Goal: Task Accomplishment & Management: Use online tool/utility

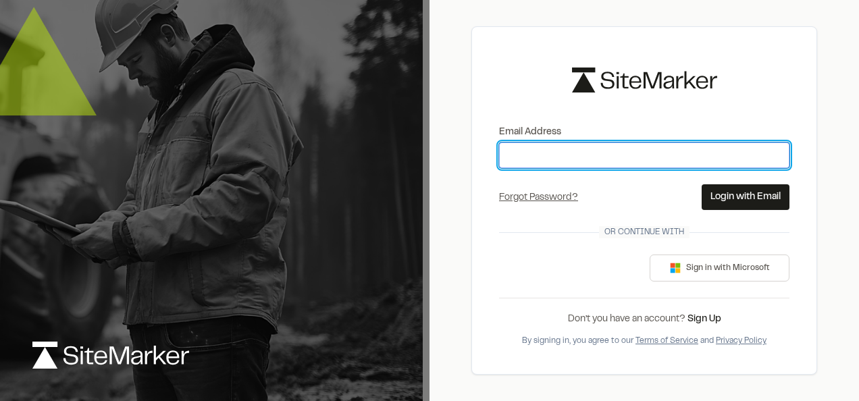
click at [516, 150] on input "Email Address" at bounding box center [644, 155] width 290 height 26
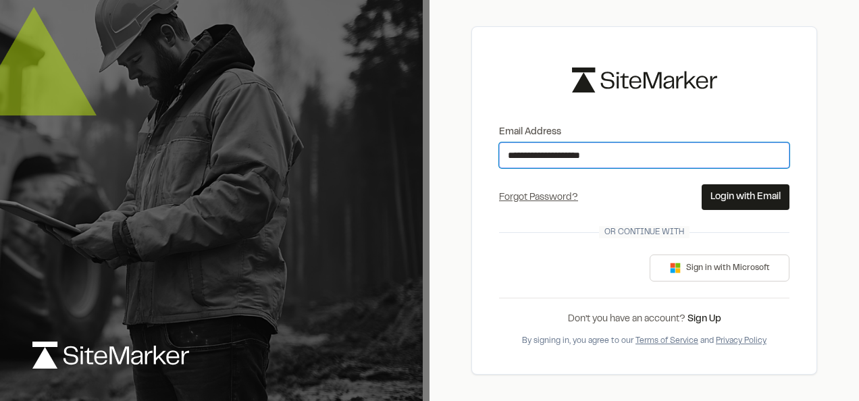
type input "**********"
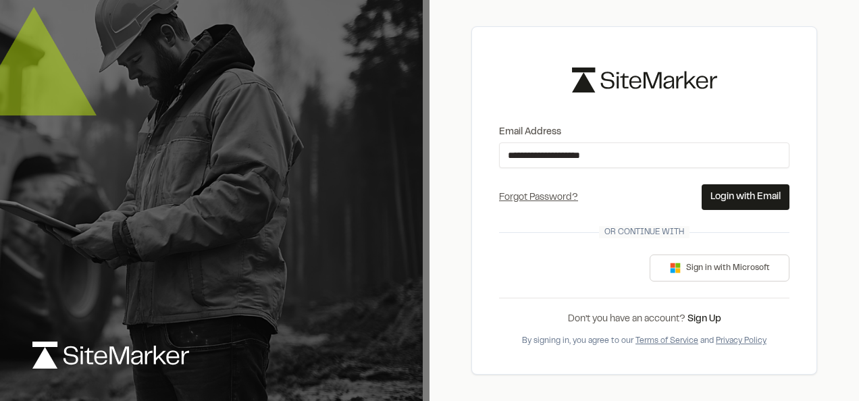
click at [710, 196] on button "Login with Email" at bounding box center [745, 197] width 88 height 26
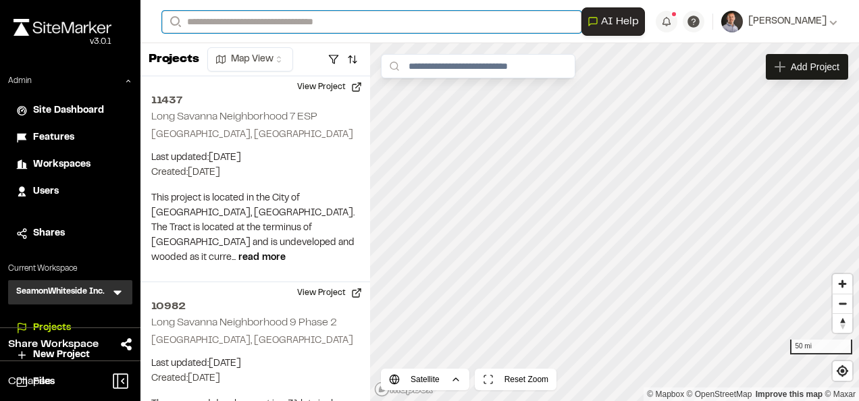
click at [288, 21] on input "Search" at bounding box center [371, 22] width 419 height 22
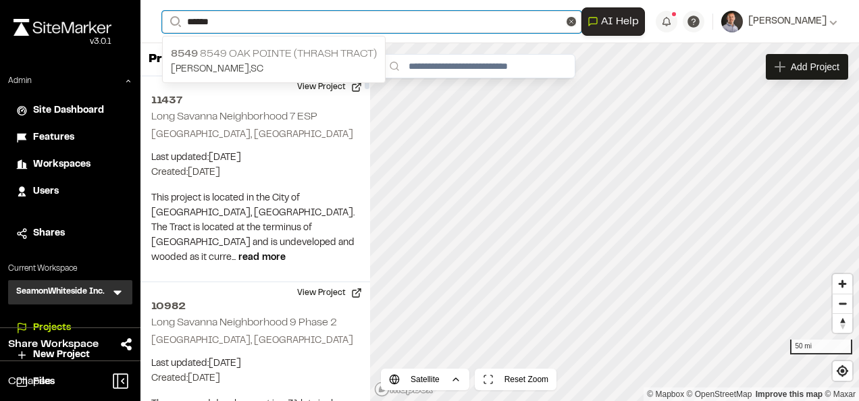
type input "******"
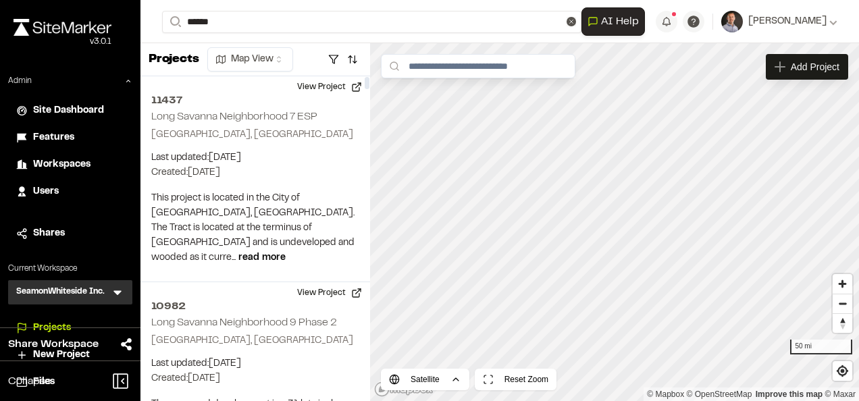
click at [294, 58] on p "8549 8549 [GEOGRAPHIC_DATA] (Thrash Tract)" at bounding box center [274, 54] width 206 height 16
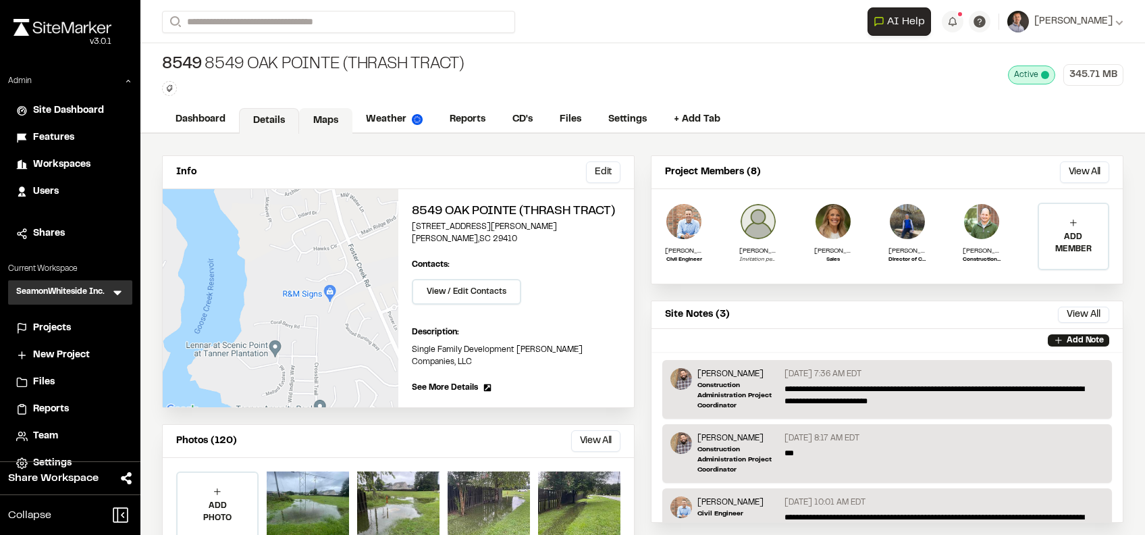
click at [339, 124] on link "Maps" at bounding box center [325, 121] width 53 height 26
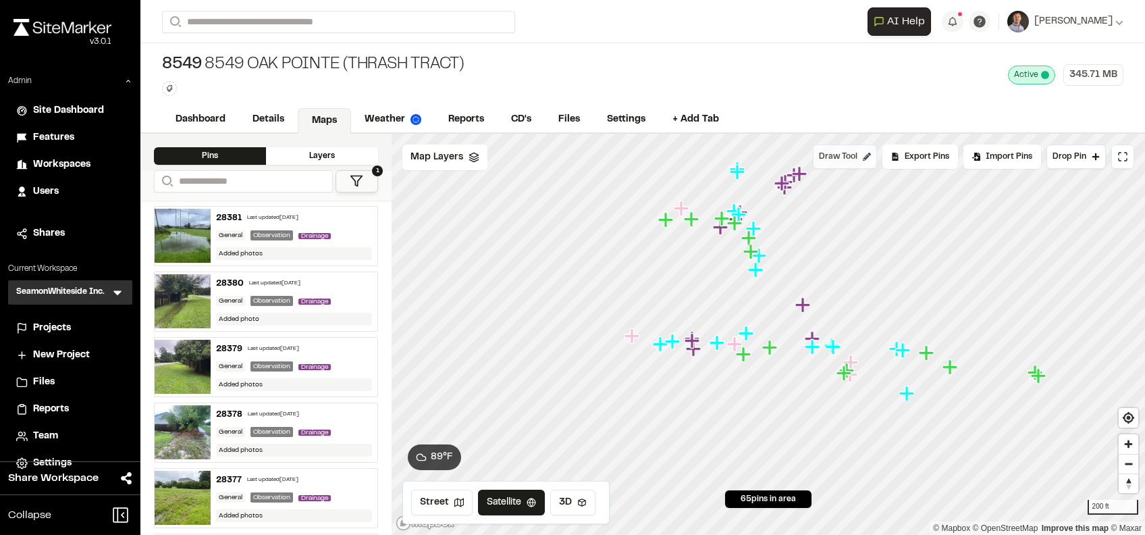
click at [858, 163] on div "Click to Drop Pin 65 pins in area Draw Tool Export Pins Available Datums Datums…" at bounding box center [768, 334] width 753 height 401
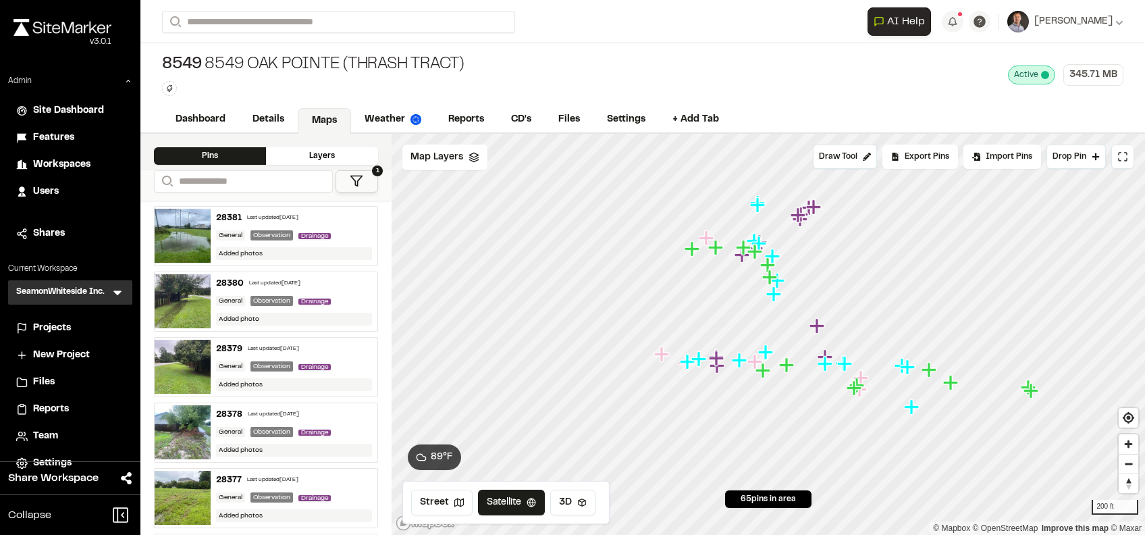
drag, startPoint x: 769, startPoint y: 294, endPoint x: 755, endPoint y: 358, distance: 66.3
click at [761, 374] on icon "Map marker" at bounding box center [762, 370] width 15 height 15
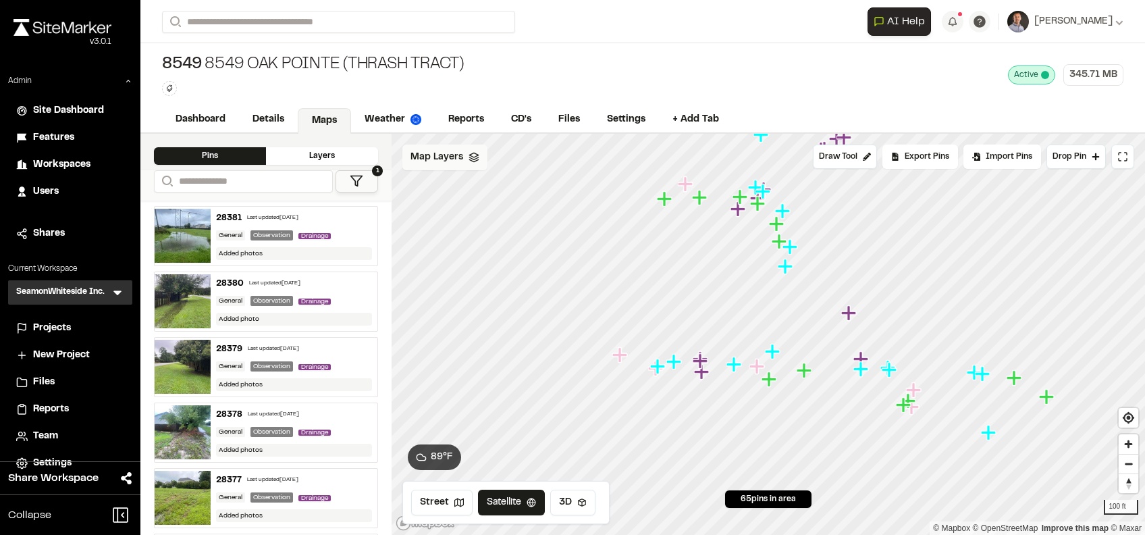
click at [447, 159] on span "Map Layers" at bounding box center [436, 157] width 53 height 15
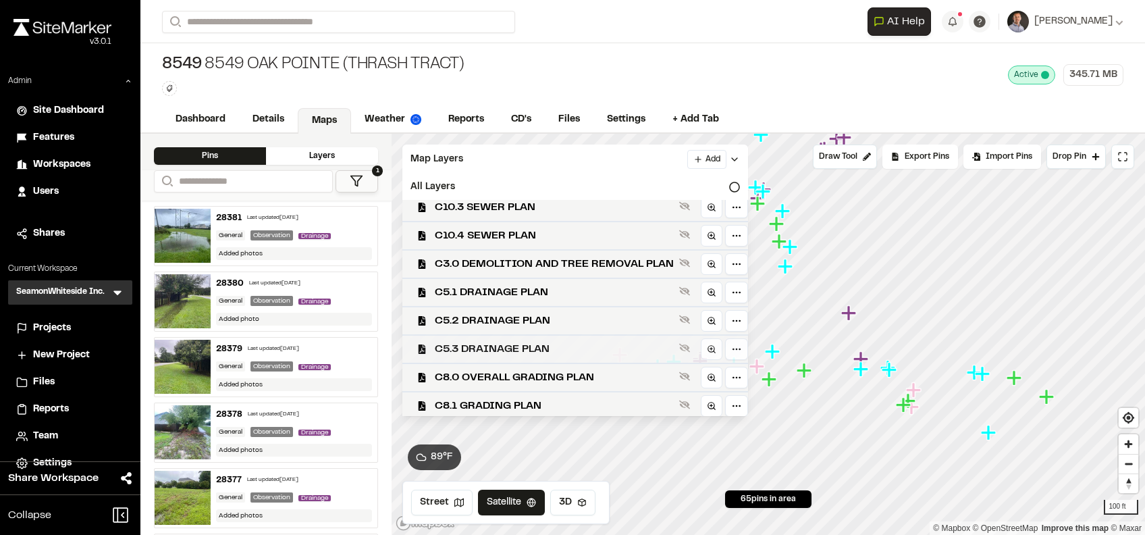
scroll to position [180, 0]
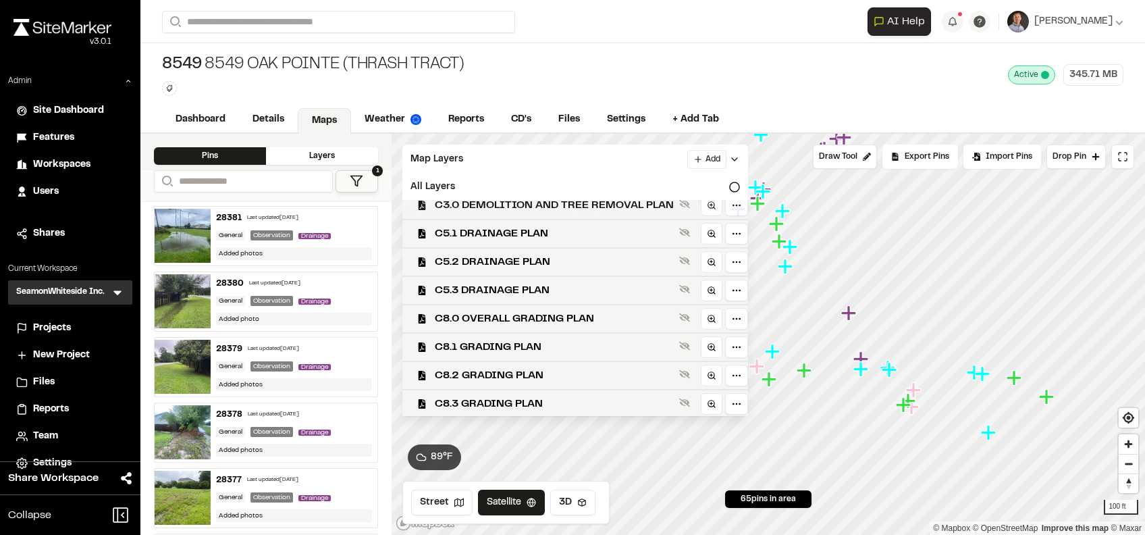
click at [583, 212] on span "C3.0 DEMOLITION AND TREE REMOVAL PLAN" at bounding box center [554, 205] width 239 height 16
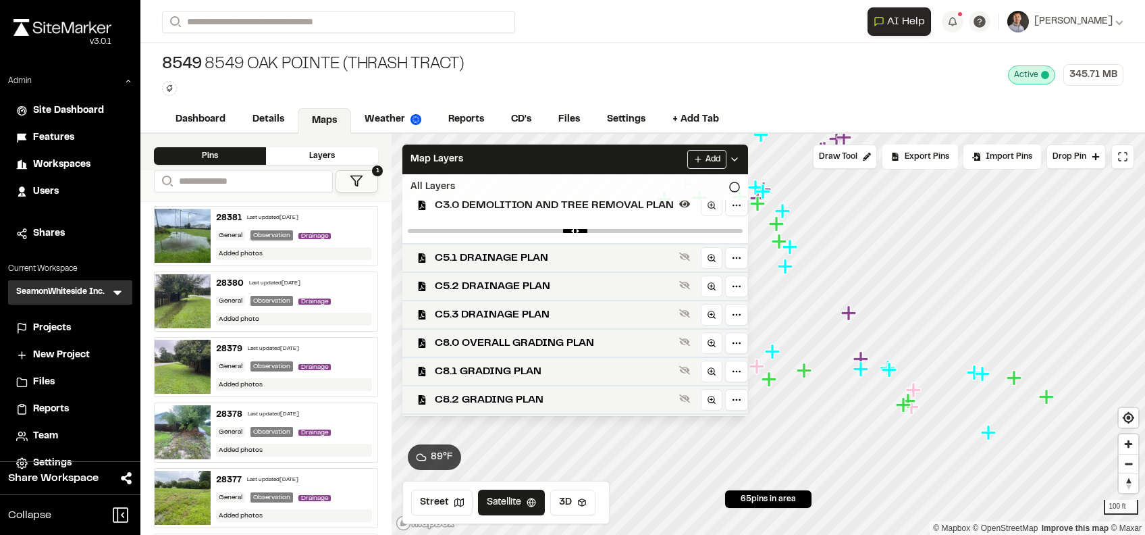
scroll to position [205, 0]
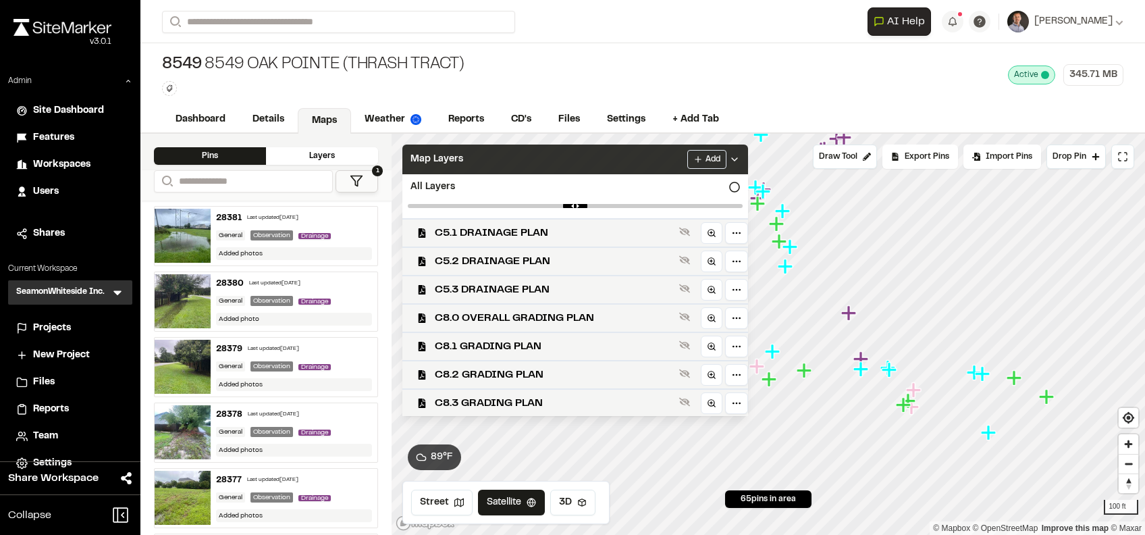
click at [643, 158] on div "Map Layers Add" at bounding box center [575, 159] width 346 height 30
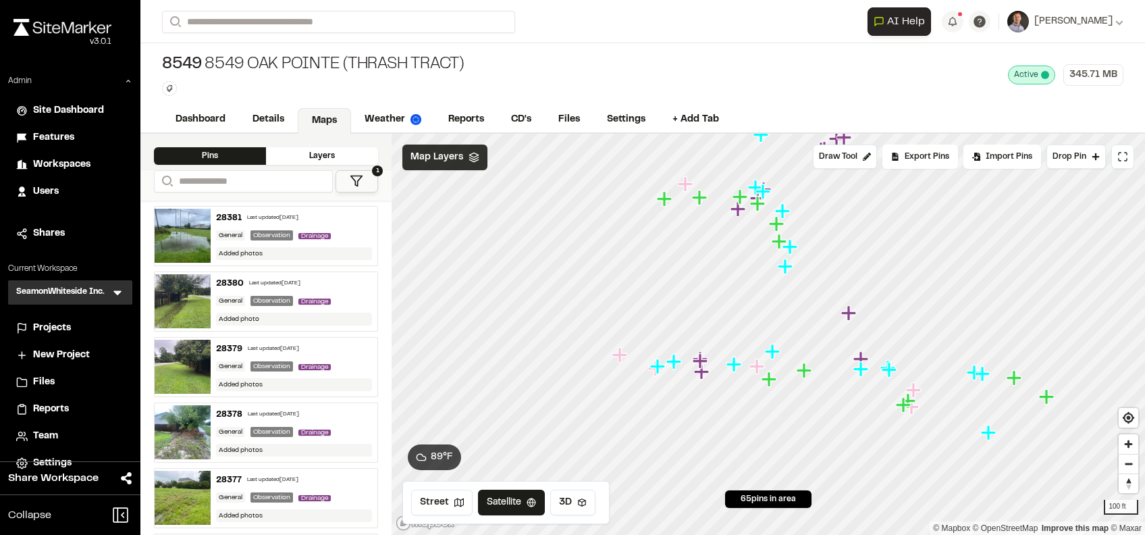
scroll to position [0, 0]
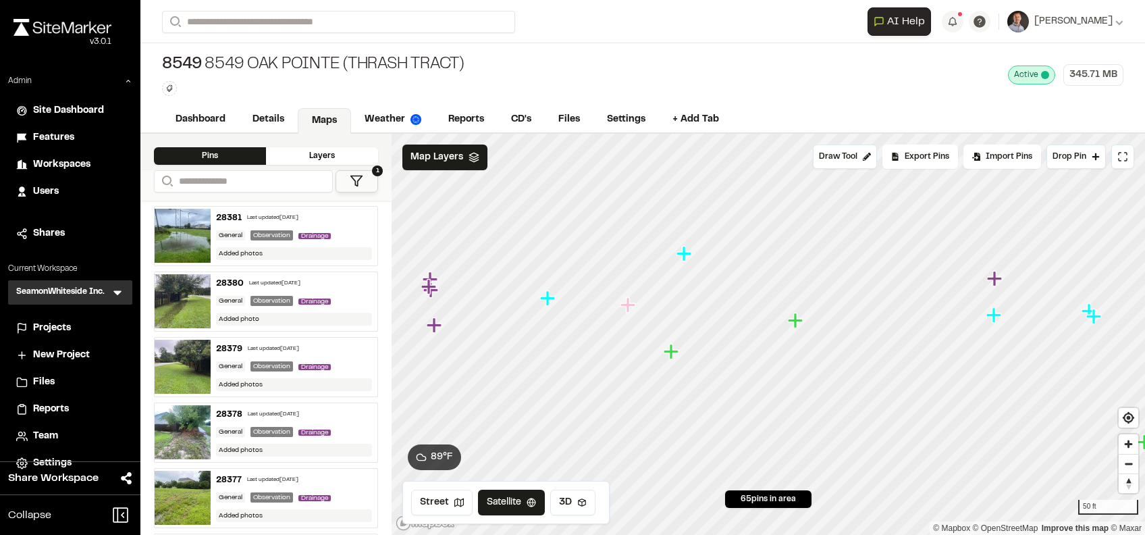
drag, startPoint x: 356, startPoint y: 181, endPoint x: 360, endPoint y: 192, distance: 12.0
click at [356, 183] on icon at bounding box center [357, 181] width 14 height 14
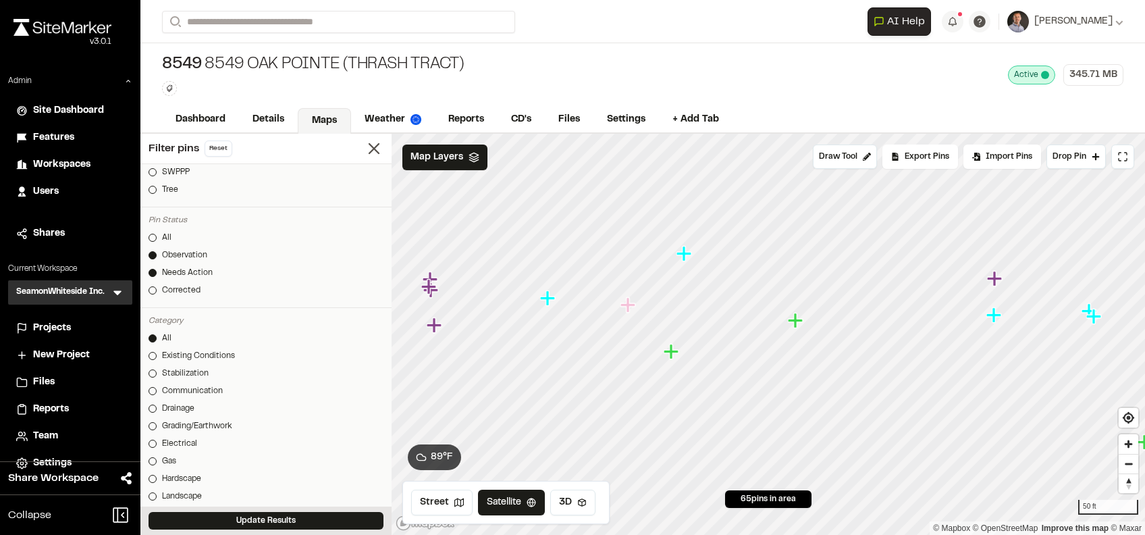
scroll to position [270, 0]
click at [165, 241] on div "All" at bounding box center [166, 242] width 9 height 12
click at [200, 400] on div "Update Results" at bounding box center [265, 520] width 251 height 28
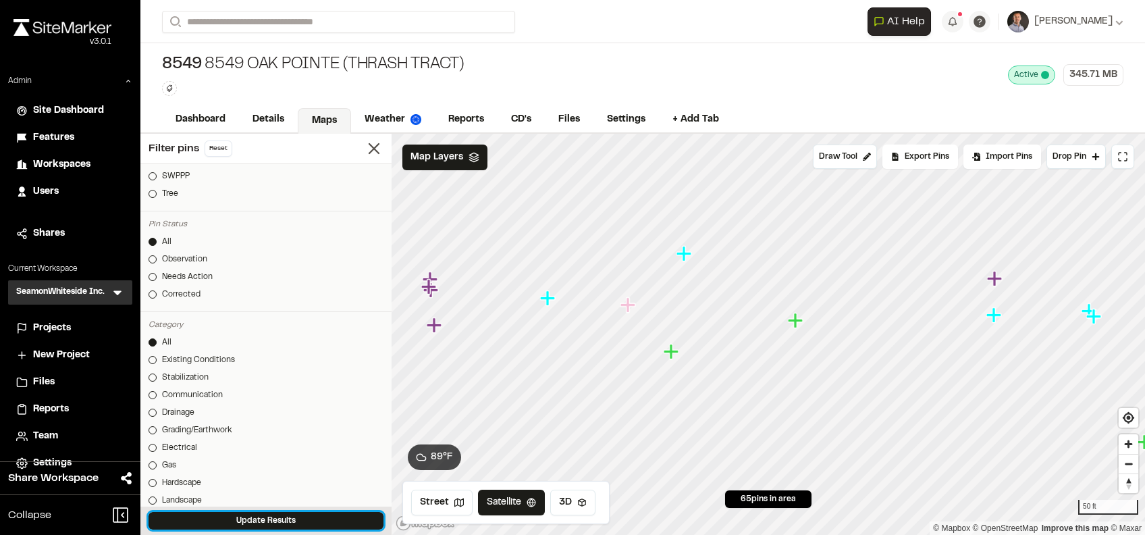
click at [204, 400] on button "Update Results" at bounding box center [266, 521] width 235 height 18
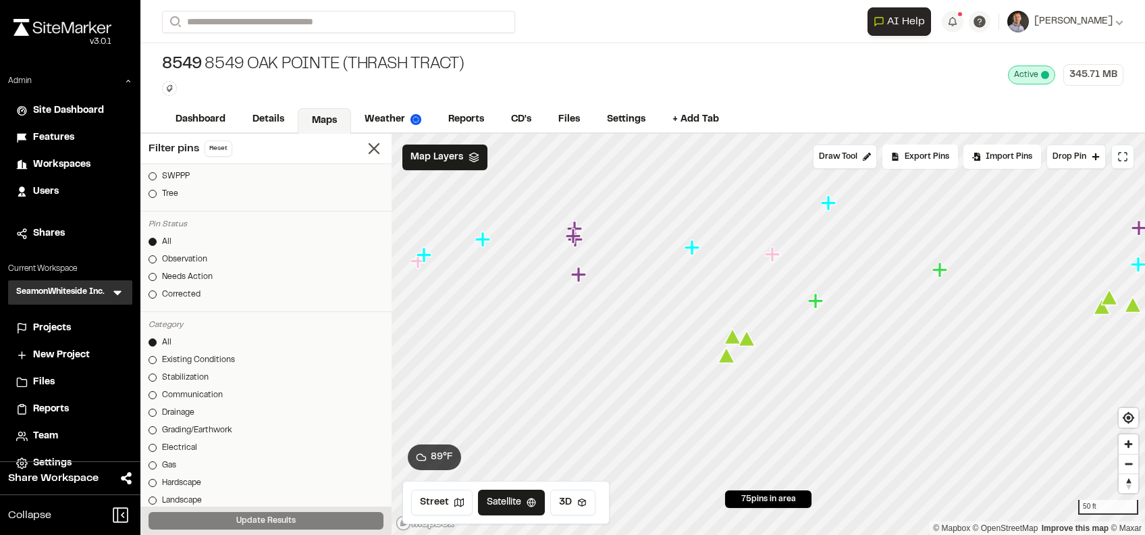
click at [734, 337] on icon "Map marker" at bounding box center [732, 337] width 17 height 16
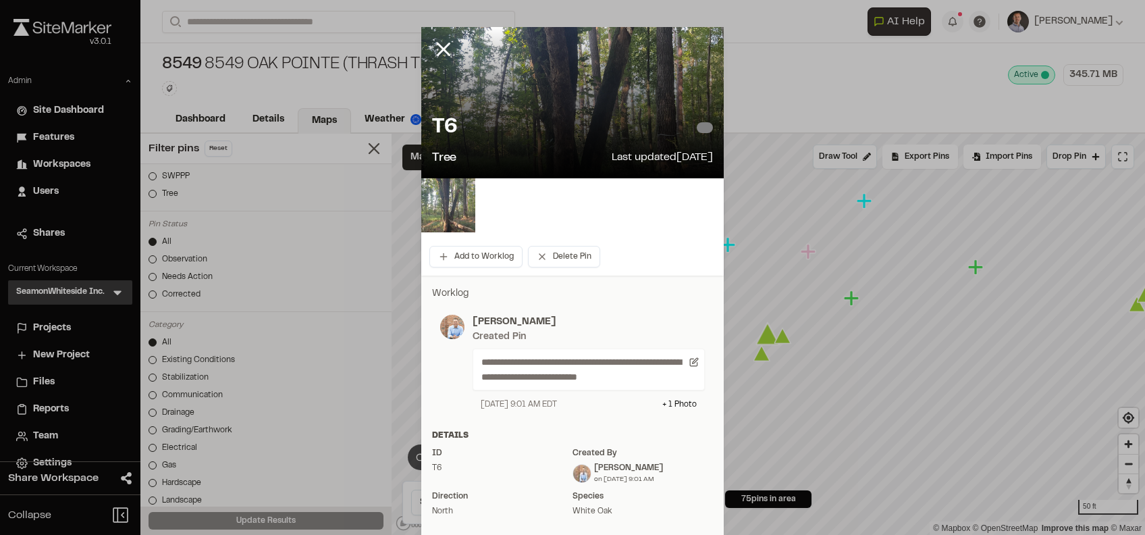
click at [437, 205] on img at bounding box center [448, 205] width 54 height 54
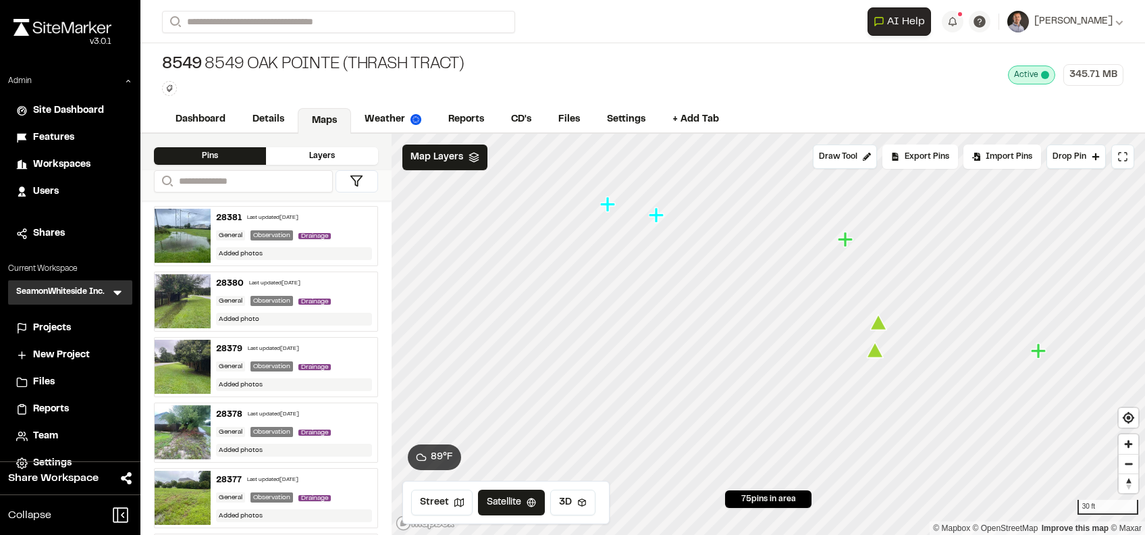
click at [858, 327] on icon "Map marker" at bounding box center [878, 323] width 17 height 16
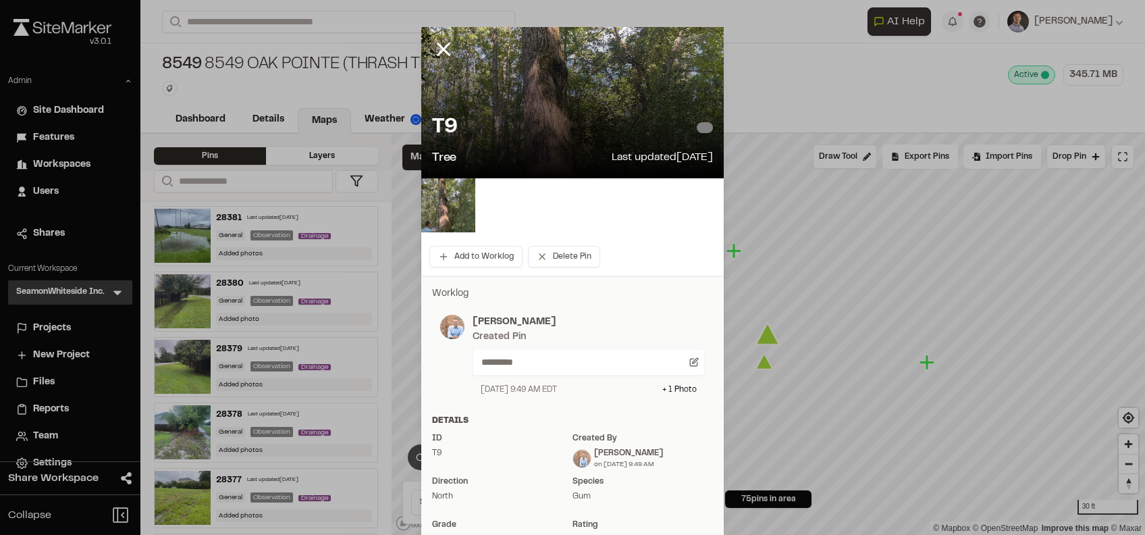
drag, startPoint x: 440, startPoint y: 43, endPoint x: 540, endPoint y: 108, distance: 119.1
click at [444, 47] on icon at bounding box center [443, 49] width 23 height 23
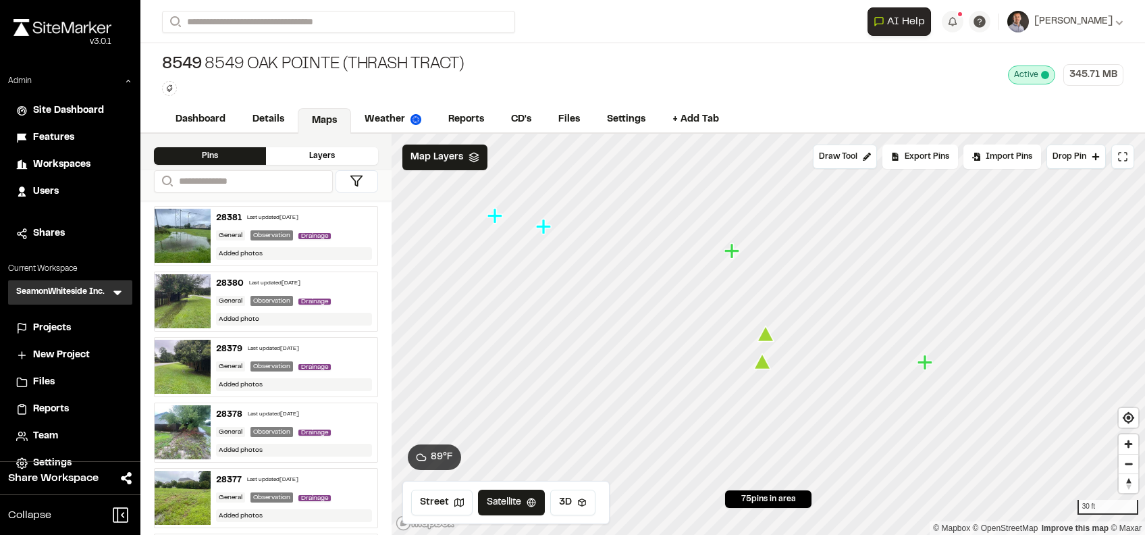
click at [765, 363] on icon "Map marker" at bounding box center [762, 362] width 17 height 16
click at [763, 366] on icon "Map marker" at bounding box center [762, 362] width 17 height 16
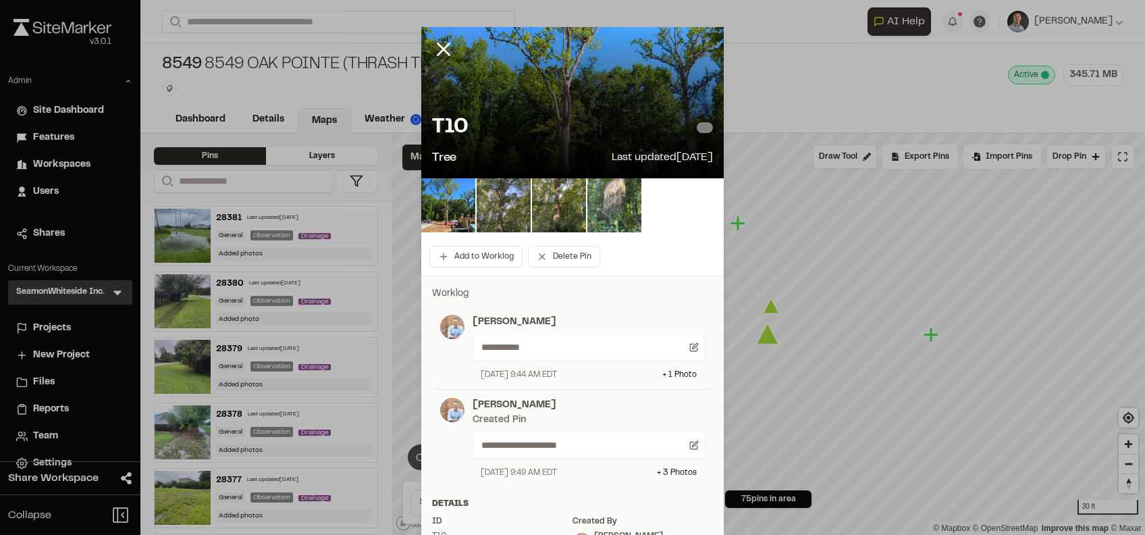
click at [506, 200] on img at bounding box center [504, 205] width 54 height 54
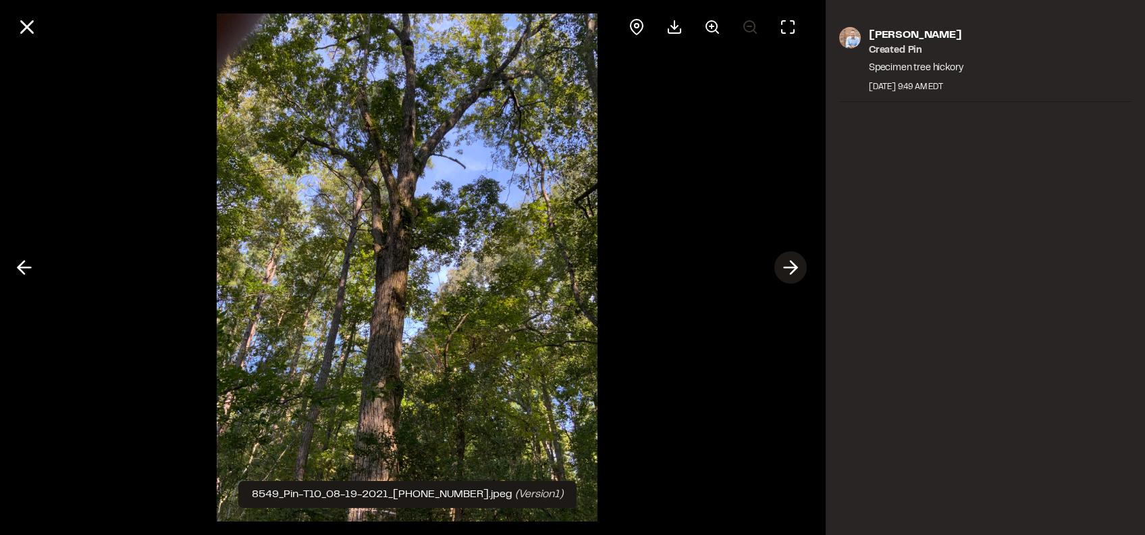
click at [795, 270] on icon at bounding box center [791, 267] width 22 height 23
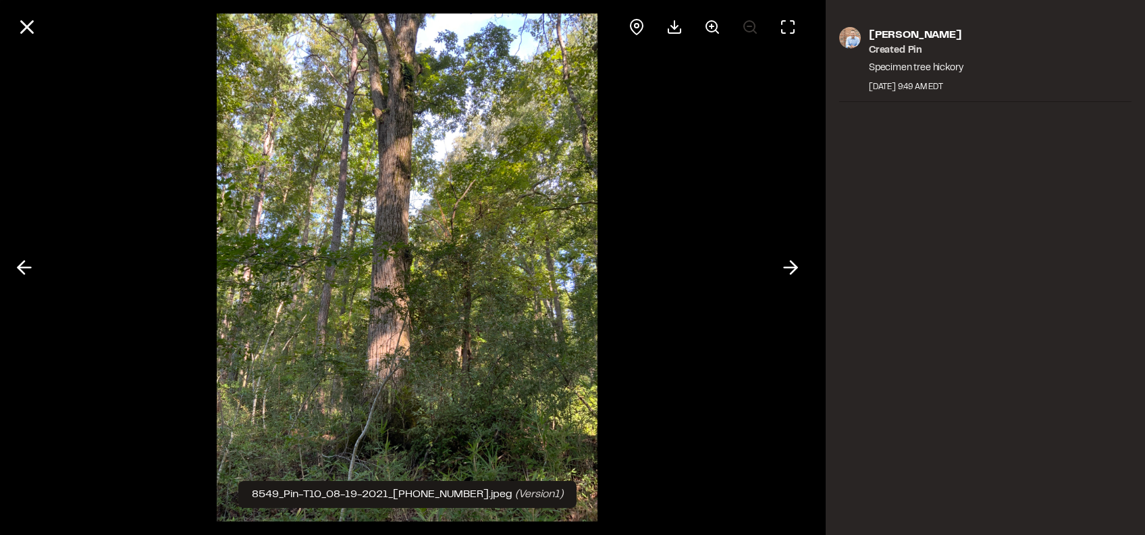
drag, startPoint x: 795, startPoint y: 270, endPoint x: 670, endPoint y: 212, distance: 137.1
click at [794, 270] on polyline at bounding box center [793, 267] width 6 height 13
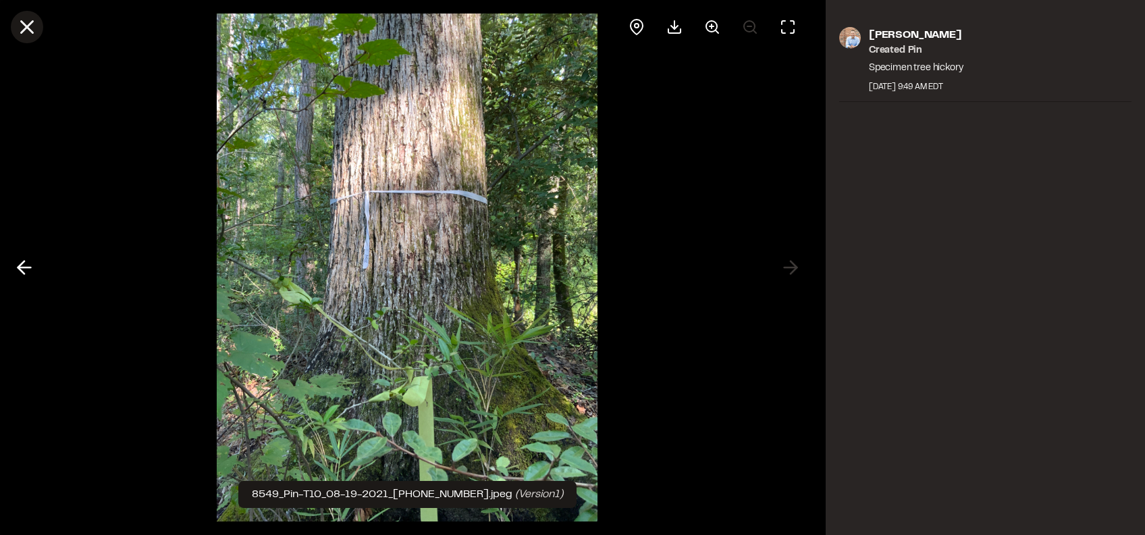
drag, startPoint x: 35, startPoint y: 26, endPoint x: 42, endPoint y: 30, distance: 8.2
click at [38, 28] on icon at bounding box center [27, 27] width 23 height 23
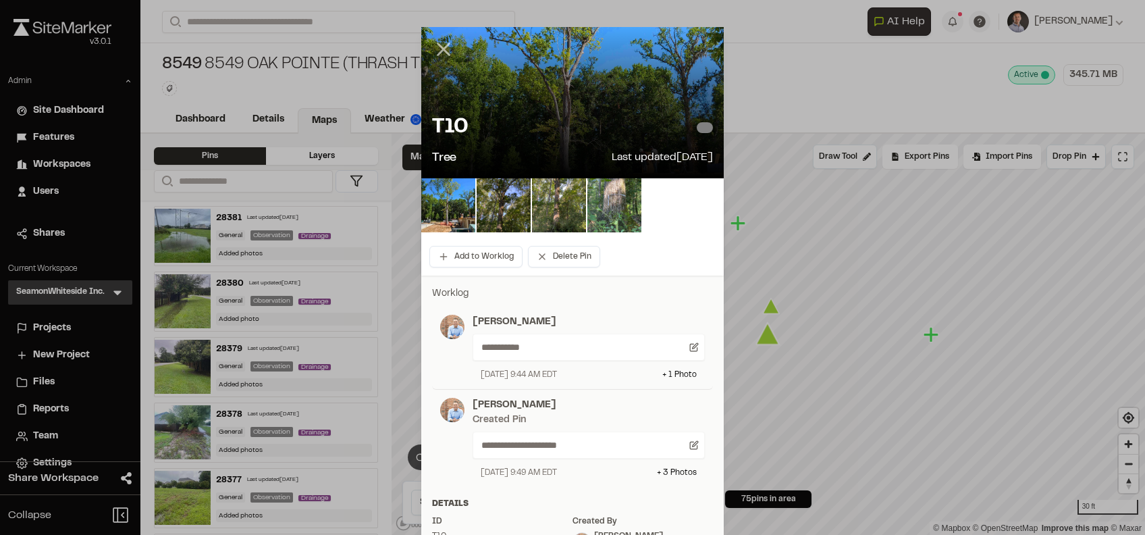
drag, startPoint x: 441, startPoint y: 46, endPoint x: 504, endPoint y: 132, distance: 107.2
click at [441, 47] on icon at bounding box center [443, 49] width 23 height 23
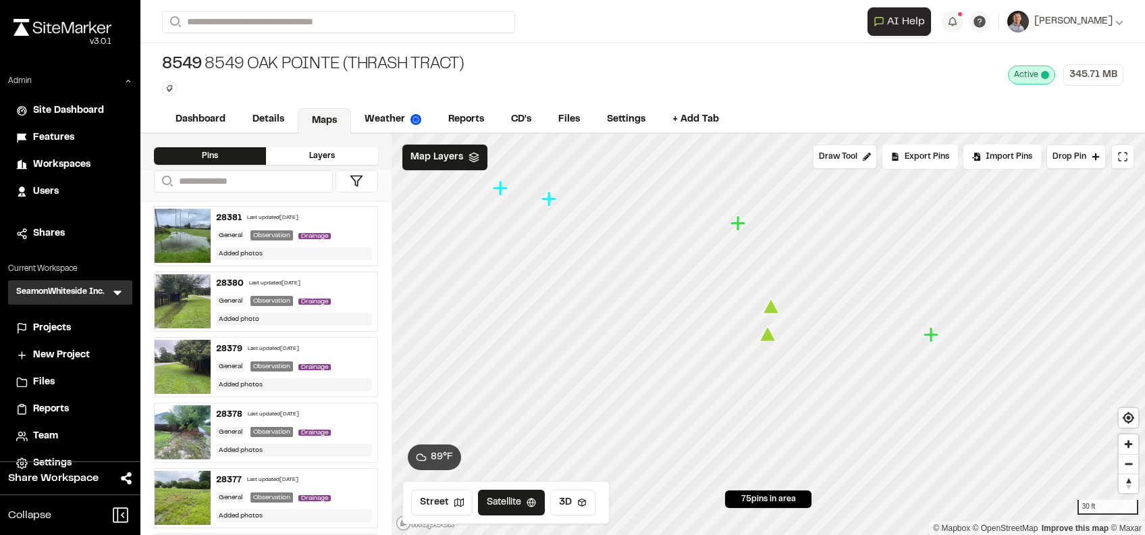
click at [768, 335] on icon "Map marker" at bounding box center [767, 334] width 17 height 16
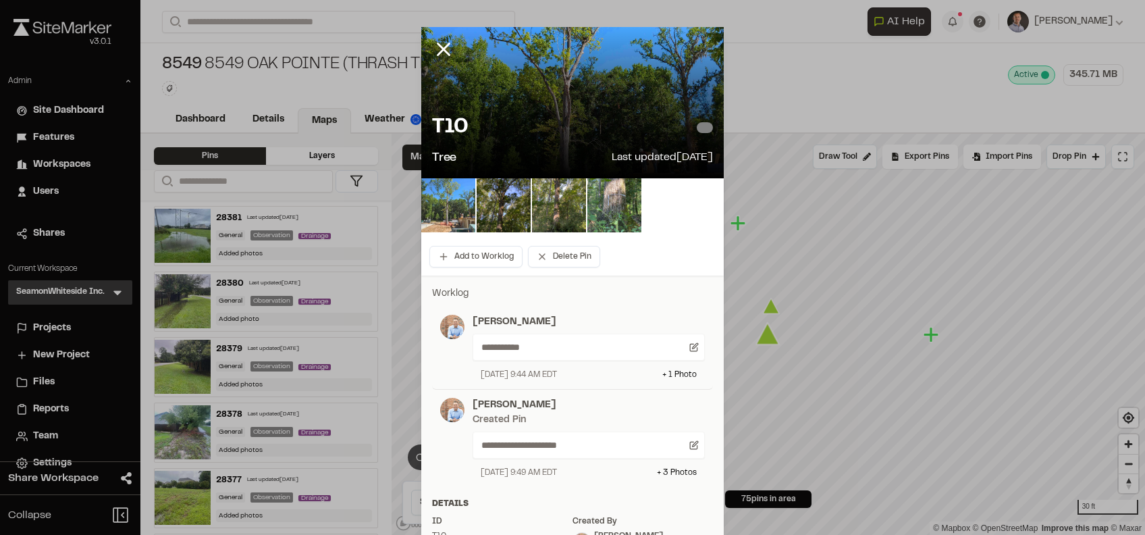
click at [440, 201] on img at bounding box center [448, 205] width 54 height 54
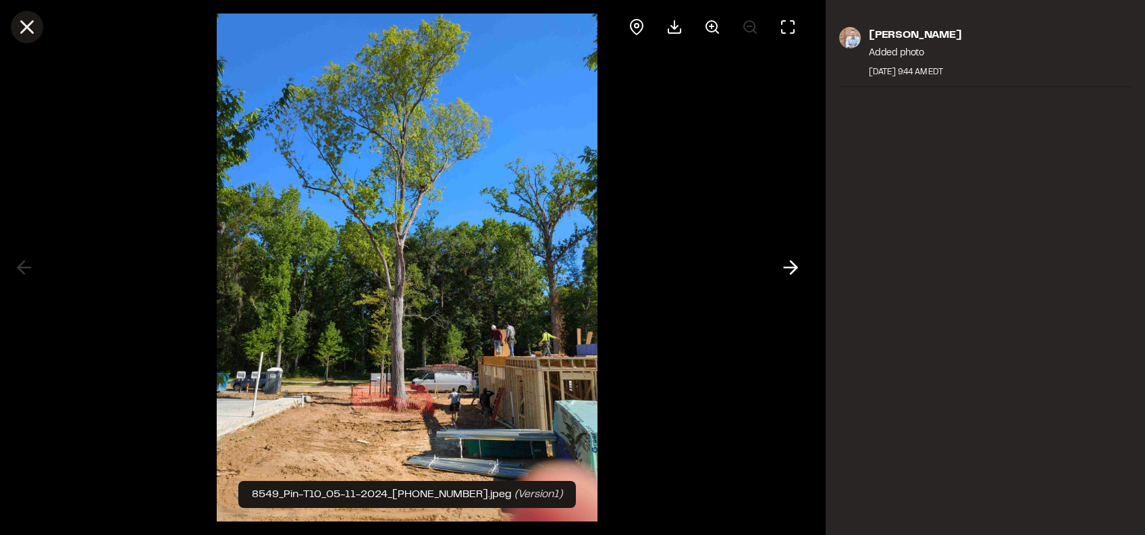
click at [32, 37] on icon at bounding box center [27, 27] width 23 height 23
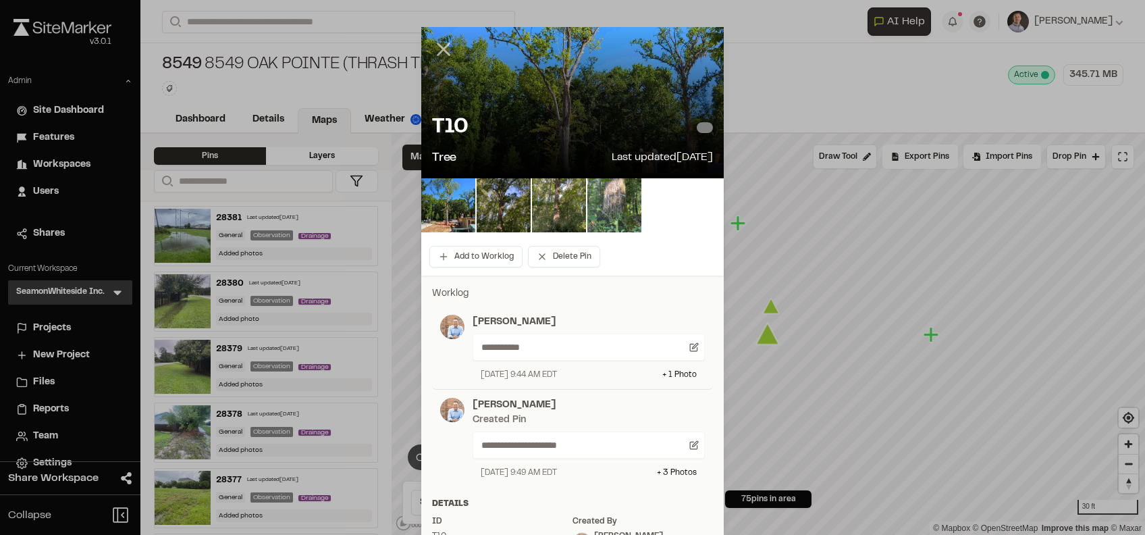
click at [439, 50] on icon at bounding box center [443, 49] width 23 height 23
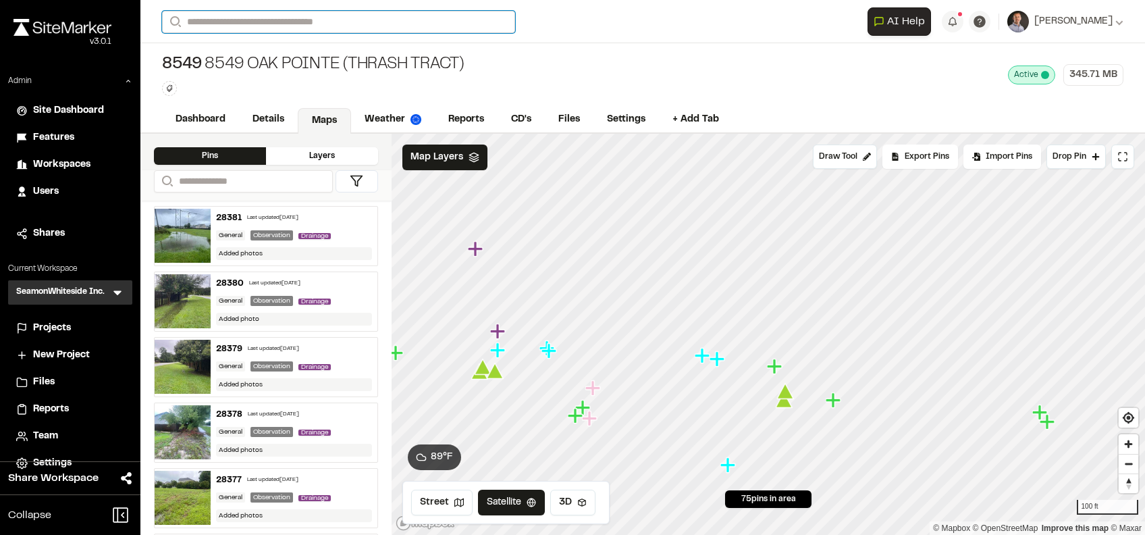
click at [351, 18] on input "Search" at bounding box center [338, 22] width 353 height 22
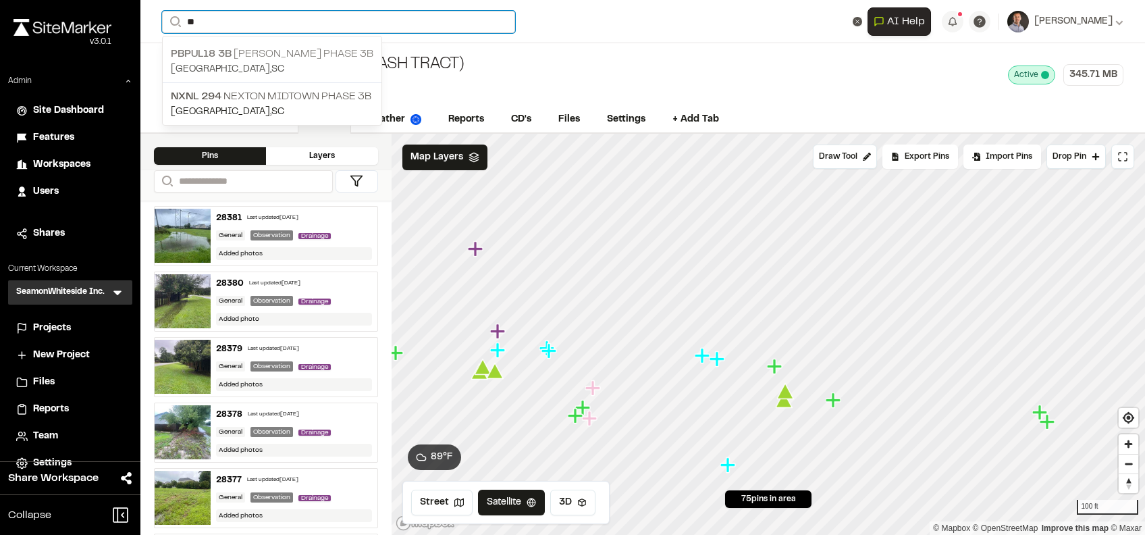
type input "**"
drag, startPoint x: 280, startPoint y: 55, endPoint x: 306, endPoint y: 108, distance: 59.2
click at [281, 55] on p "PBPUL18 3B [PERSON_NAME] Phase 3B" at bounding box center [272, 54] width 203 height 16
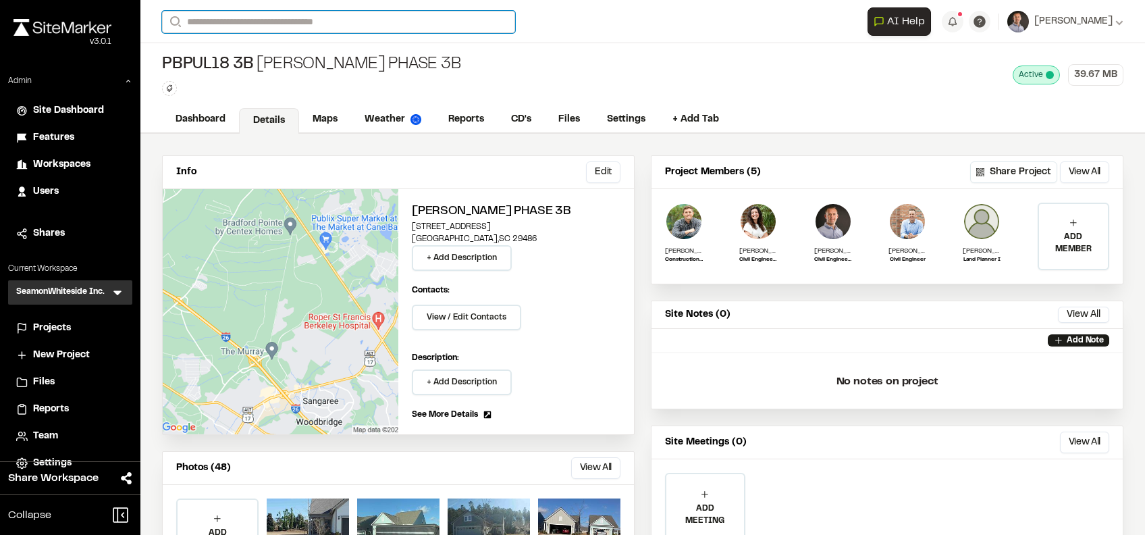
click at [273, 11] on input "Search" at bounding box center [338, 22] width 353 height 22
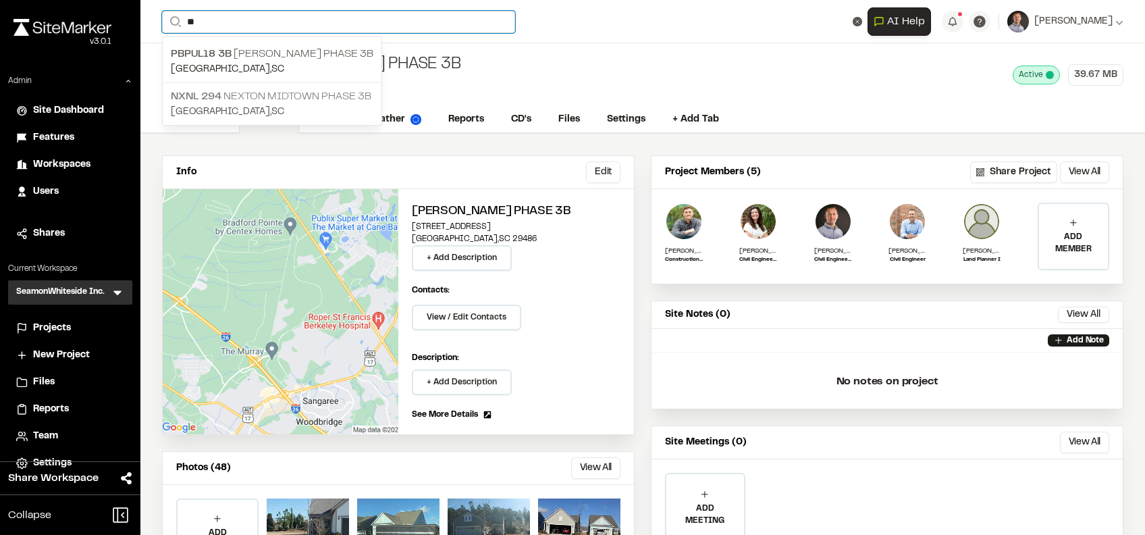
type input "**"
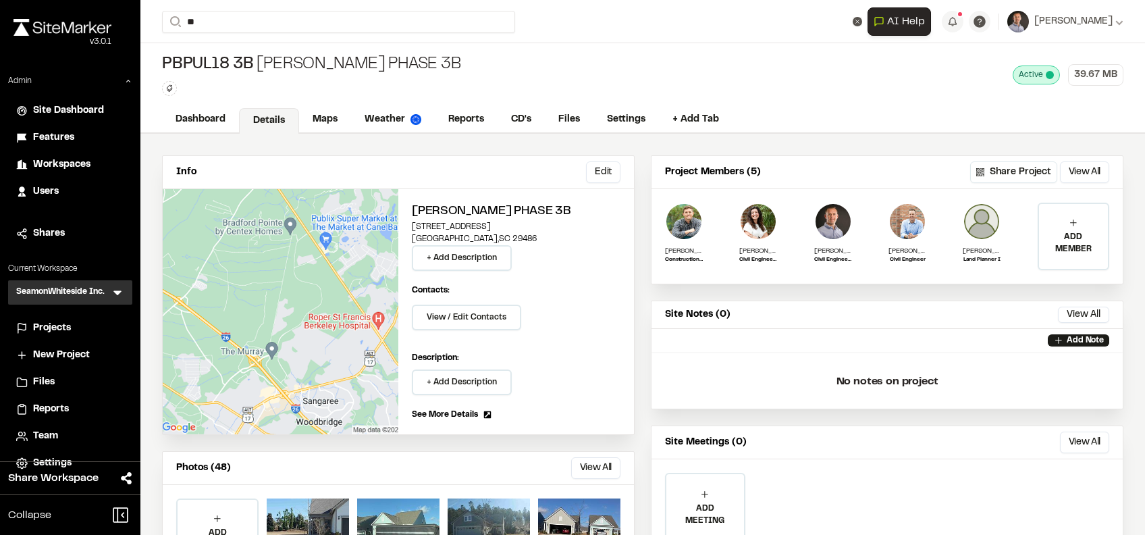
click at [295, 96] on p "NXNL 294 Nexton Midtown Phase 3B" at bounding box center [272, 96] width 203 height 16
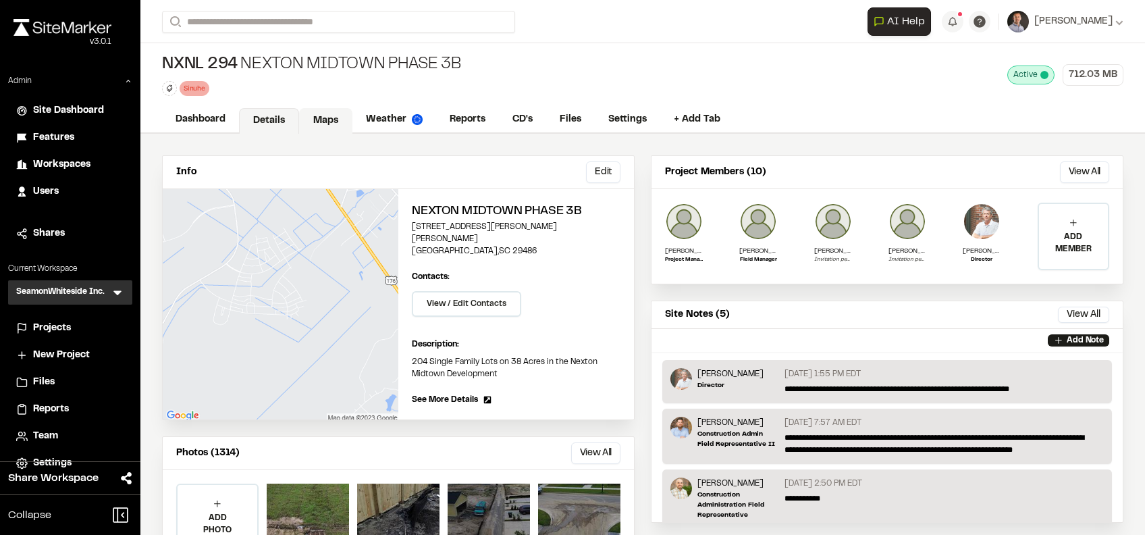
click at [320, 122] on link "Maps" at bounding box center [325, 121] width 53 height 26
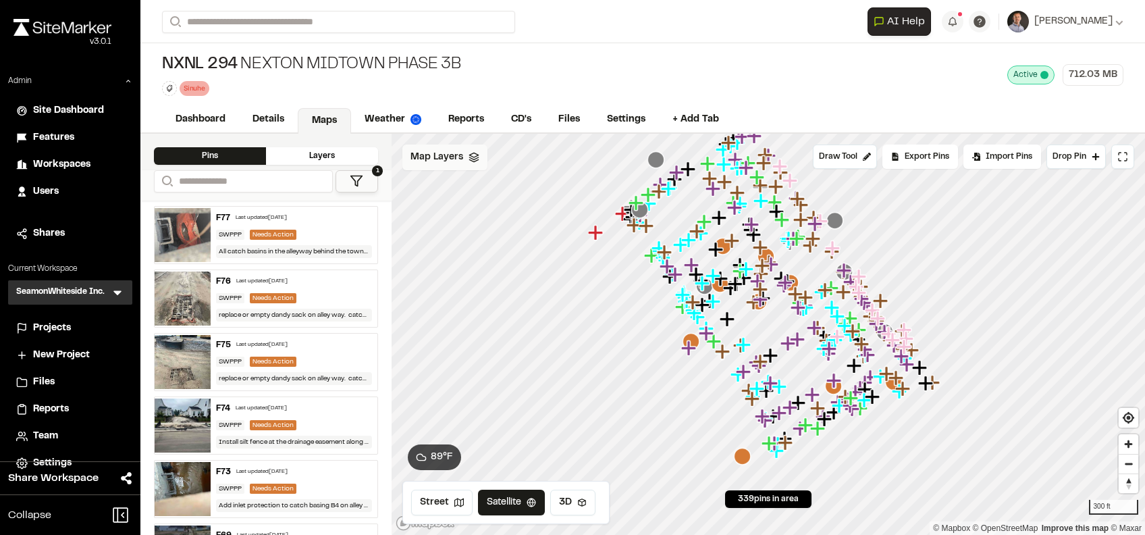
click at [451, 160] on span "Map Layers" at bounding box center [436, 157] width 53 height 15
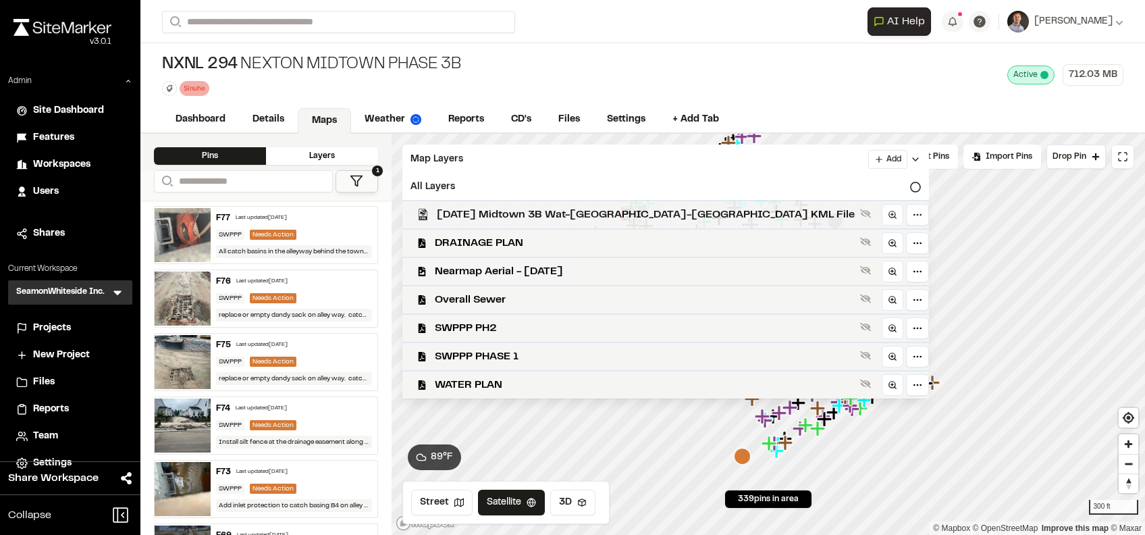
click at [484, 215] on span "[DATE] Midtown 3B Wat-[GEOGRAPHIC_DATA]-[GEOGRAPHIC_DATA] KML File" at bounding box center [646, 215] width 418 height 16
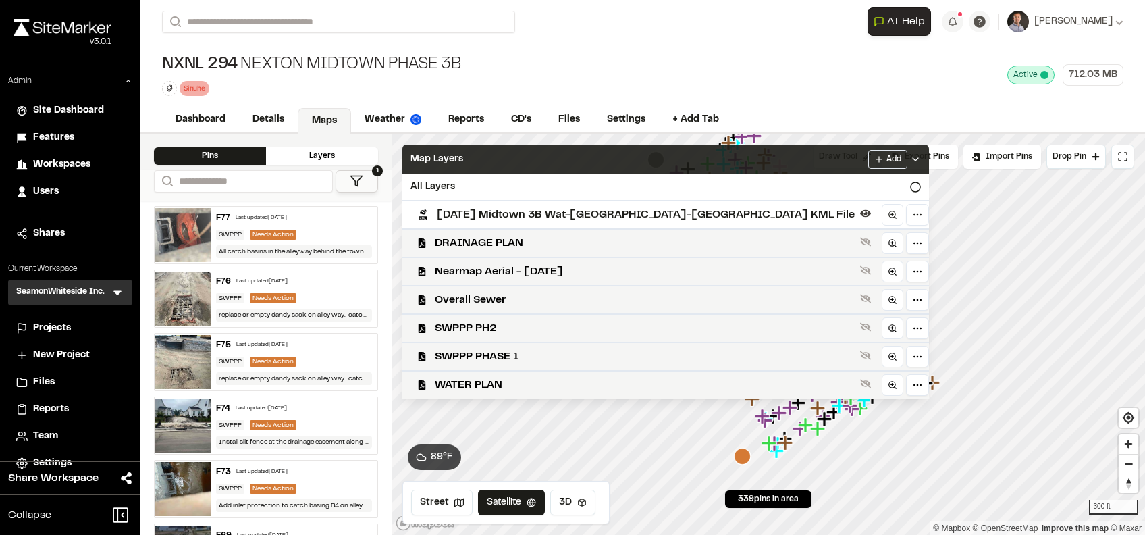
click at [525, 159] on div "Map Layers Add" at bounding box center [665, 159] width 527 height 30
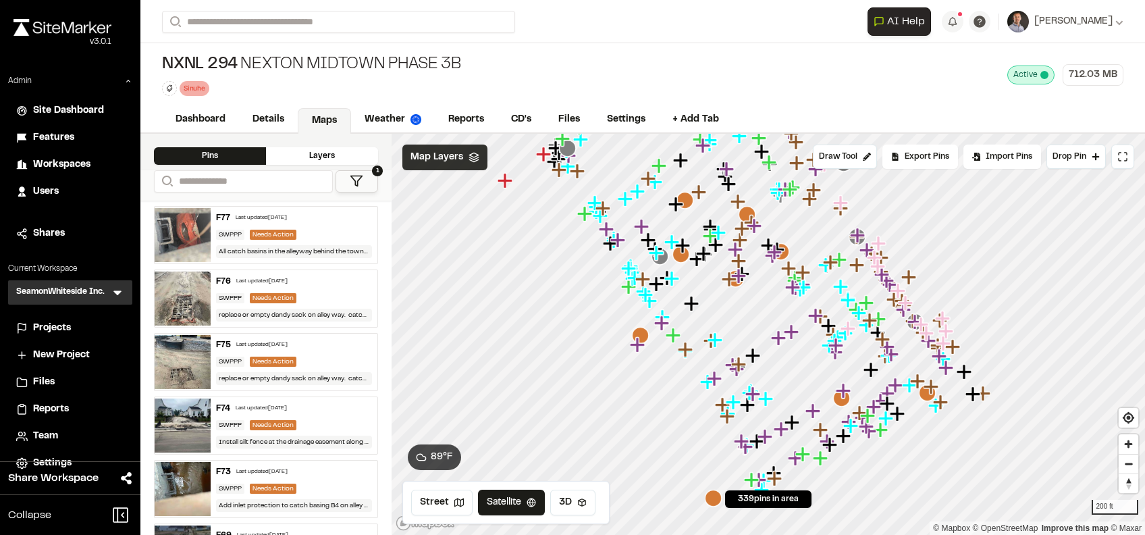
click at [446, 157] on span "Map Layers" at bounding box center [436, 157] width 53 height 15
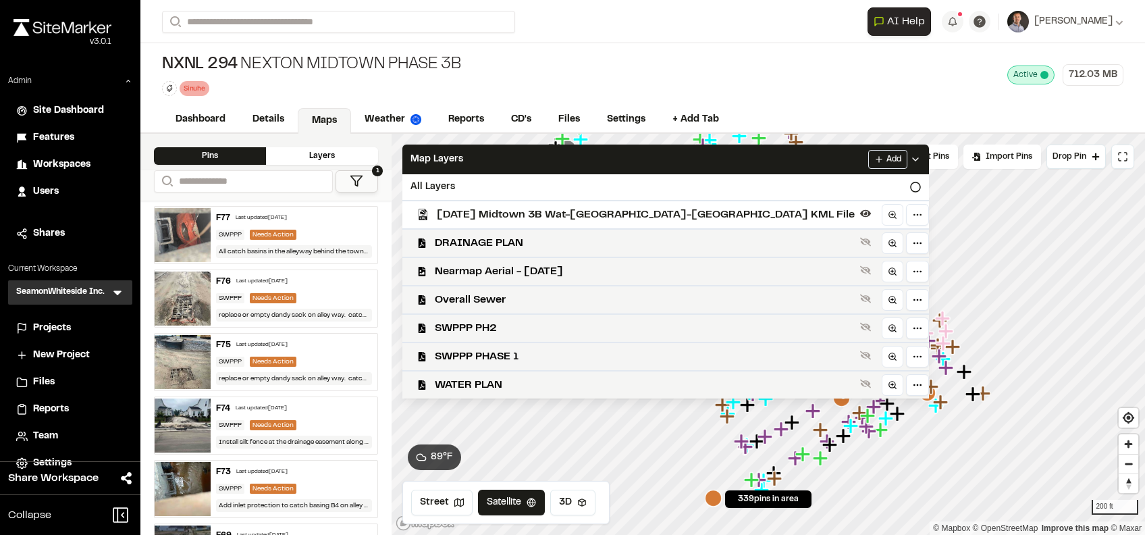
drag, startPoint x: 493, startPoint y: 296, endPoint x: 570, endPoint y: 207, distance: 117.7
click at [497, 294] on span "Overall Sewer" at bounding box center [645, 300] width 420 height 16
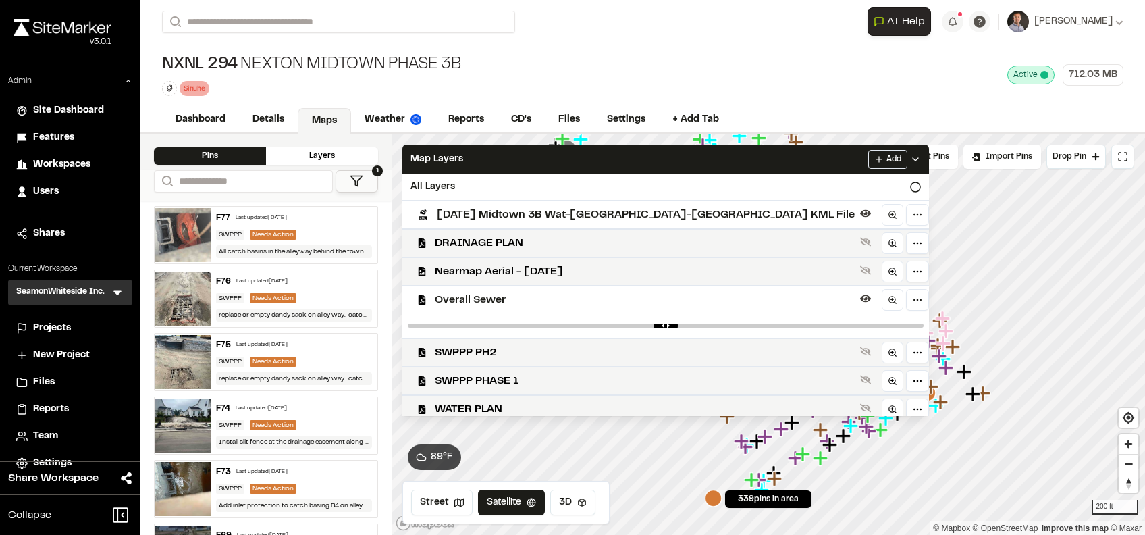
drag, startPoint x: 579, startPoint y: 162, endPoint x: 584, endPoint y: 167, distance: 7.6
click at [581, 164] on div "Map Layers Add" at bounding box center [665, 159] width 527 height 30
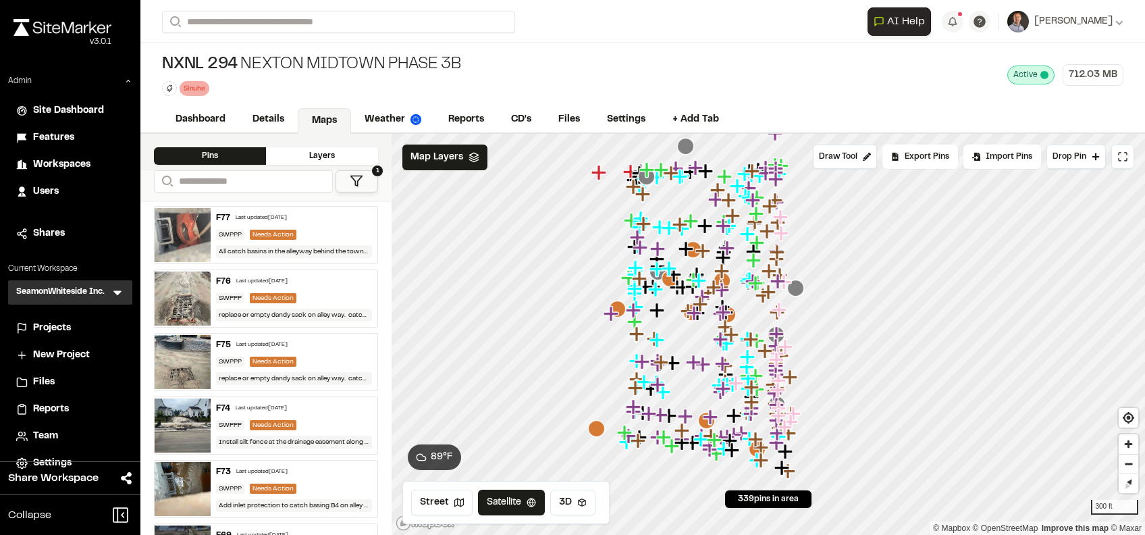
drag, startPoint x: 728, startPoint y: 369, endPoint x: 672, endPoint y: 423, distance: 77.8
click at [675, 400] on icon "Map marker" at bounding box center [683, 431] width 18 height 18
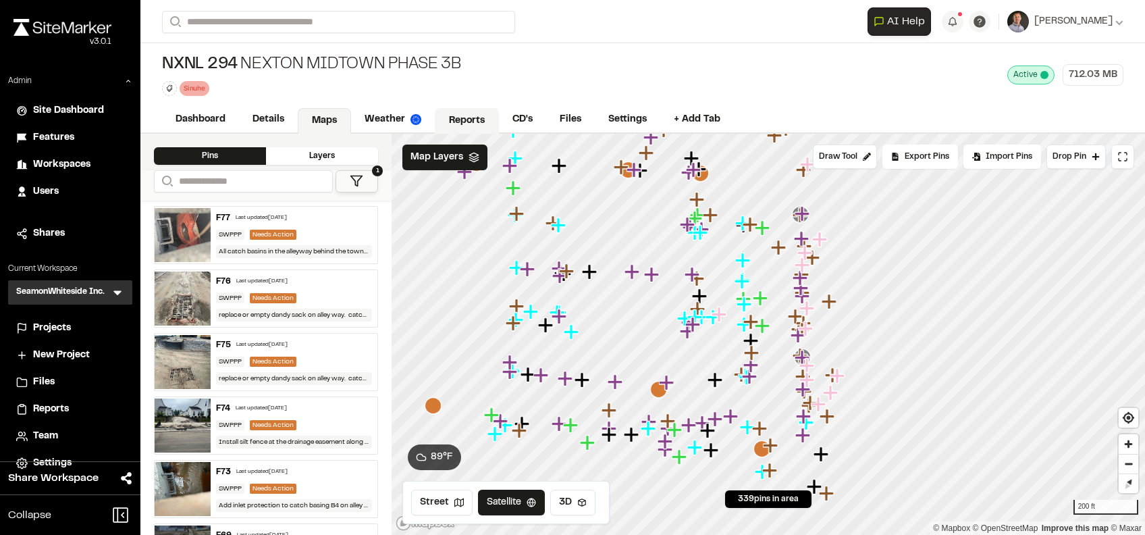
click at [476, 115] on link "Reports" at bounding box center [467, 121] width 64 height 26
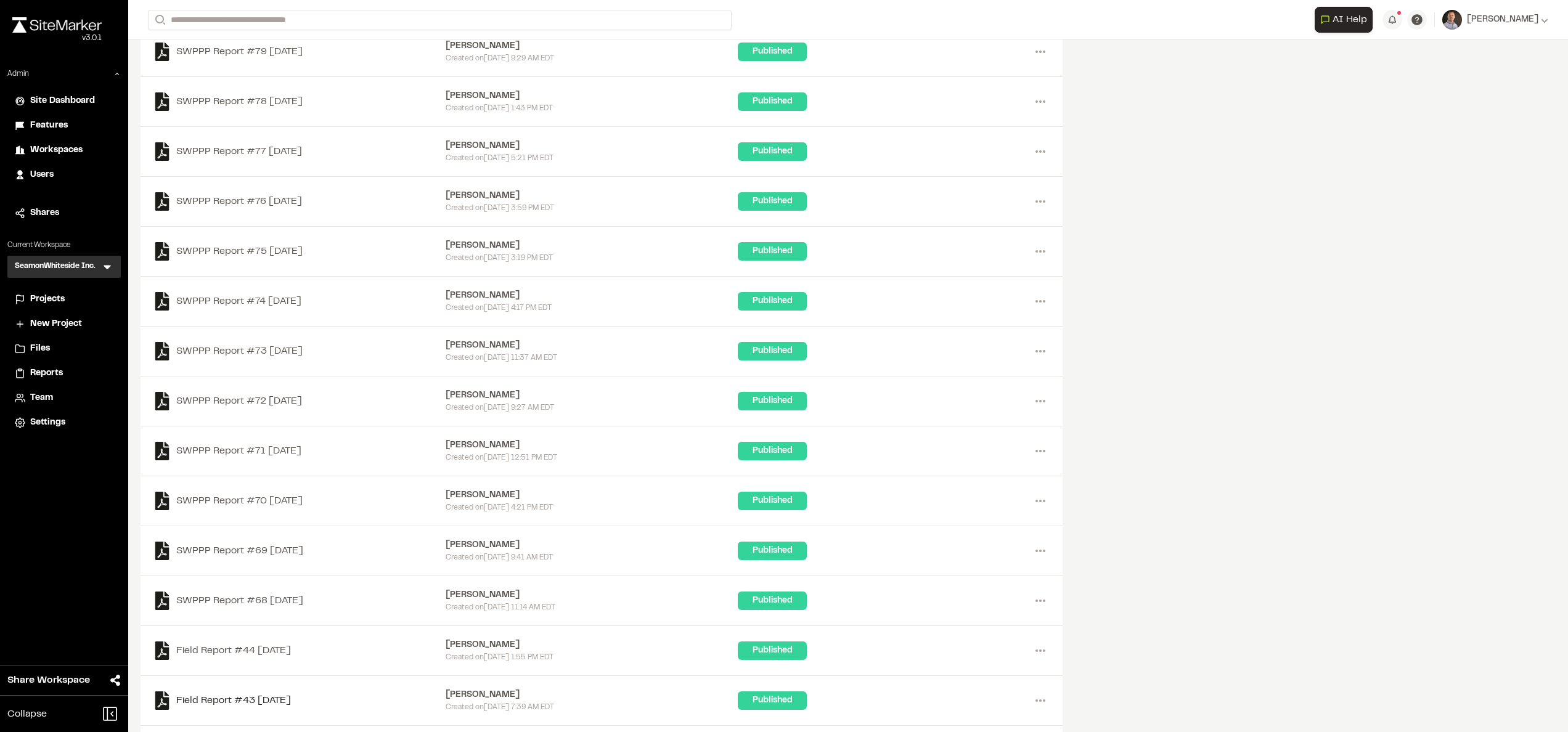
scroll to position [1171, 0]
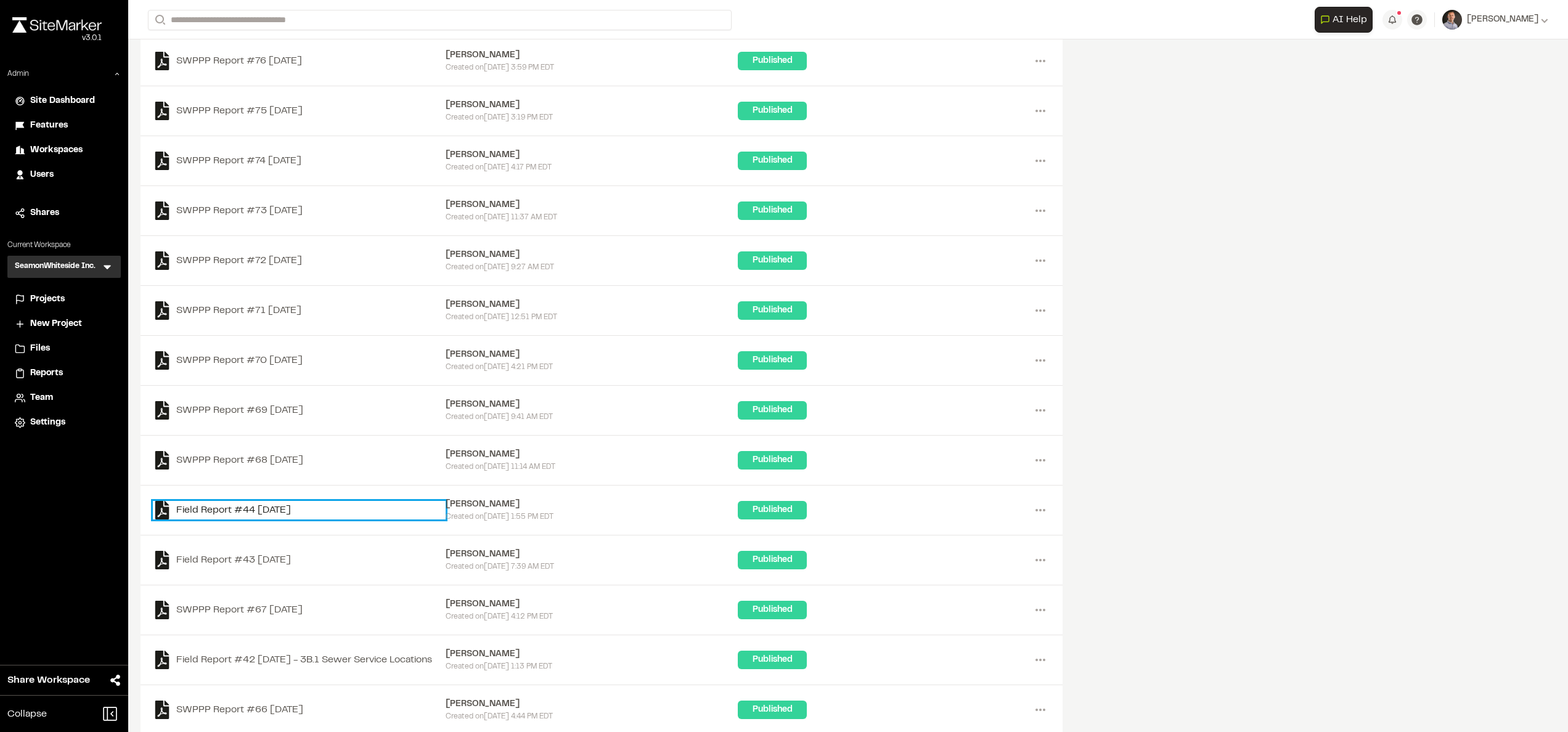
click at [229, 365] on link "Field Report #44 [DATE]" at bounding box center [299, 510] width 293 height 18
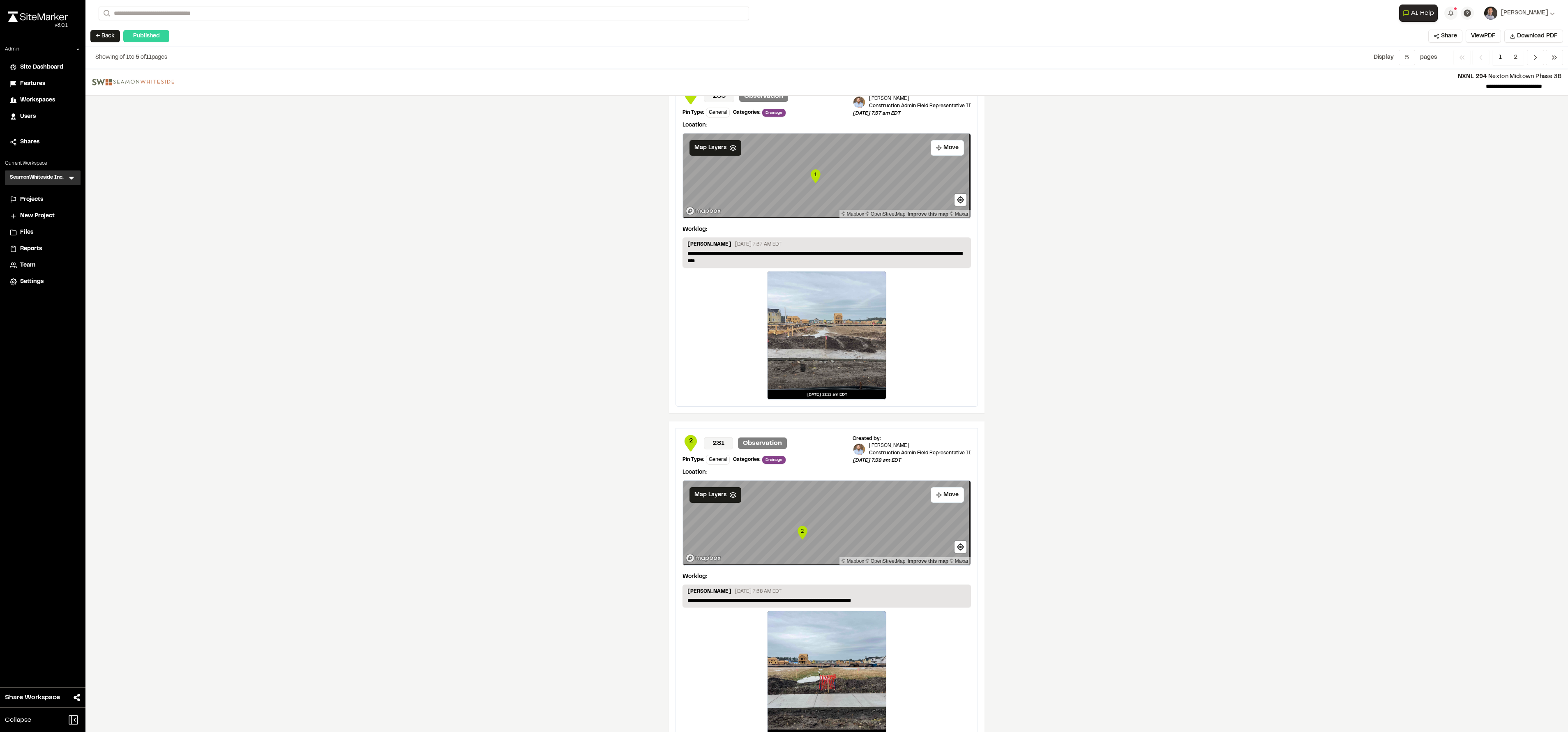
scroll to position [1000, 0]
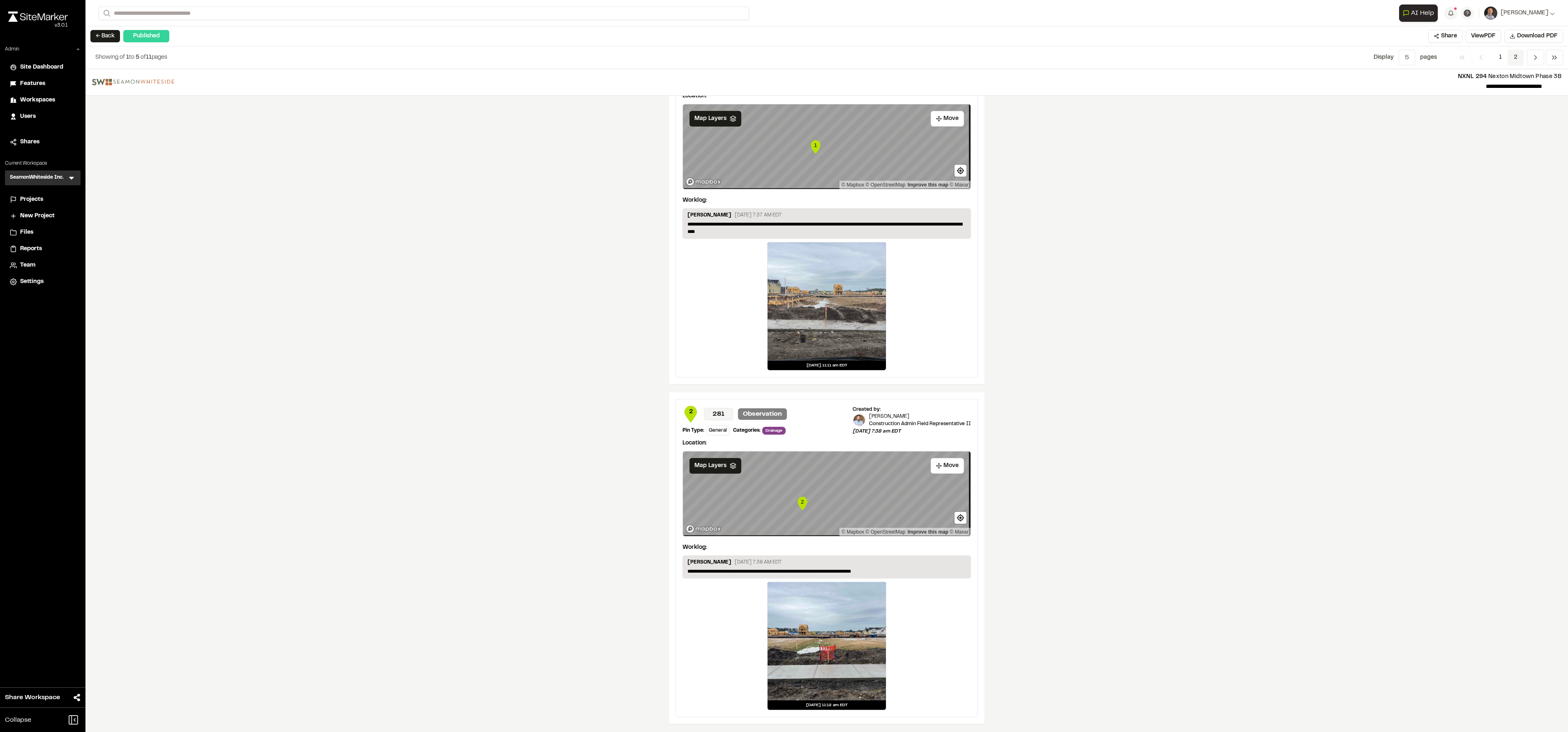
click at [522, 61] on span "2" at bounding box center [1516, 58] width 16 height 16
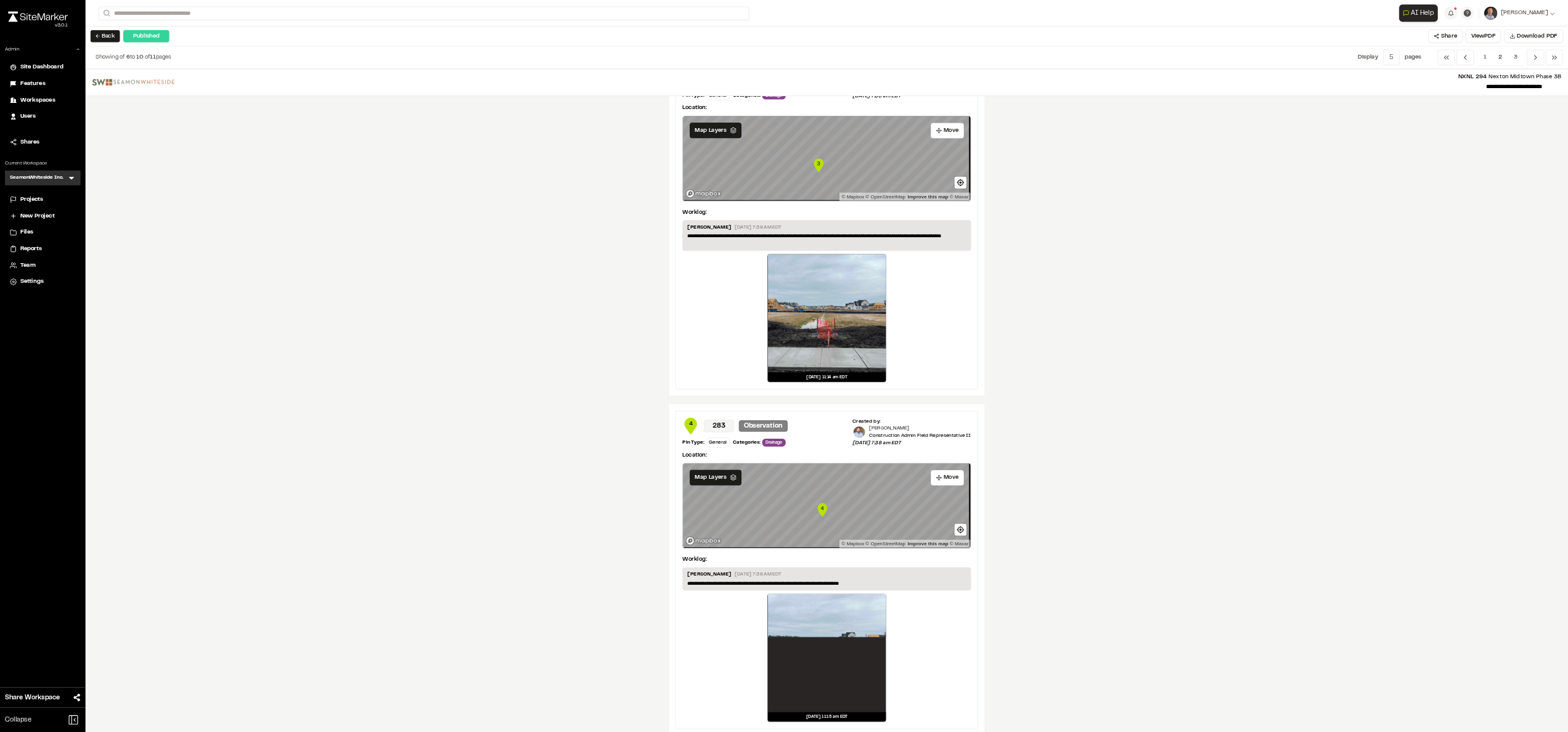
scroll to position [0, 0]
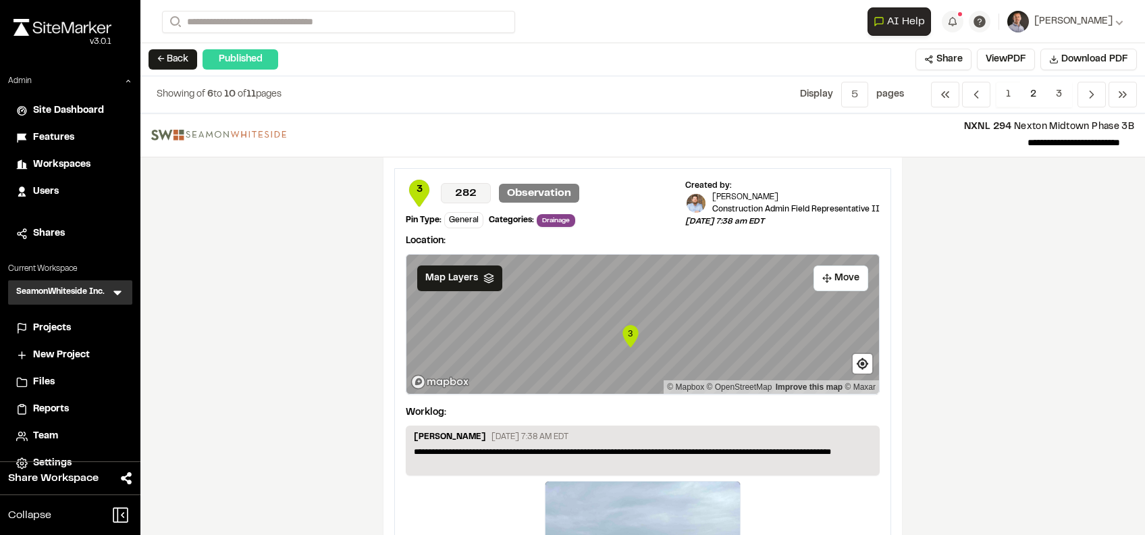
drag, startPoint x: 54, startPoint y: 405, endPoint x: 76, endPoint y: 400, distance: 22.1
click at [54, 400] on span "Reports" at bounding box center [51, 409] width 36 height 15
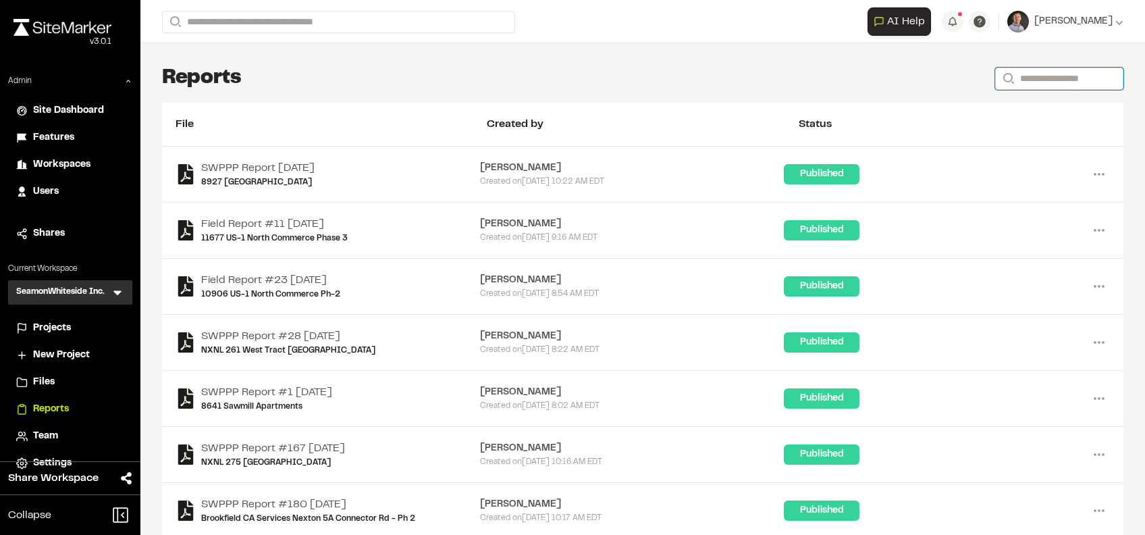
click at [858, 70] on input "Search" at bounding box center [1059, 79] width 128 height 22
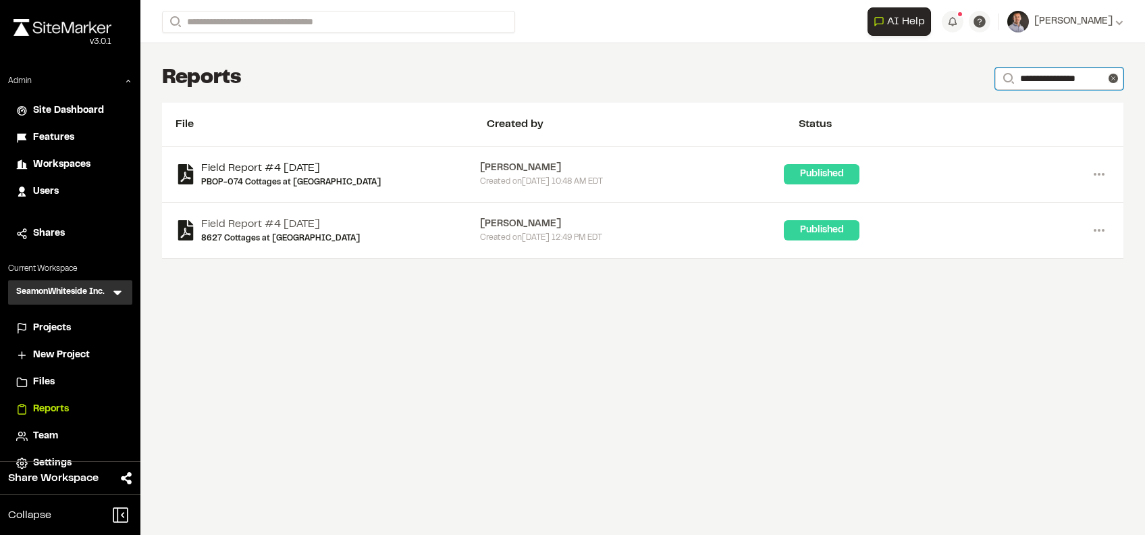
type input "**********"
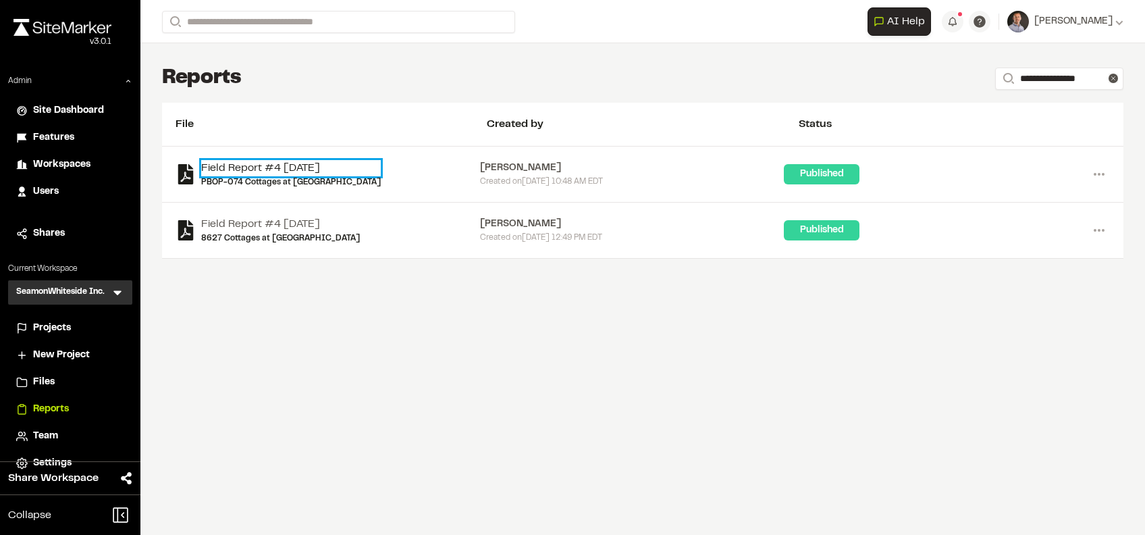
click at [288, 167] on link "Field Report #4 [DATE]" at bounding box center [291, 168] width 180 height 16
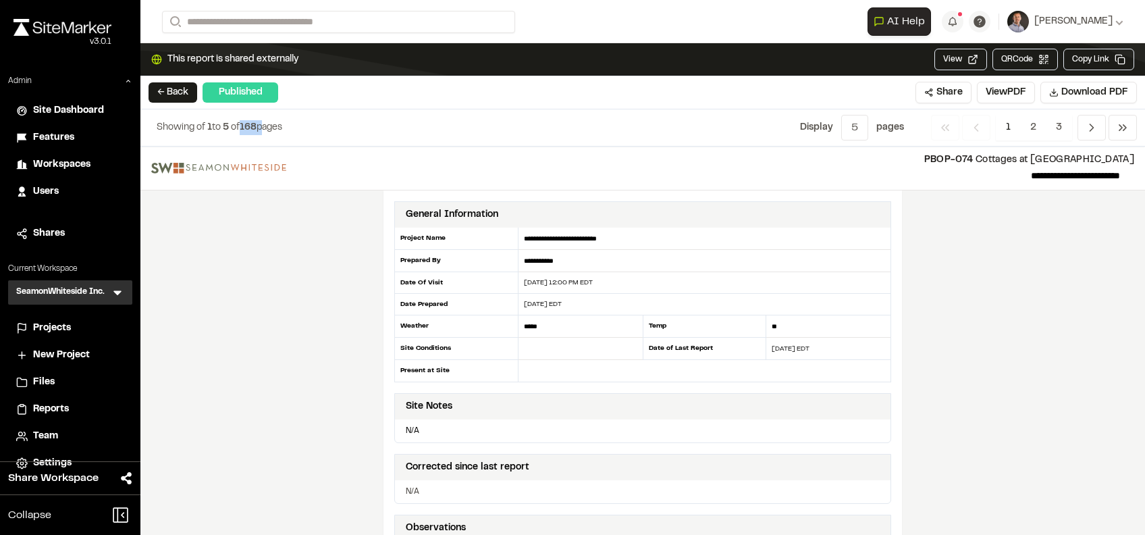
drag, startPoint x: 243, startPoint y: 124, endPoint x: 266, endPoint y: 135, distance: 25.7
click at [266, 135] on div "Showing of 1 to 5 of 168 pages Display Menu 5 1 5 10 All page s Previous Previo…" at bounding box center [642, 127] width 1004 height 37
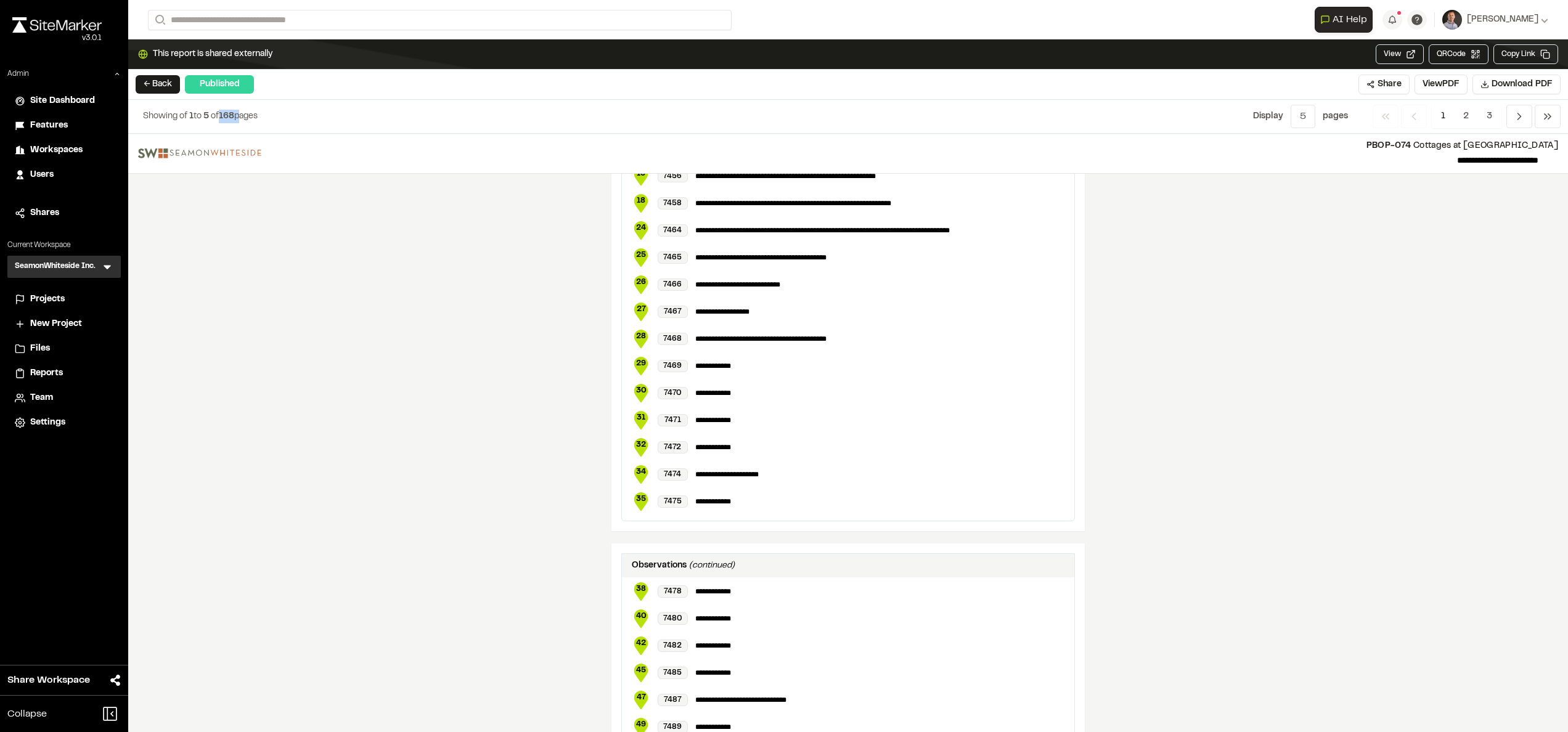
scroll to position [2572, 0]
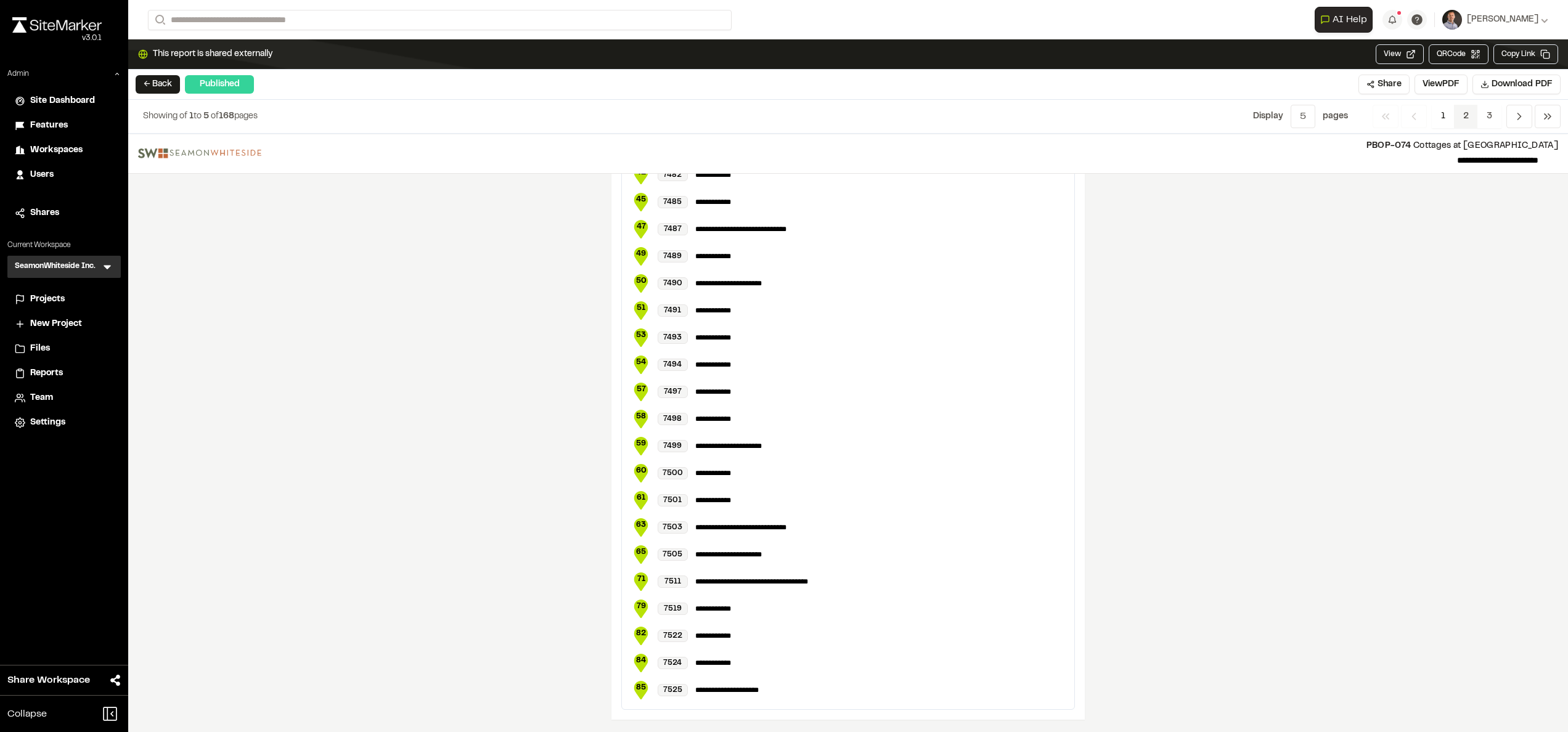
click at [784, 122] on span "2" at bounding box center [1466, 117] width 24 height 24
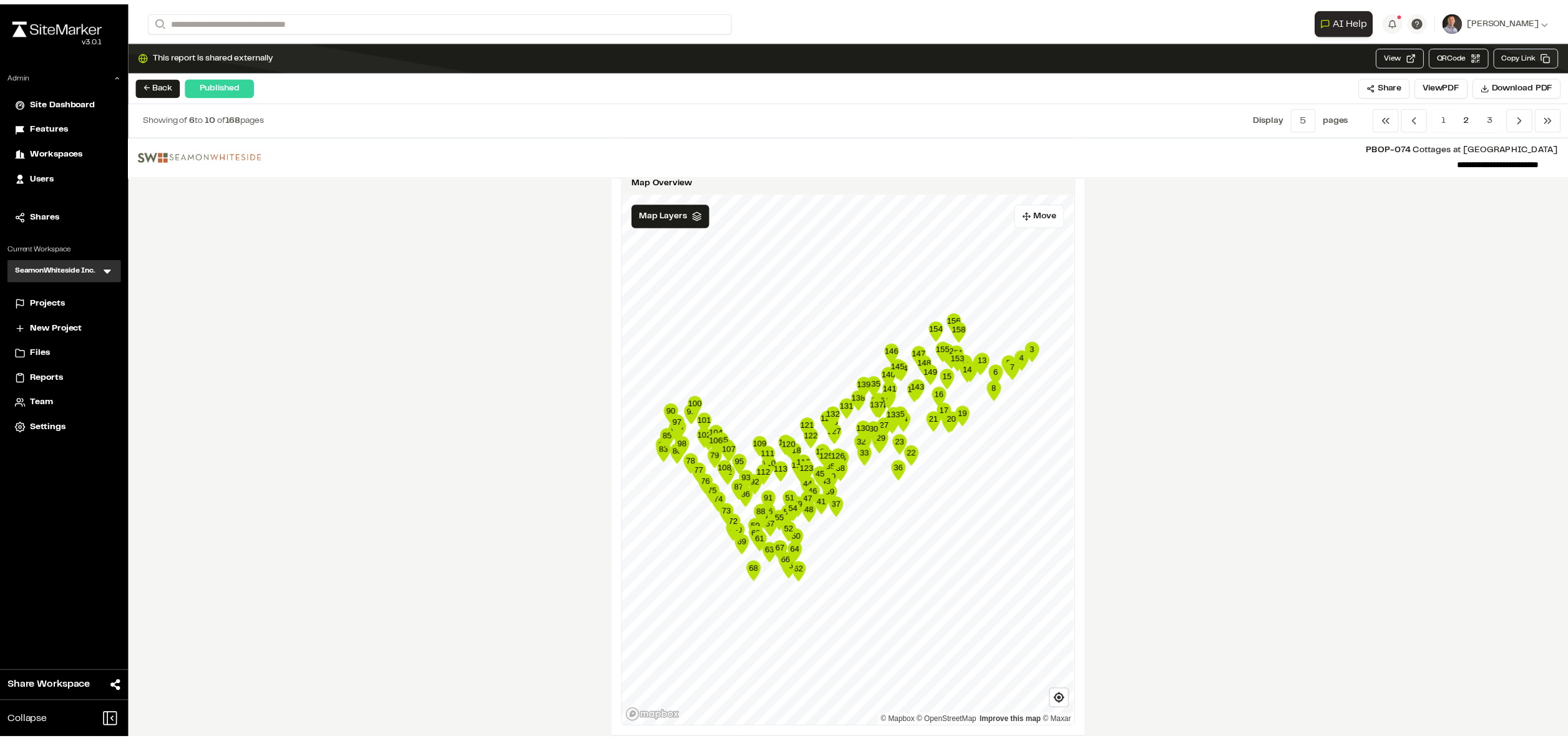
scroll to position [2289, 0]
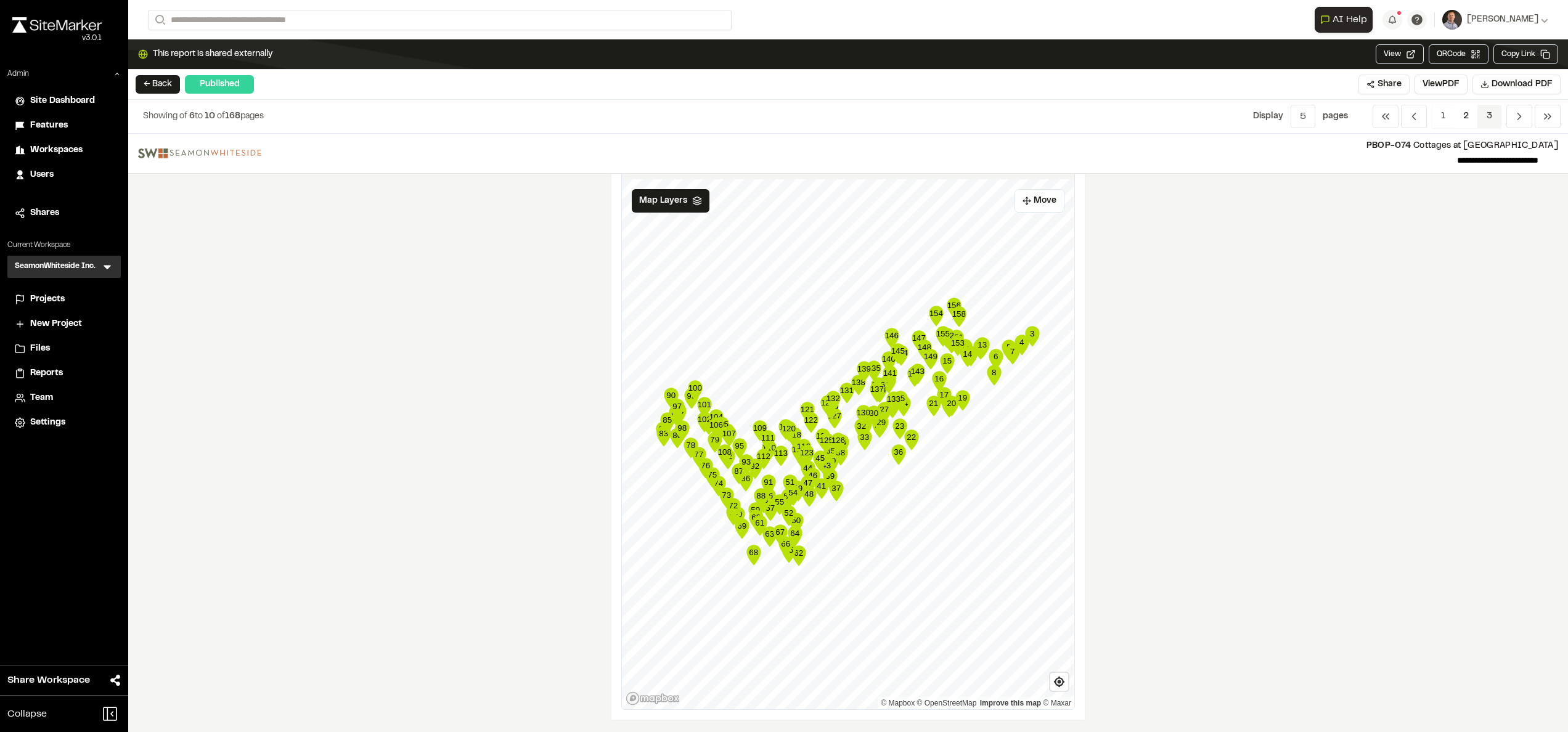
click at [784, 120] on span "3" at bounding box center [1489, 117] width 24 height 24
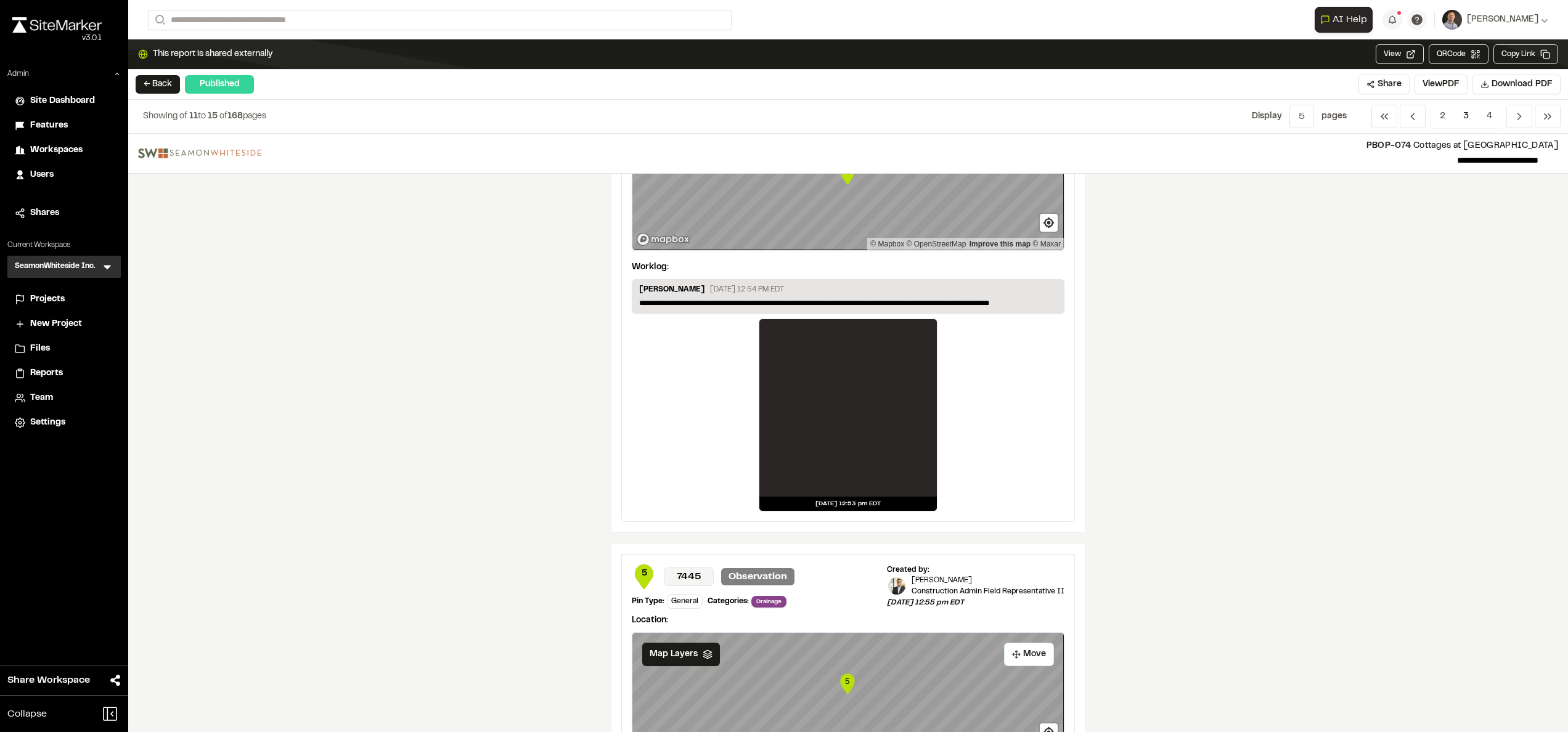
scroll to position [1725, 0]
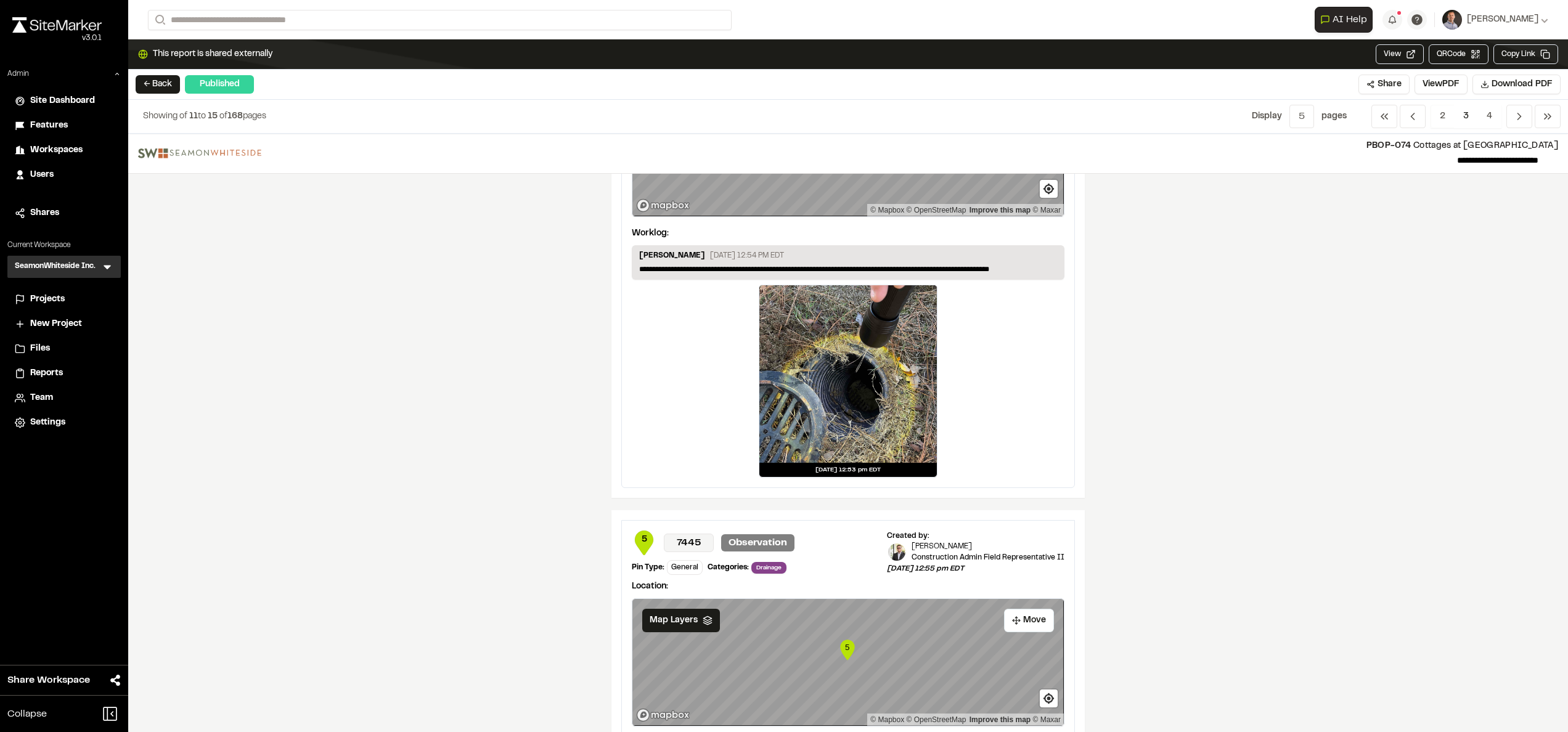
click at [784, 365] on div at bounding box center [848, 374] width 177 height 177
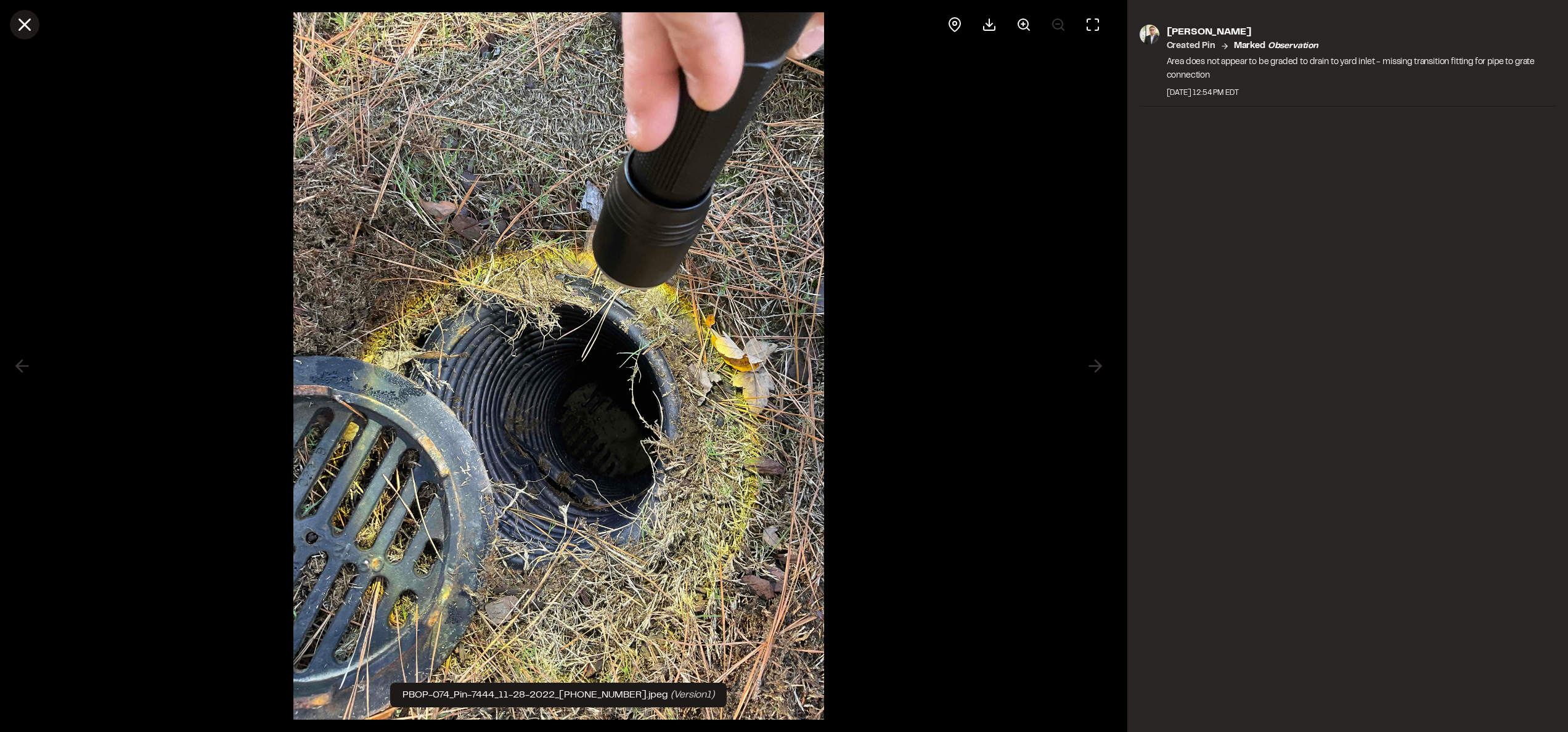
click at [30, 28] on icon at bounding box center [25, 25] width 21 height 21
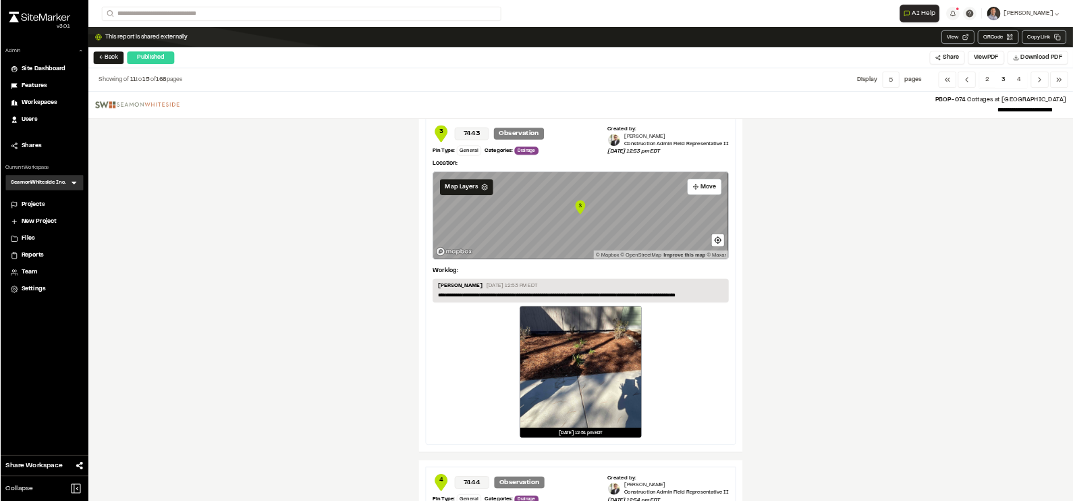
scroll to position [1080, 0]
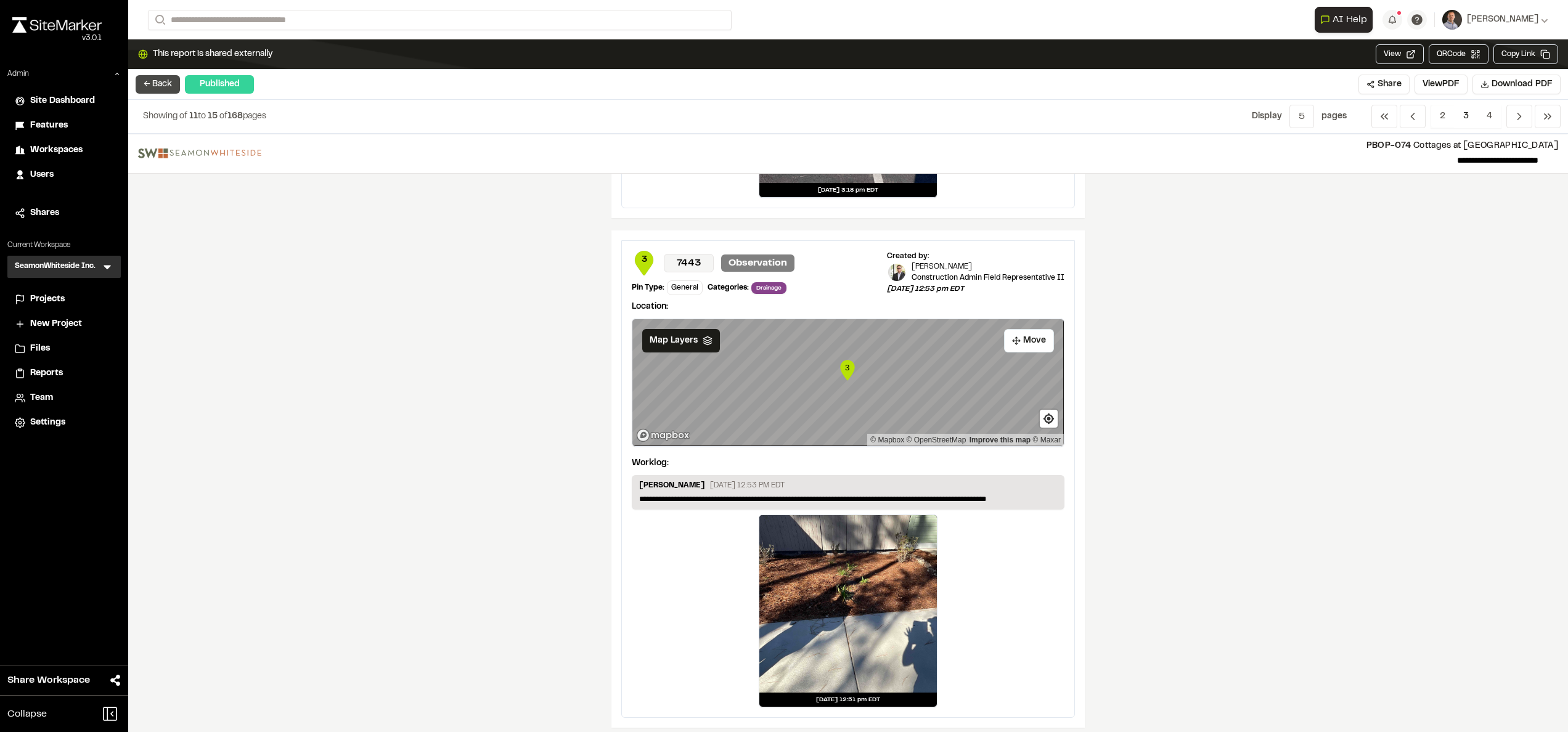
click at [149, 81] on button "← Back" at bounding box center [158, 84] width 45 height 18
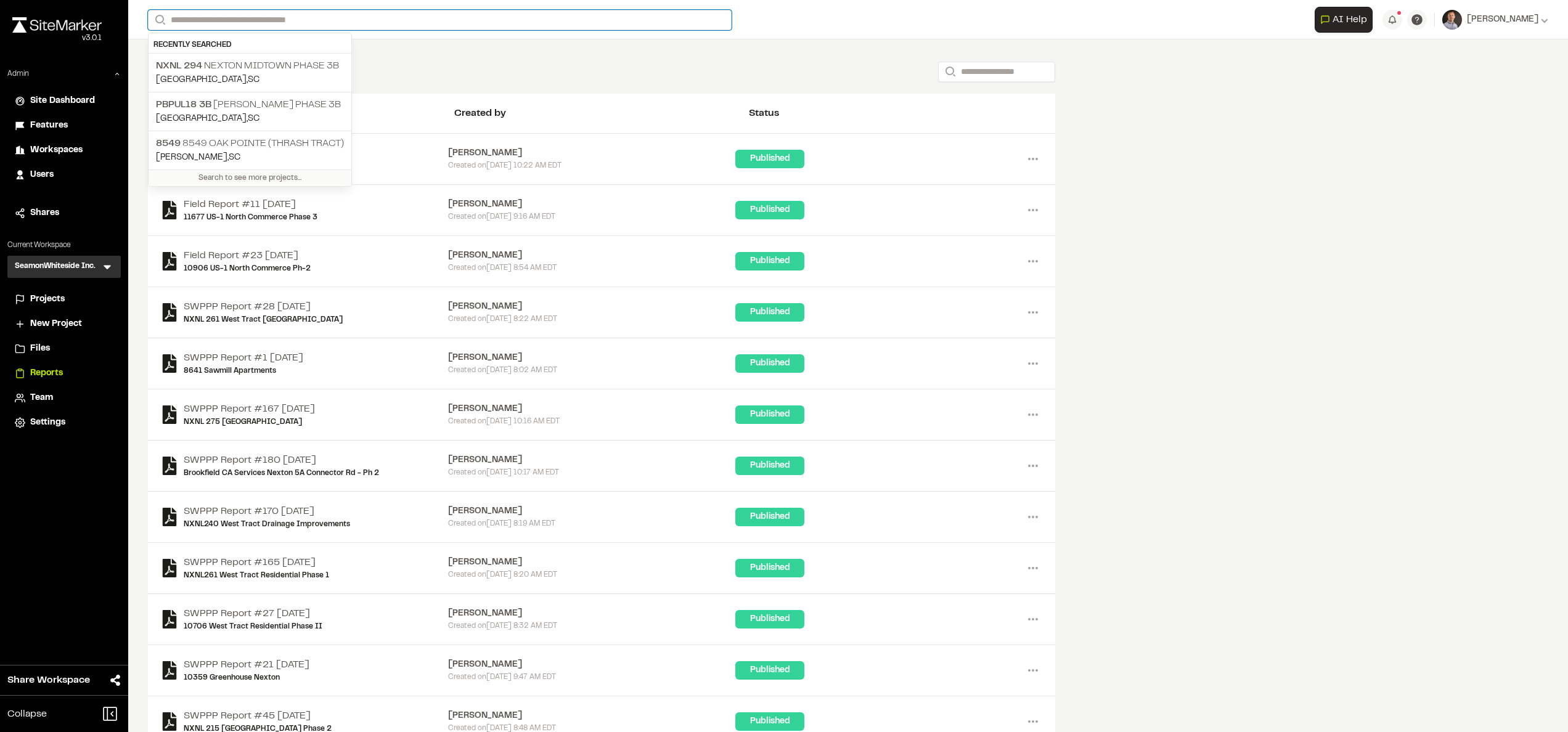
click at [250, 13] on input "Search" at bounding box center [439, 20] width 584 height 20
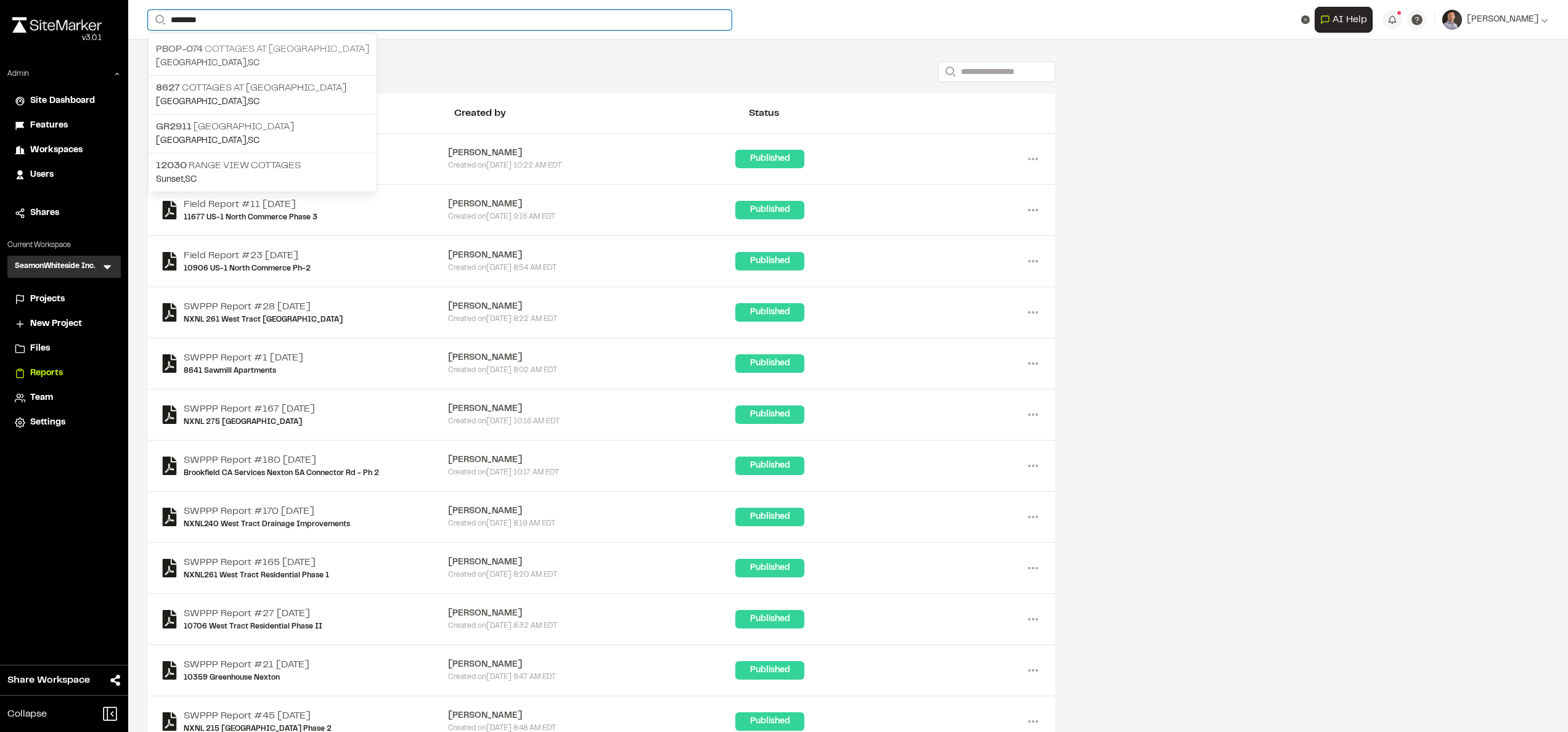
type input "********"
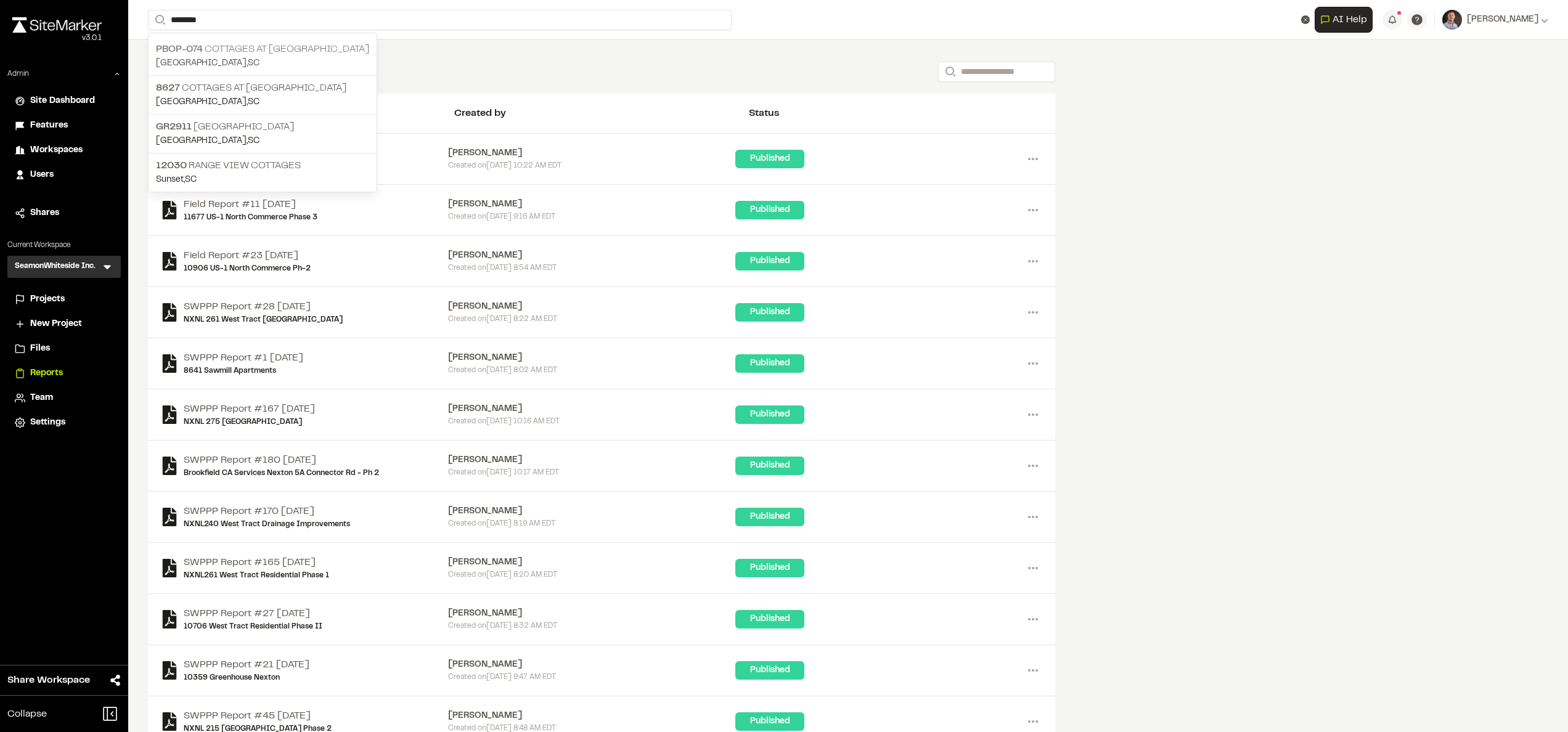
drag, startPoint x: 267, startPoint y: 50, endPoint x: 279, endPoint y: 56, distance: 13.4
click at [268, 47] on p "PBOP-074 Cottages at Nexton" at bounding box center [263, 49] width 214 height 15
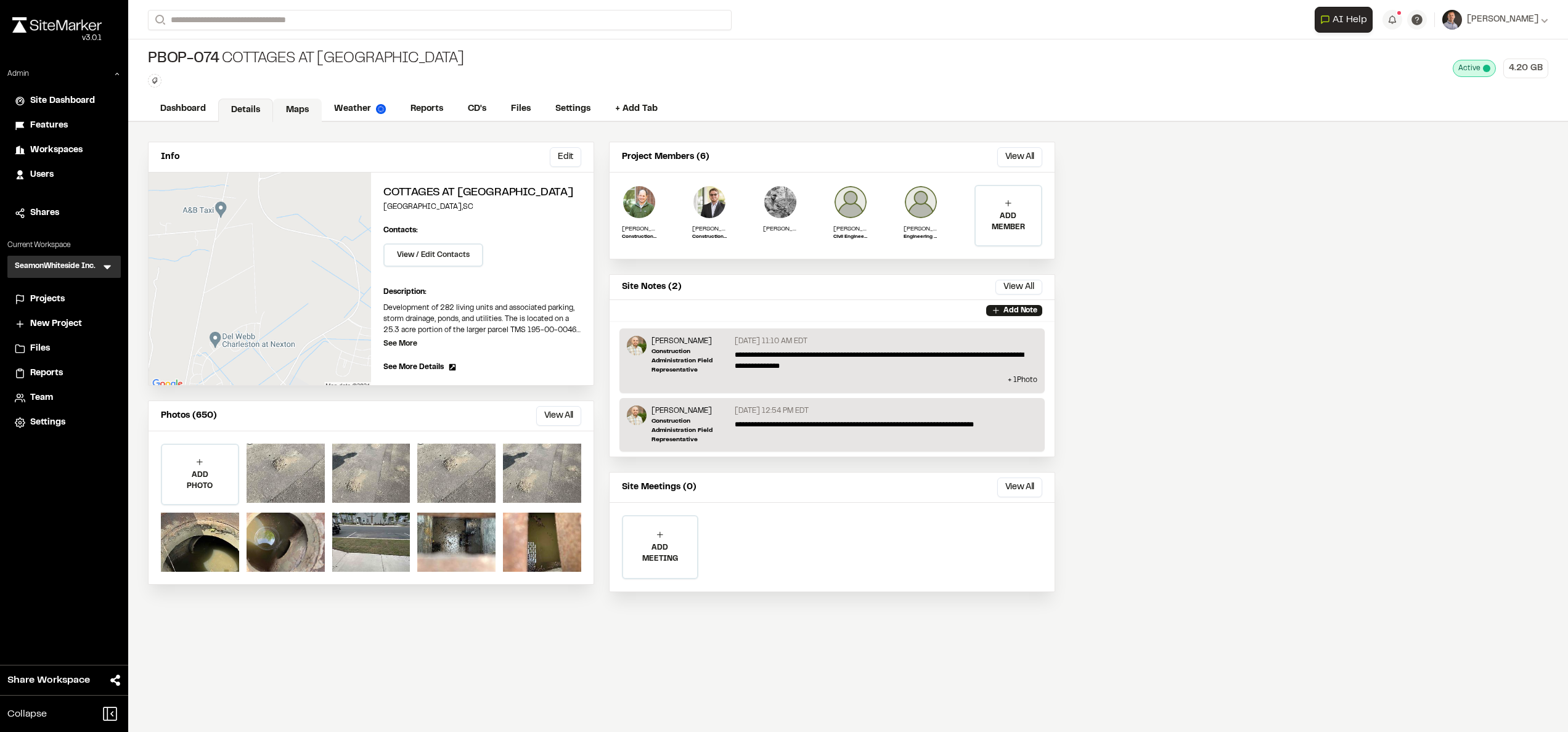
click at [295, 111] on link "Maps" at bounding box center [297, 110] width 48 height 24
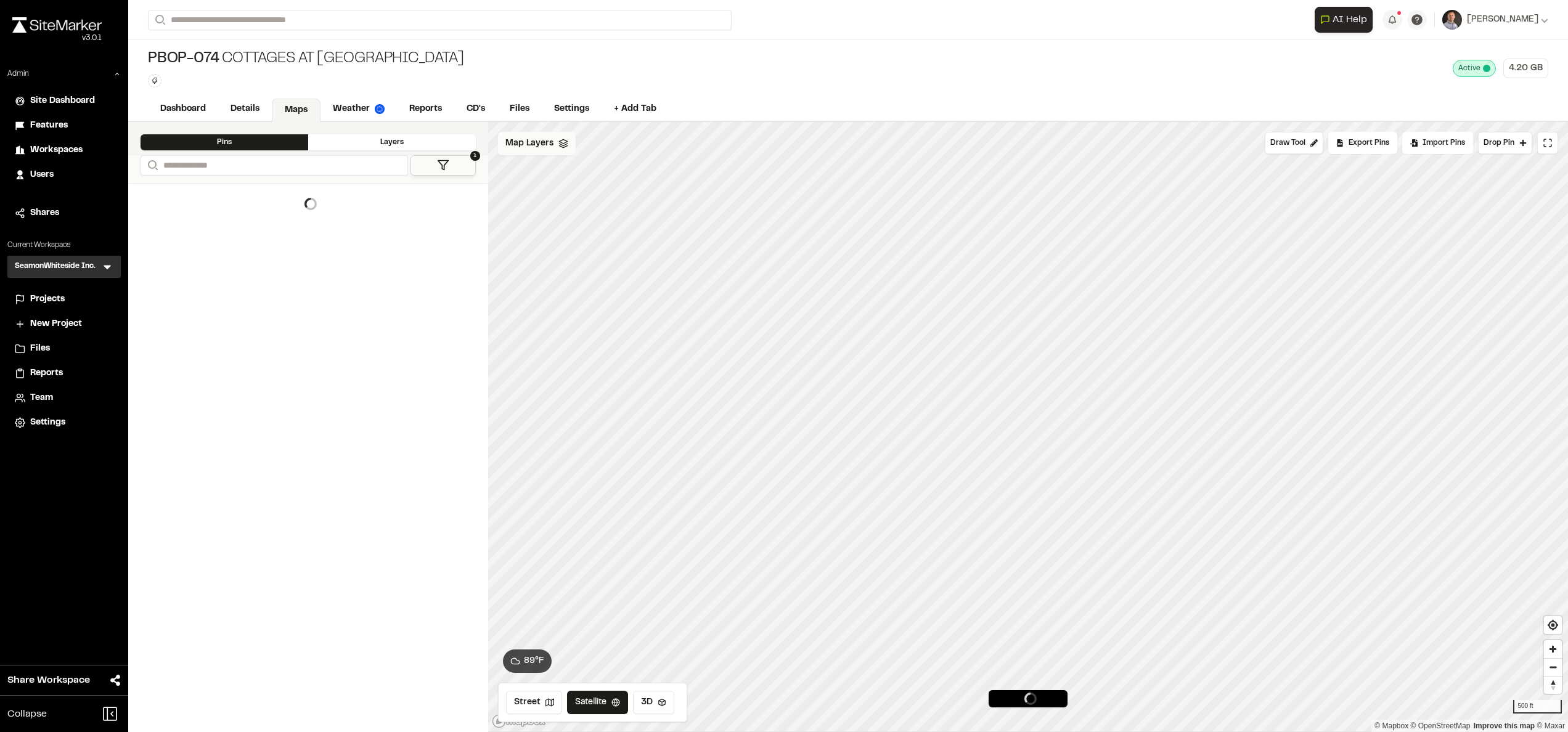
drag, startPoint x: 539, startPoint y: 145, endPoint x: 539, endPoint y: 159, distance: 14.0
click at [539, 146] on span "Map Layers" at bounding box center [530, 143] width 48 height 14
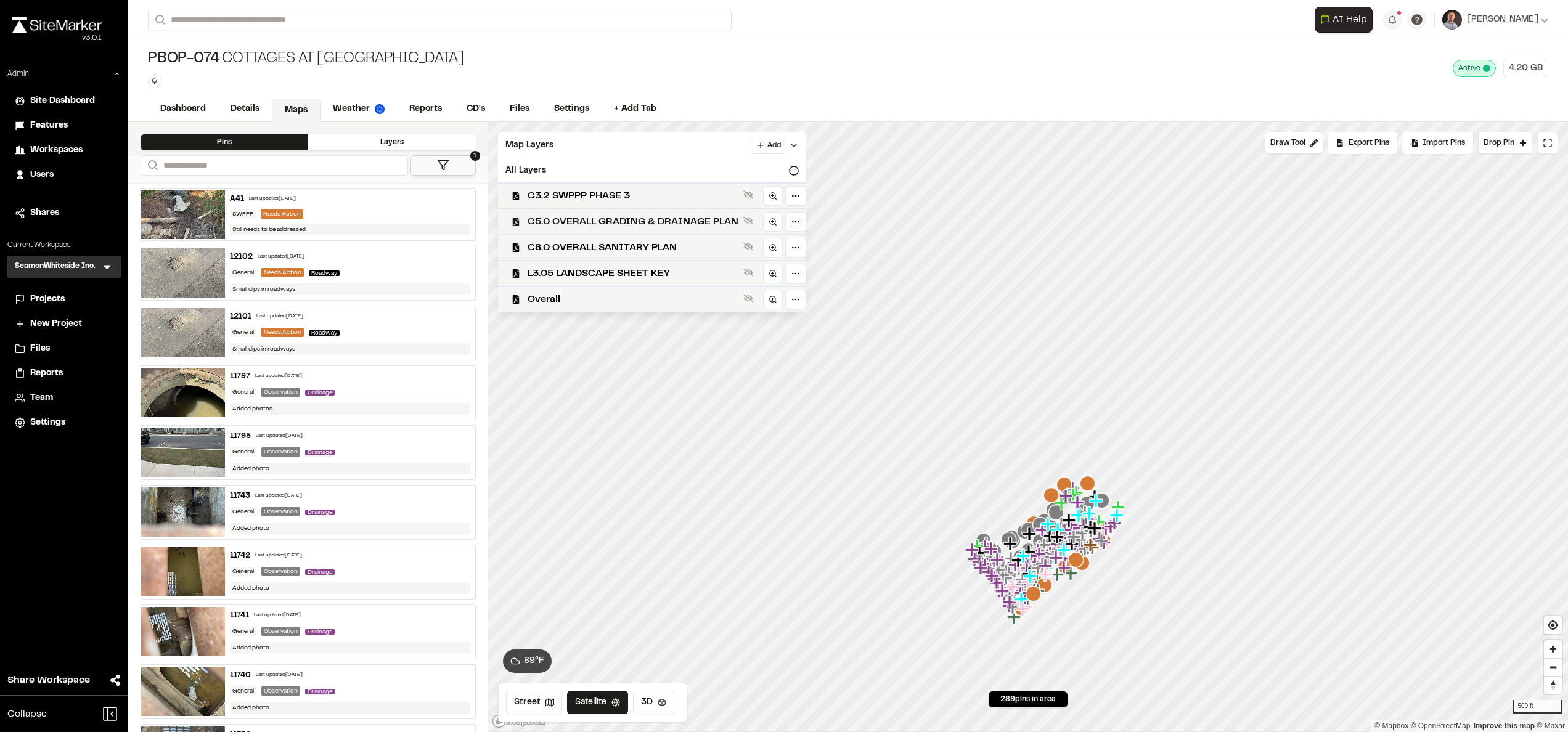
click at [649, 210] on div "C5.0 OVERALL GRADING & DRAINAGE PLAN" at bounding box center [647, 221] width 318 height 26
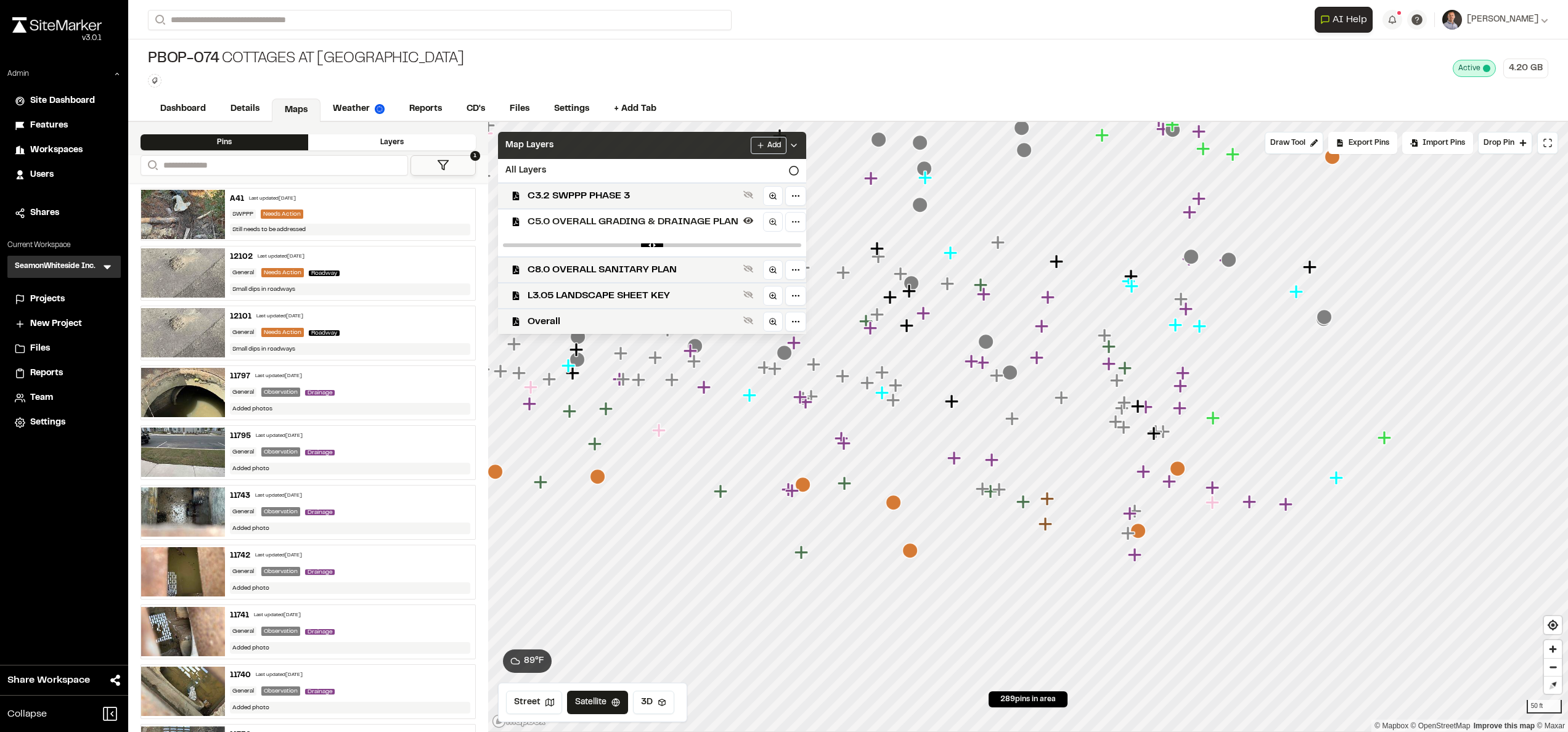
drag, startPoint x: 656, startPoint y: 149, endPoint x: 661, endPoint y: 156, distance: 8.6
click at [661, 156] on div "Map Layers Add" at bounding box center [652, 145] width 309 height 27
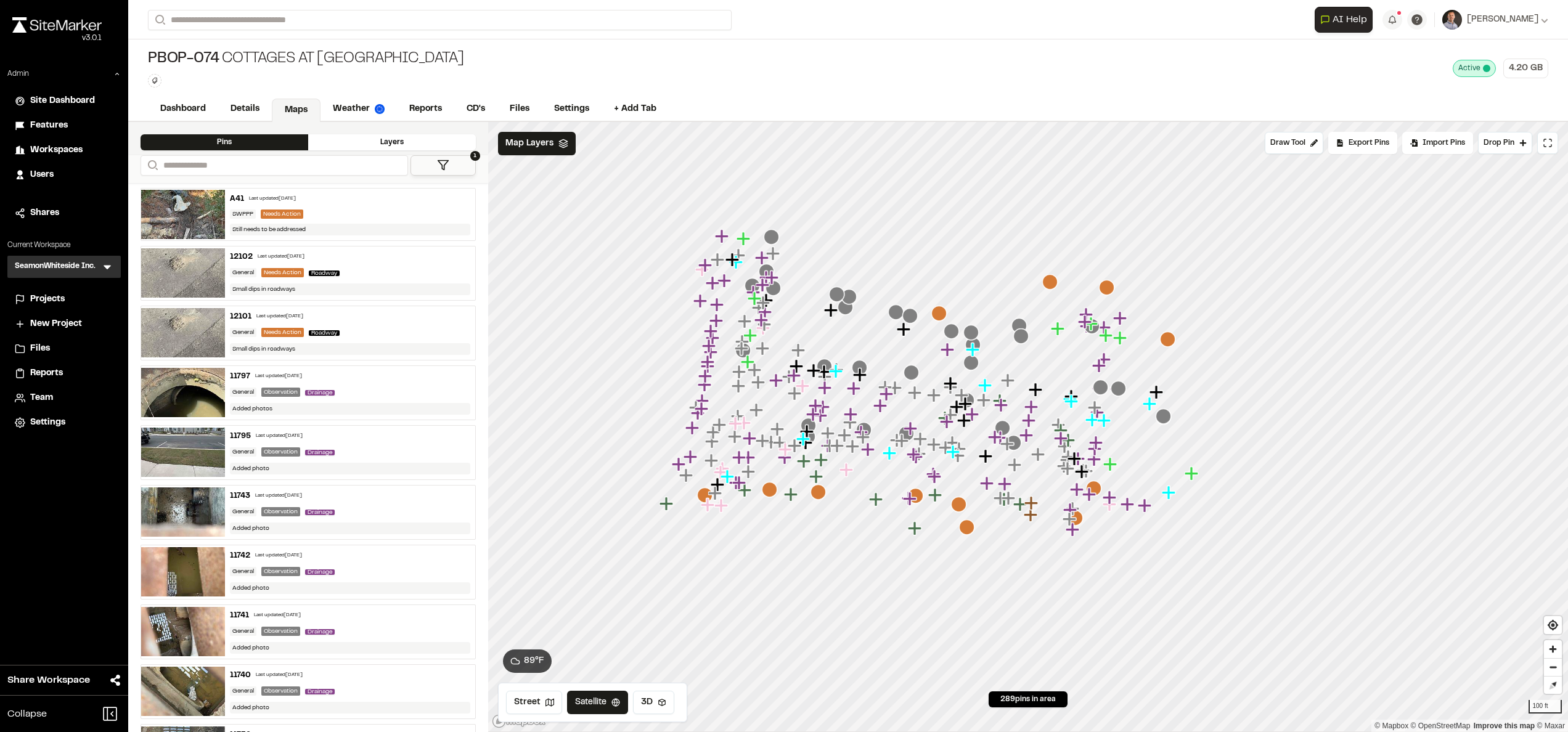
click at [56, 287] on div "Admin Site Dashboard Features Workspaces Users Shares Current Workspace SeamonW…" at bounding box center [64, 251] width 128 height 366
click at [56, 294] on span "Projects" at bounding box center [47, 299] width 35 height 14
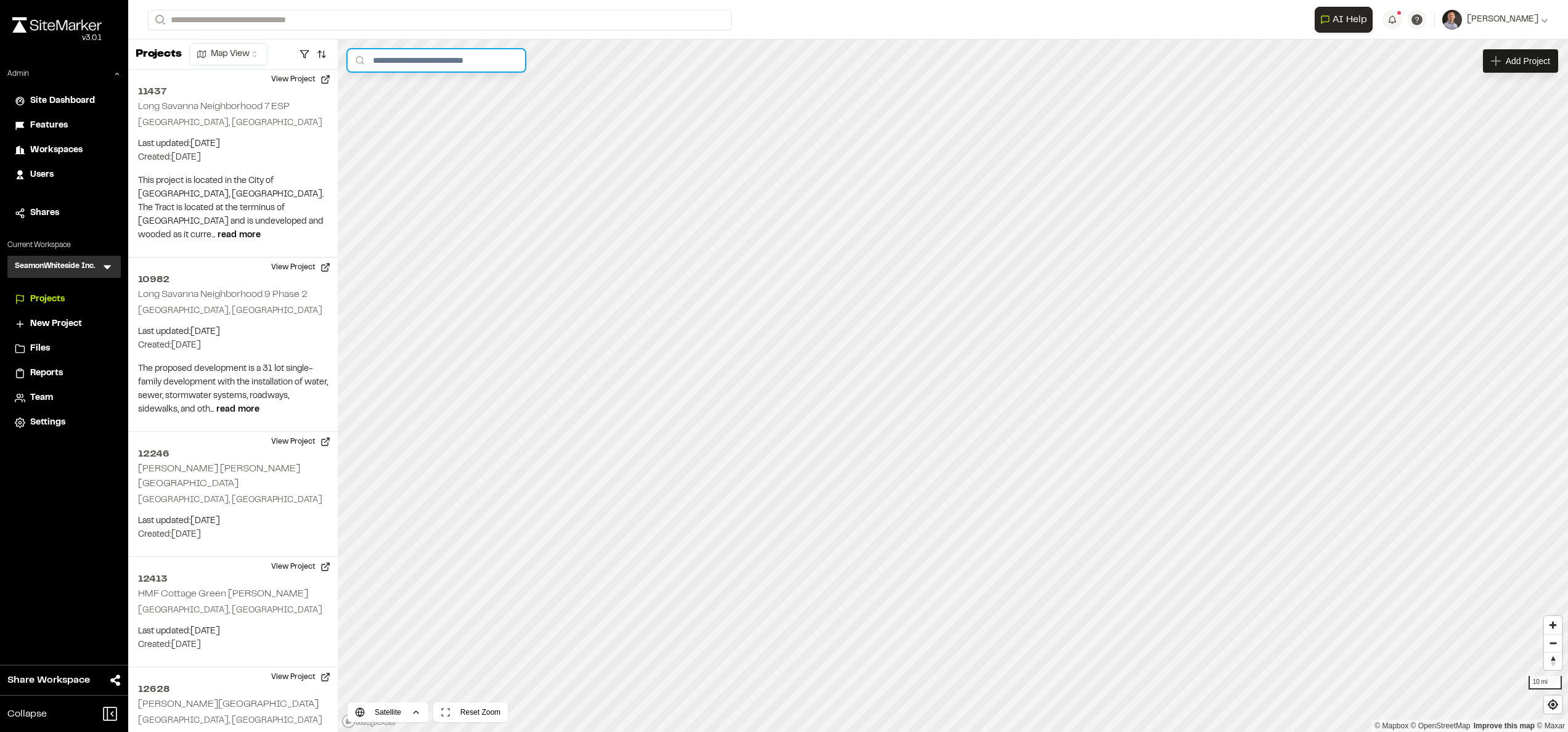
click at [405, 69] on input "text" at bounding box center [437, 60] width 177 height 22
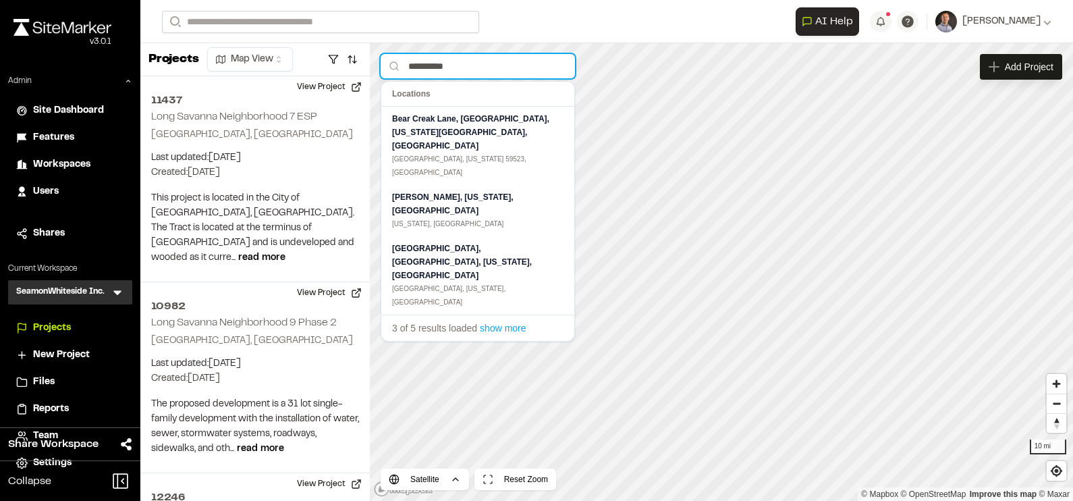
type input "**********"
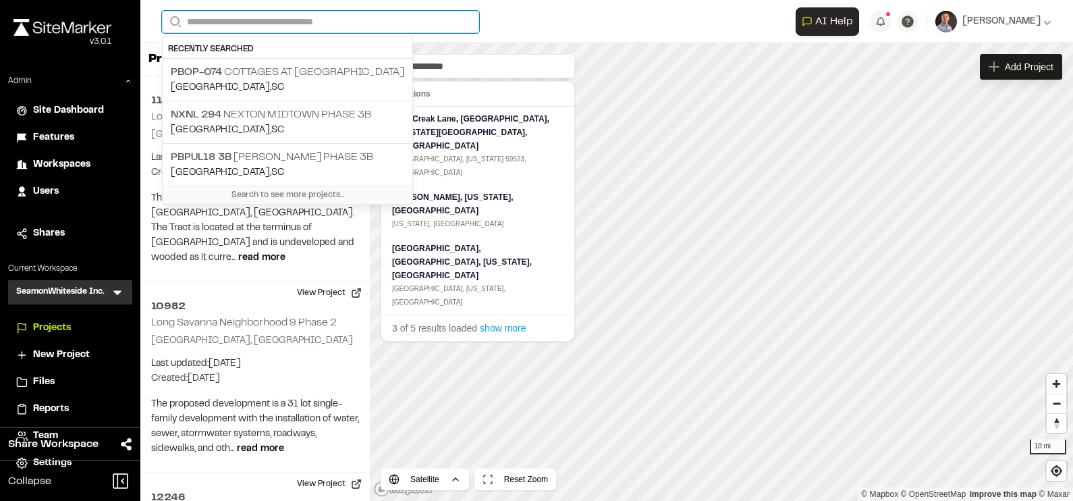
click at [242, 24] on input "Search" at bounding box center [320, 22] width 317 height 22
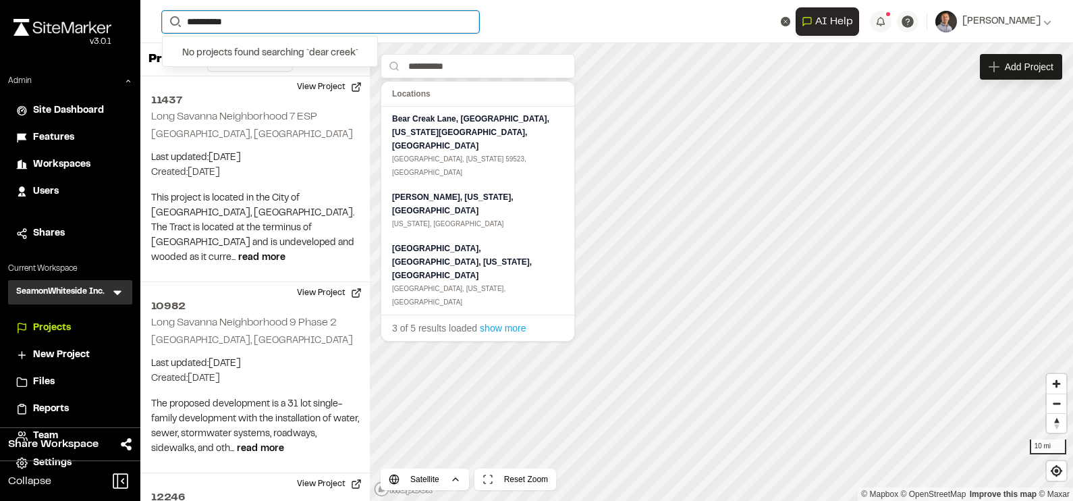
drag, startPoint x: 242, startPoint y: 24, endPoint x: 181, endPoint y: 14, distance: 61.6
click at [181, 14] on form "**********" at bounding box center [479, 22] width 634 height 22
type input "**********"
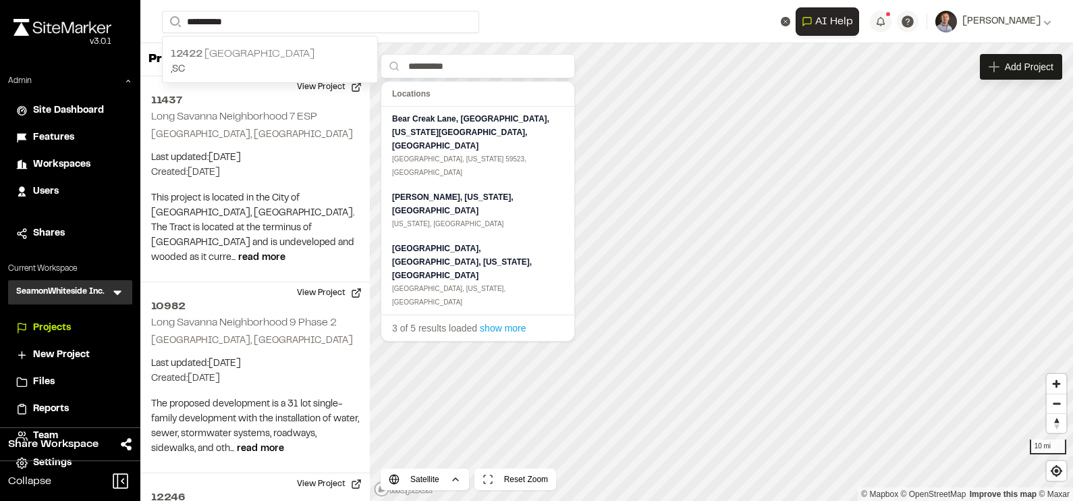
click at [213, 47] on p "[GEOGRAPHIC_DATA]" at bounding box center [270, 54] width 198 height 16
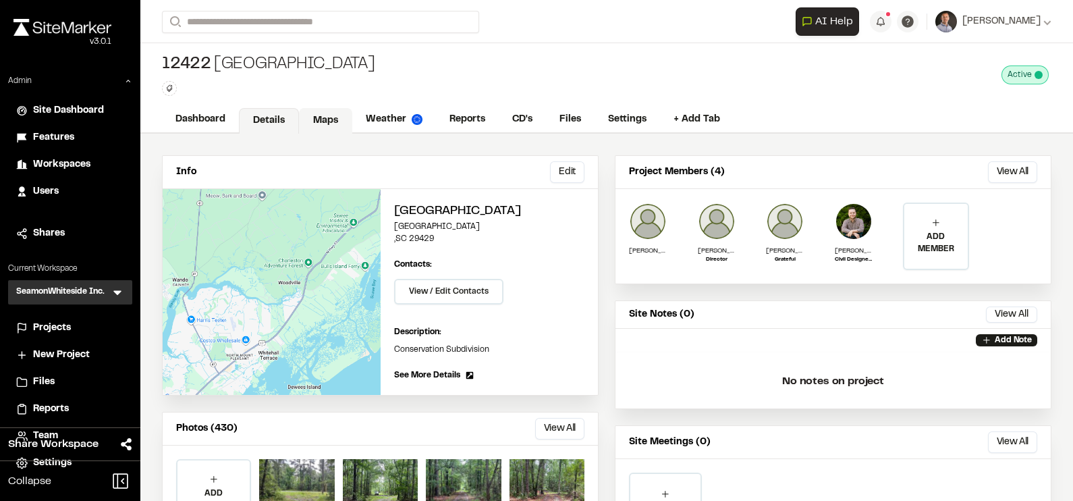
click at [326, 119] on link "Maps" at bounding box center [325, 121] width 53 height 26
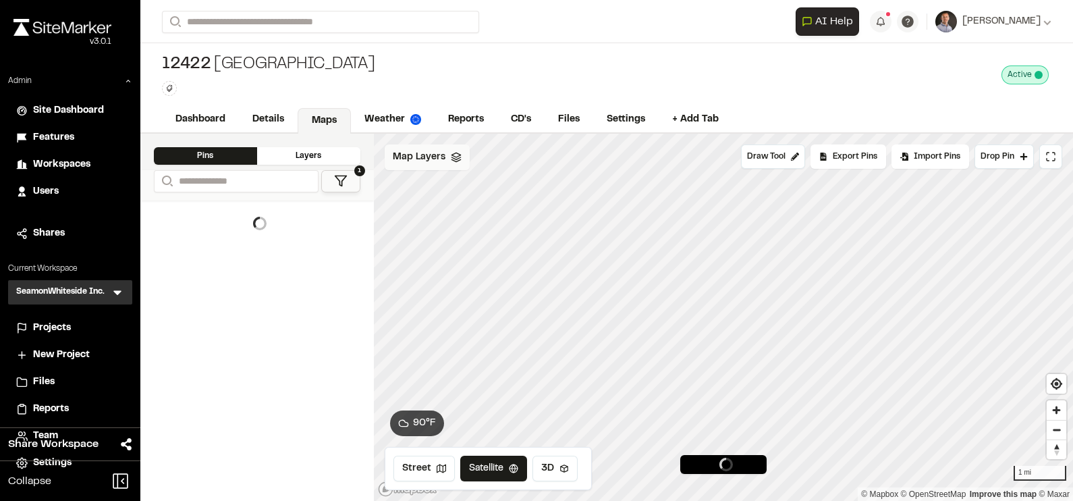
click at [429, 157] on span "Map Layers" at bounding box center [419, 157] width 53 height 15
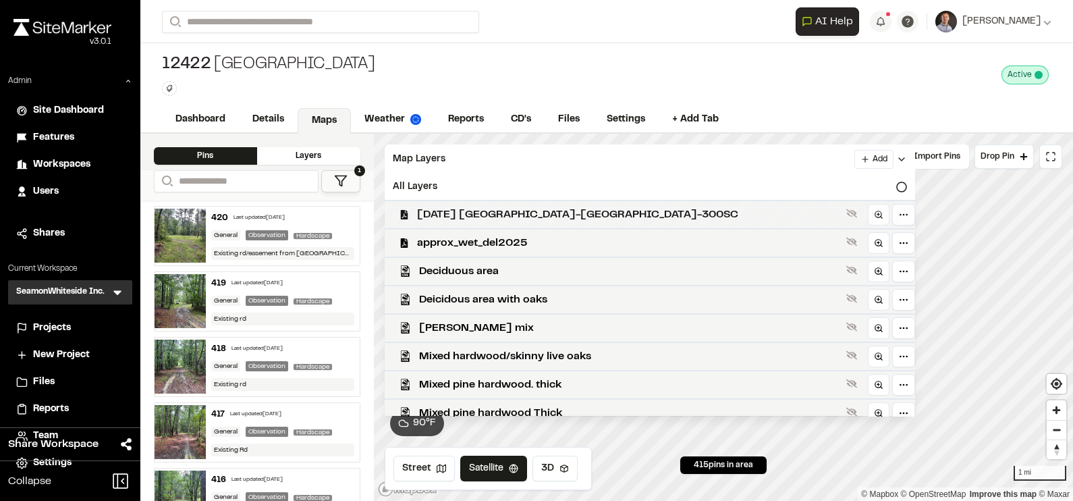
drag, startPoint x: 525, startPoint y: 325, endPoint x: 562, endPoint y: 201, distance: 129.6
click at [523, 323] on span "[PERSON_NAME] mix" at bounding box center [630, 328] width 422 height 16
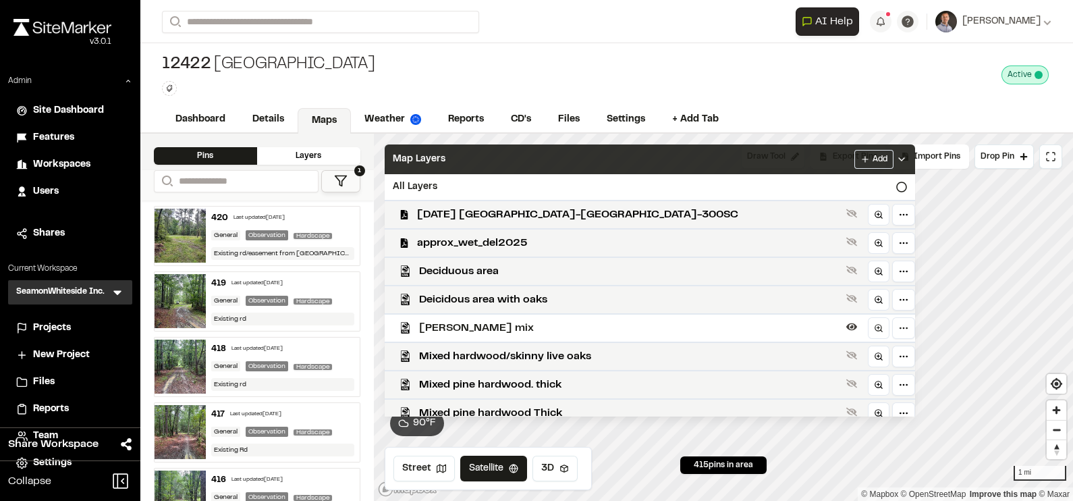
click at [568, 160] on div "Map Layers Add" at bounding box center [650, 159] width 531 height 30
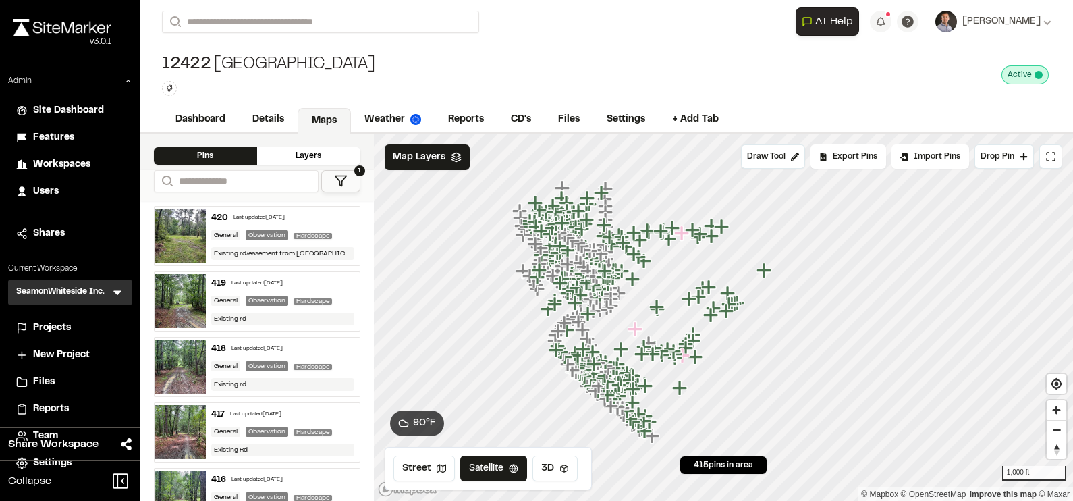
drag, startPoint x: 657, startPoint y: 337, endPoint x: 653, endPoint y: 307, distance: 29.9
click at [653, 307] on icon "Map marker" at bounding box center [656, 306] width 15 height 15
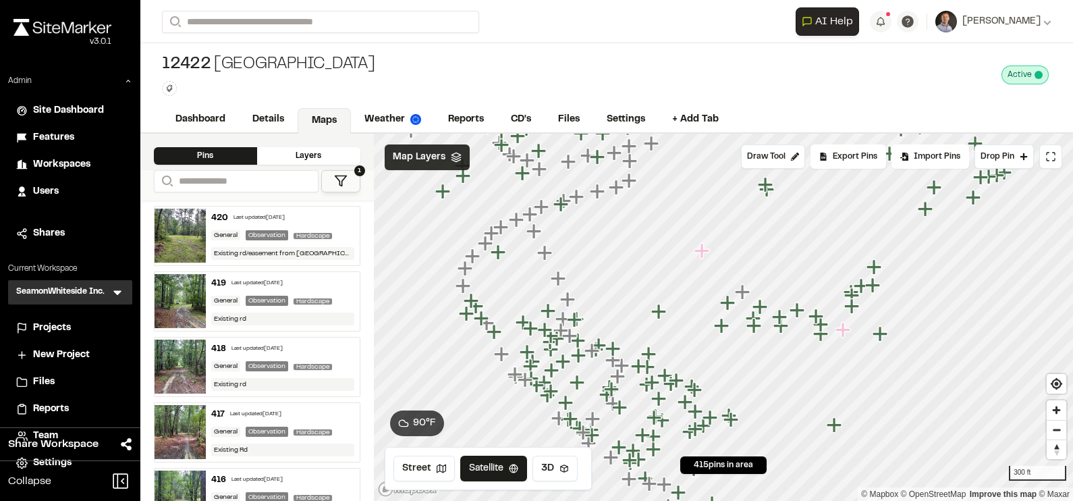
click at [419, 157] on span "Map Layers" at bounding box center [419, 157] width 53 height 15
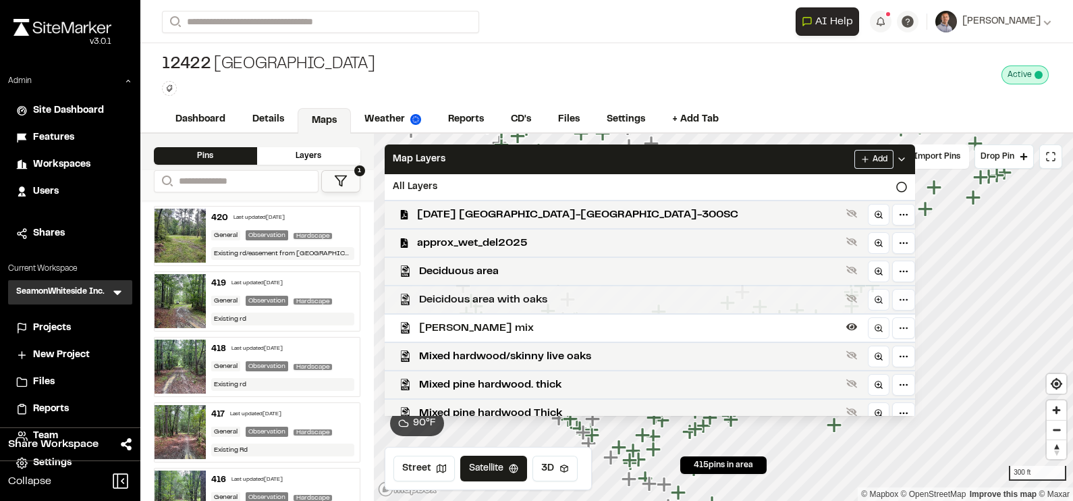
click at [489, 296] on span "Deicidous area with oaks" at bounding box center [630, 300] width 422 height 16
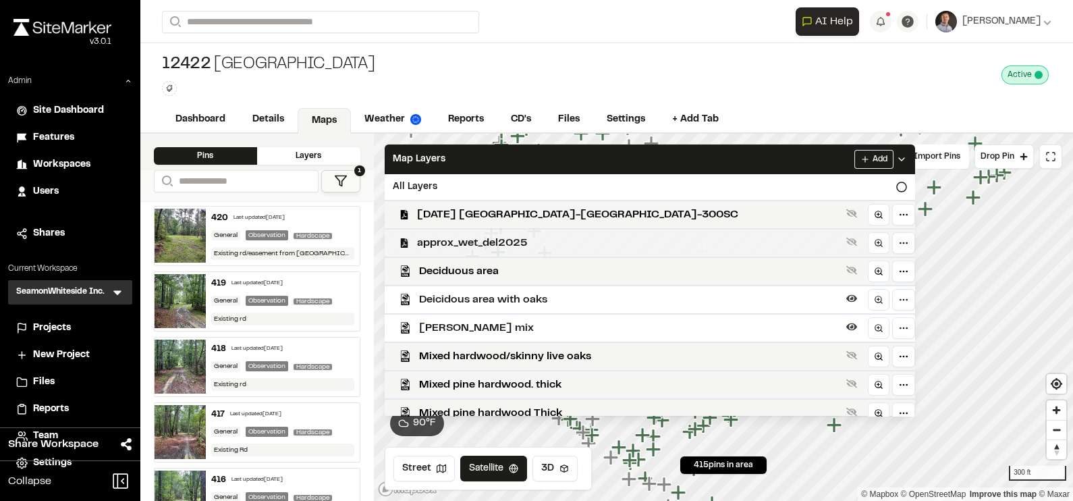
drag, startPoint x: 483, startPoint y: 264, endPoint x: 489, endPoint y: 230, distance: 34.3
click at [483, 263] on span "Deciduous area" at bounding box center [630, 271] width 422 height 16
drag, startPoint x: 491, startPoint y: 205, endPoint x: 506, endPoint y: 175, distance: 33.5
click at [492, 205] on div "[DATE] [GEOGRAPHIC_DATA]-[GEOGRAPHIC_DATA]-300SC" at bounding box center [644, 214] width 541 height 28
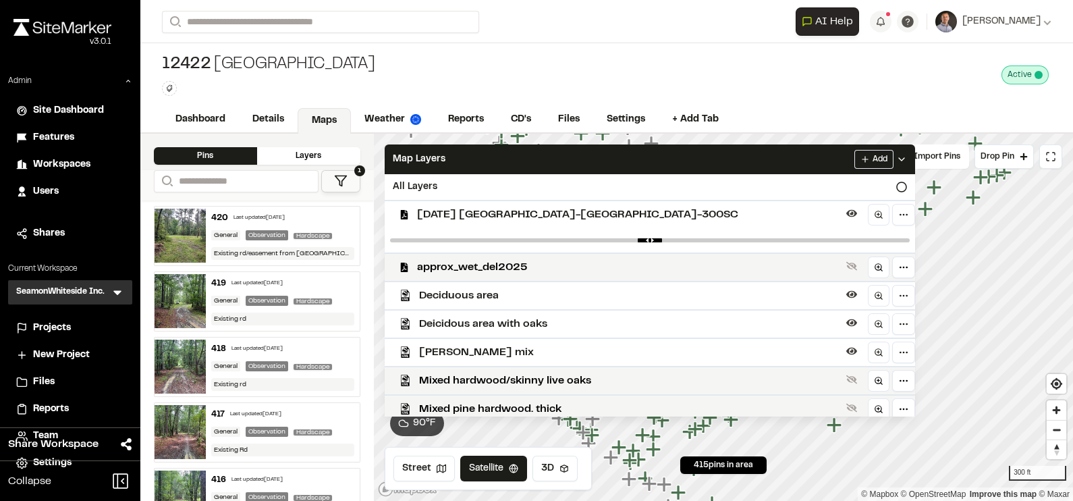
click at [507, 159] on div "Map Layers Add" at bounding box center [650, 159] width 531 height 30
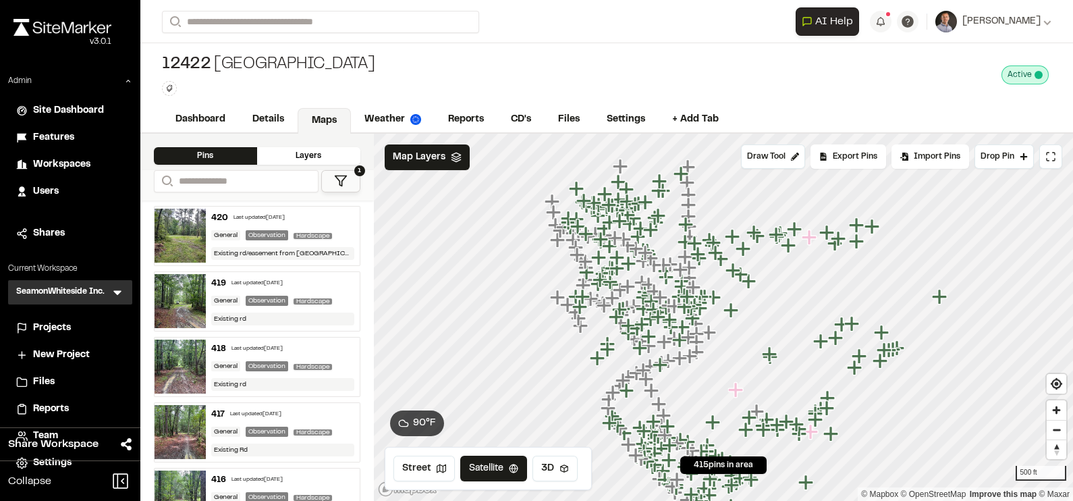
drag, startPoint x: 570, startPoint y: 211, endPoint x: 577, endPoint y: 297, distance: 86.0
click at [577, 297] on icon "Map marker" at bounding box center [581, 296] width 15 height 15
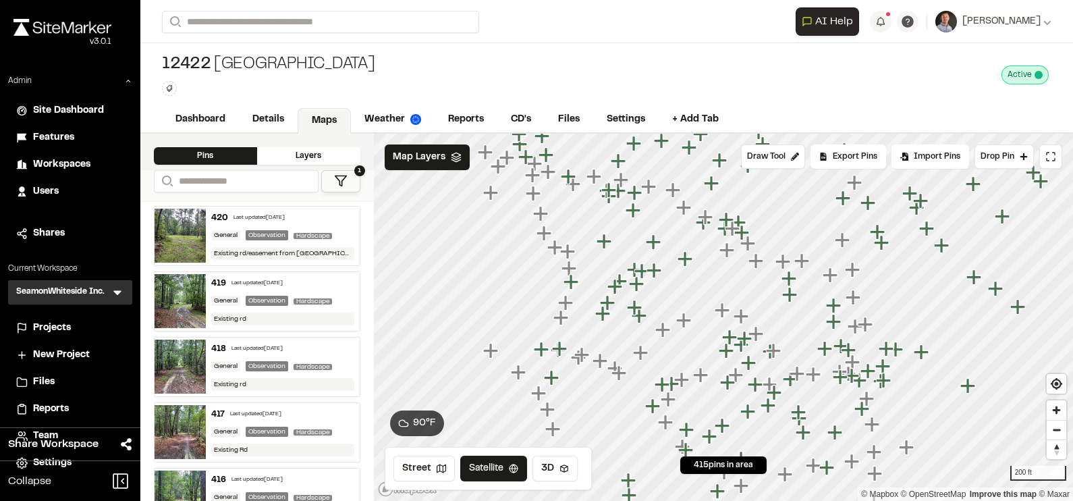
click at [638, 284] on icon "Map marker" at bounding box center [635, 283] width 15 height 15
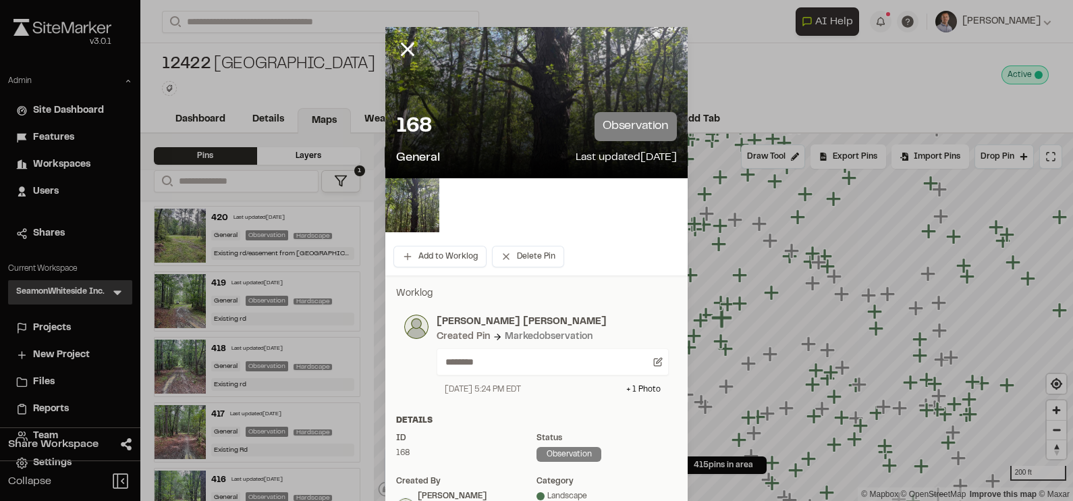
drag, startPoint x: 408, startPoint y: 44, endPoint x: 507, endPoint y: 107, distance: 117.8
click at [408, 45] on icon at bounding box center [407, 49] width 23 height 23
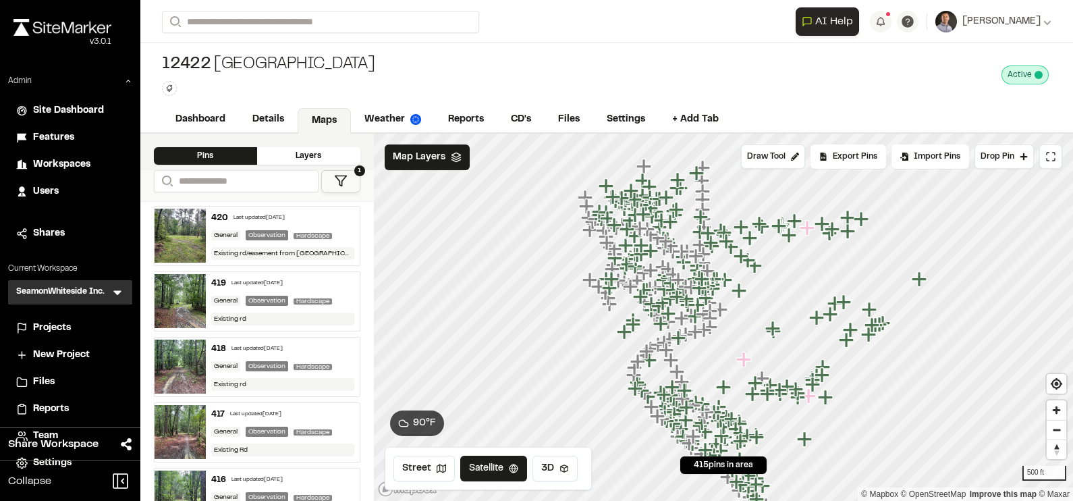
click at [858, 146] on div "Export Pins" at bounding box center [849, 156] width 76 height 24
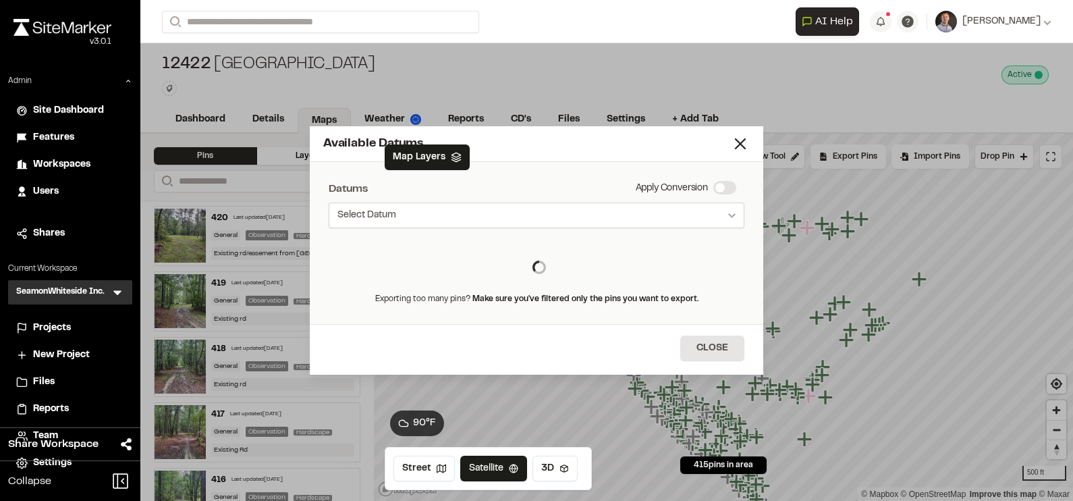
click at [543, 217] on button "Select Datum" at bounding box center [537, 216] width 416 height 26
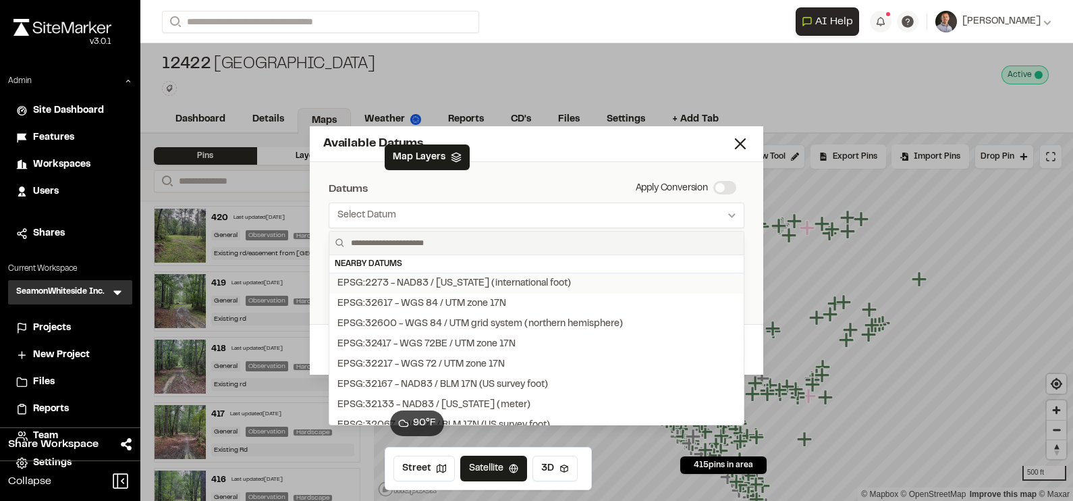
click at [498, 280] on div "EPSG:2273 - NAD83 / [US_STATE] (international foot)" at bounding box center [455, 283] width 234 height 15
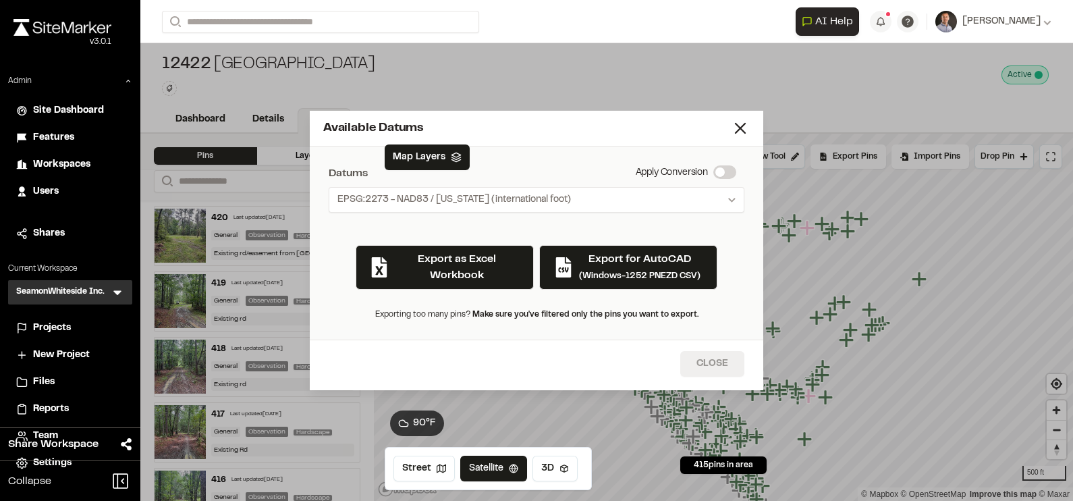
click at [716, 371] on button "Close" at bounding box center [712, 364] width 64 height 26
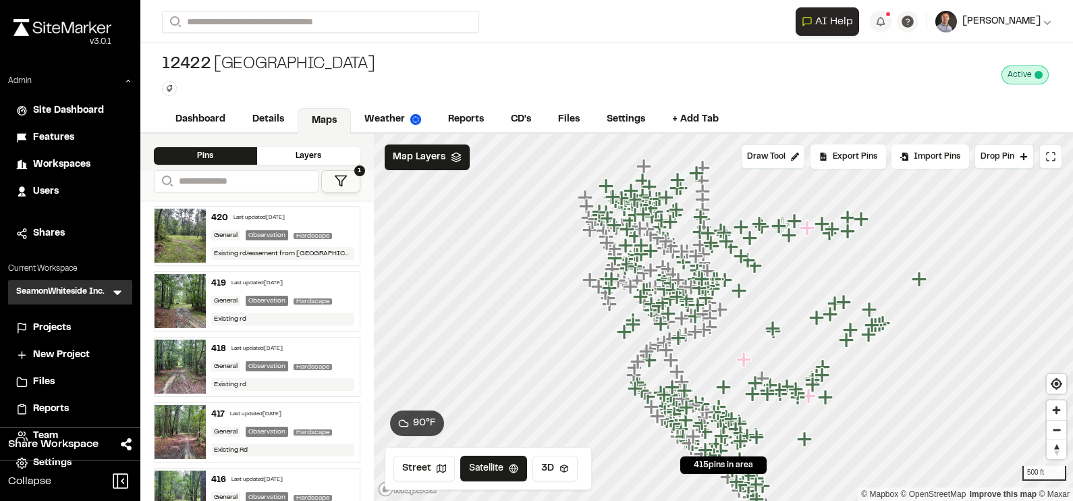
click at [1038, 22] on span "[PERSON_NAME]" at bounding box center [1002, 21] width 78 height 15
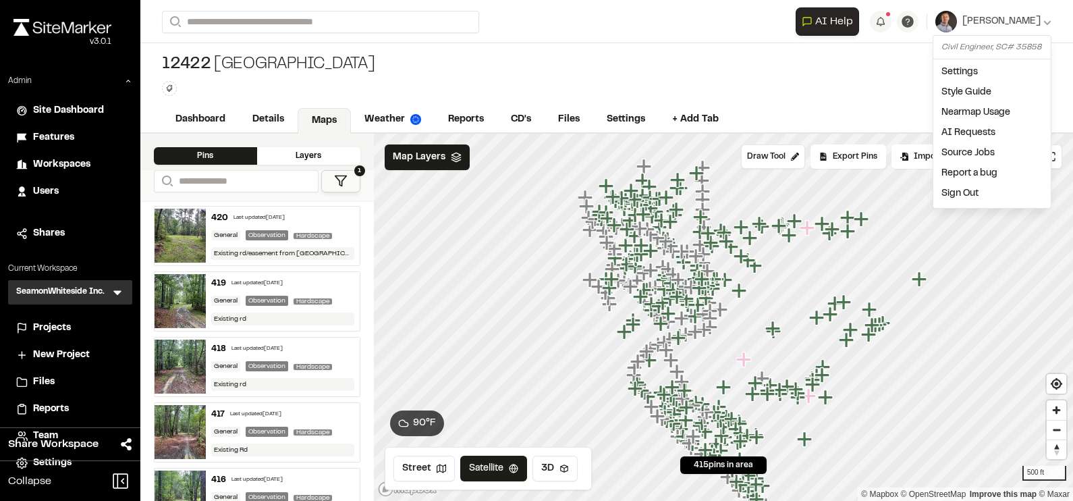
click at [969, 188] on link "Sign Out" at bounding box center [992, 194] width 117 height 20
